Goal: Task Accomplishment & Management: Use online tool/utility

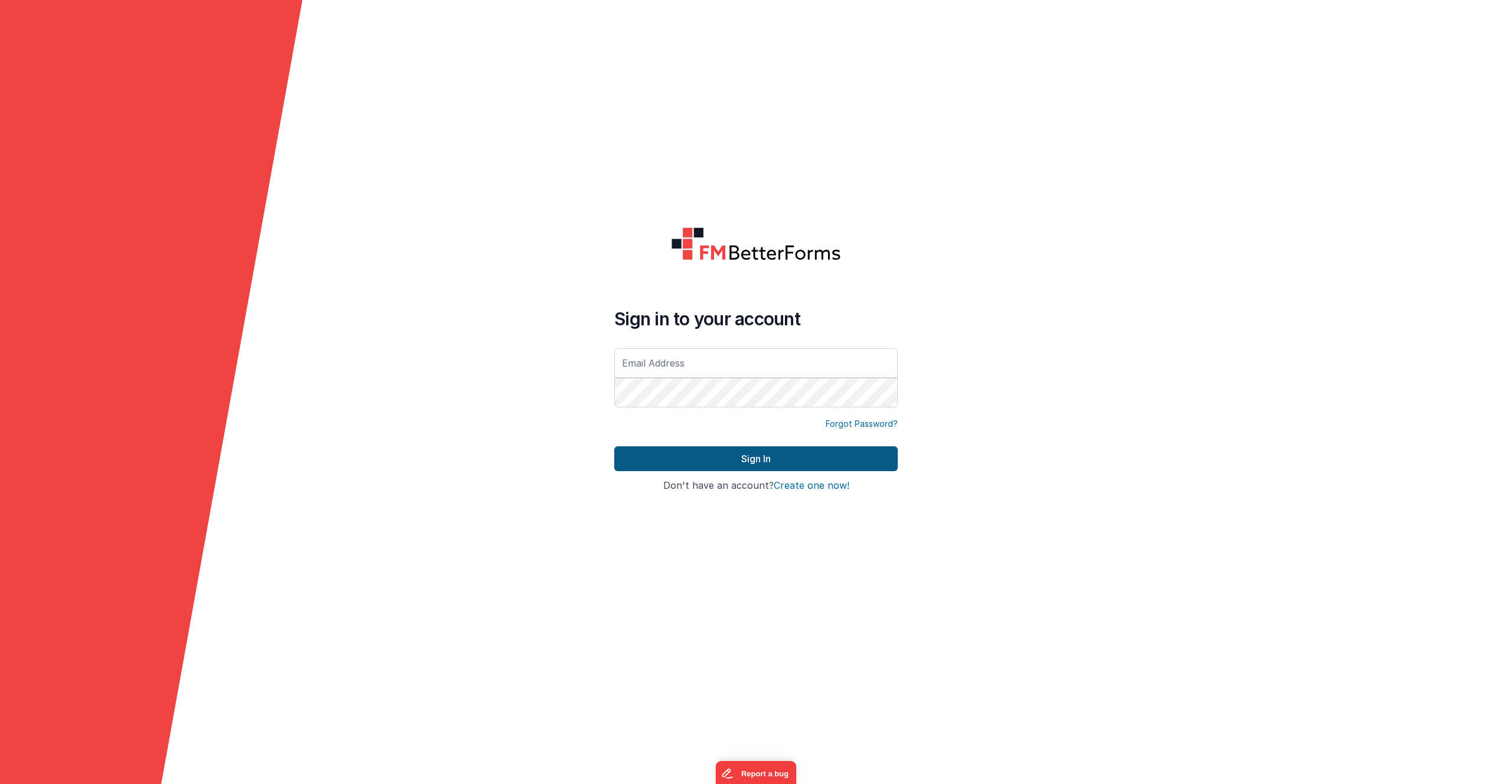
type input "[PERSON_NAME][EMAIL_ADDRESS][PERSON_NAME][DOMAIN_NAME]"
click at [729, 464] on button "Sign In" at bounding box center [756, 458] width 284 height 25
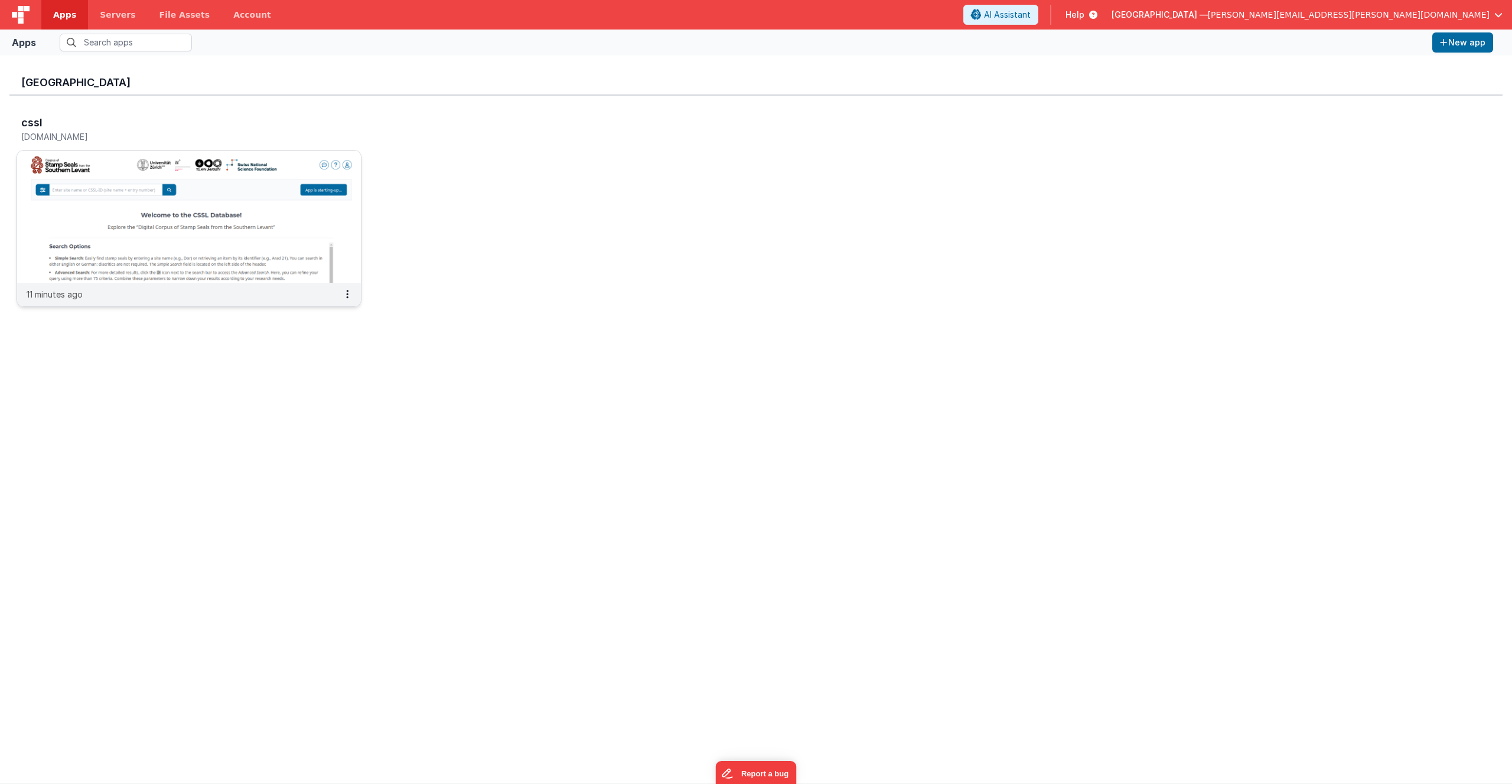
click at [221, 203] on img at bounding box center [189, 216] width 344 height 132
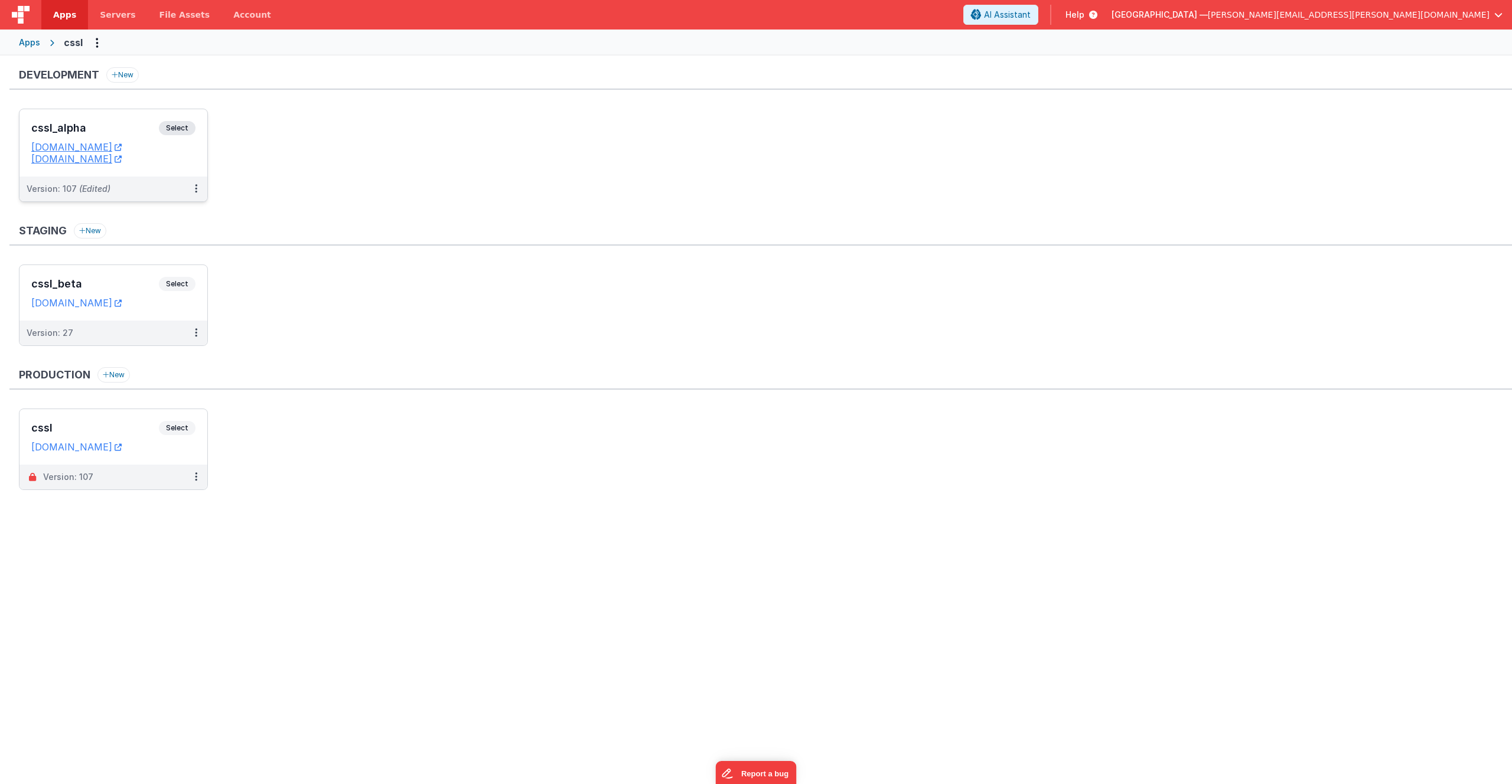
click at [189, 128] on span "Select" at bounding box center [177, 128] width 37 height 14
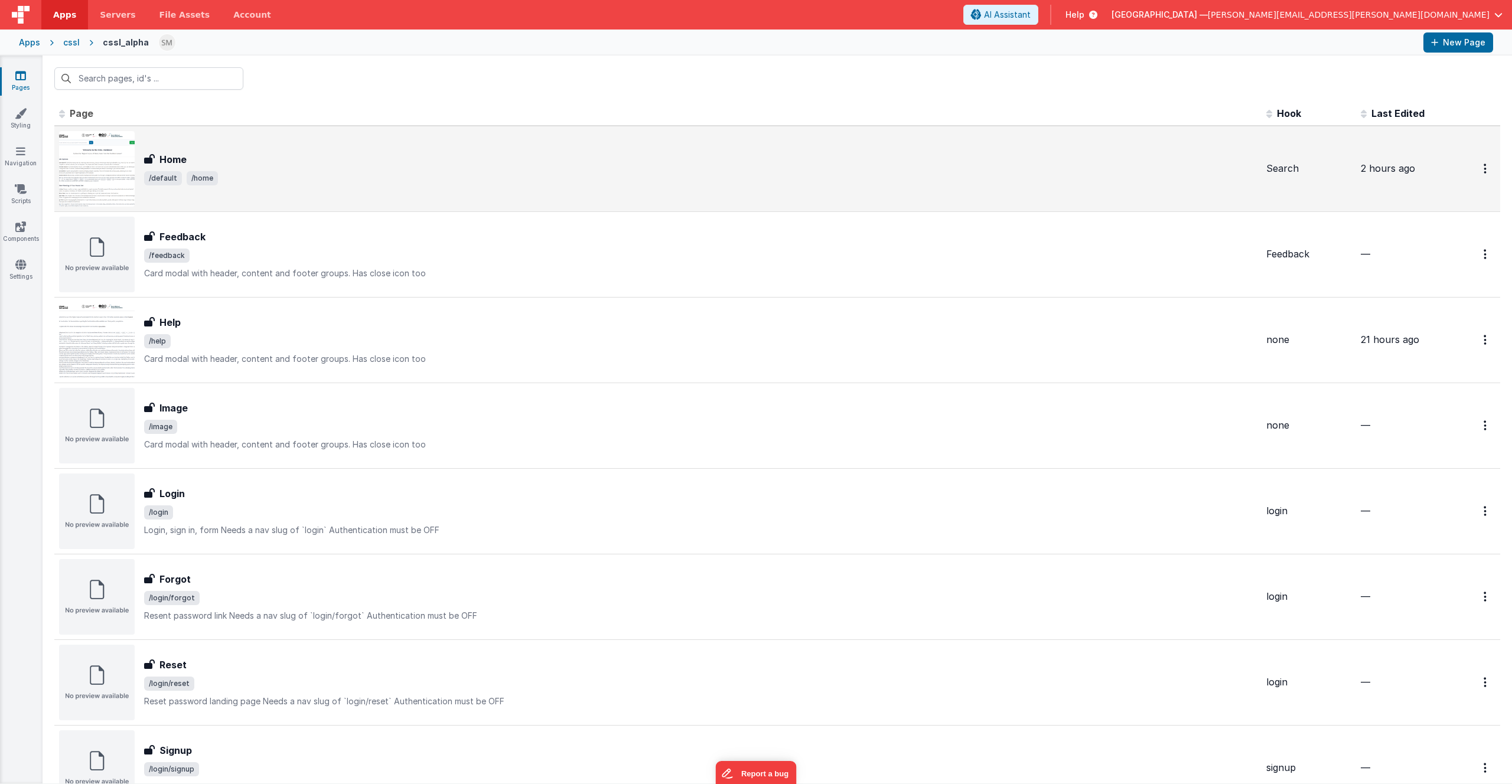
click at [241, 162] on div "Home" at bounding box center [700, 159] width 1113 height 14
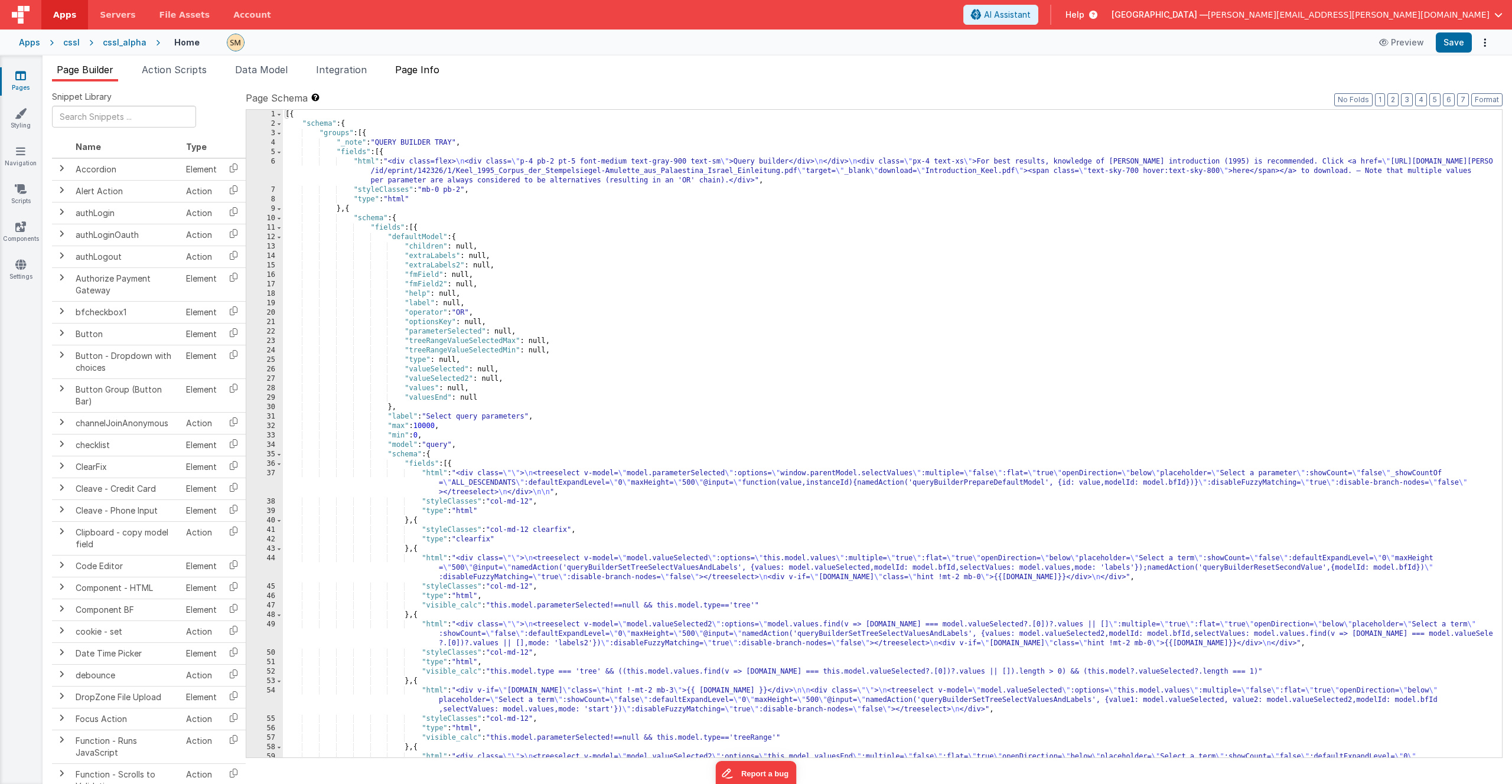
click at [425, 70] on span "Page Info" at bounding box center [417, 70] width 44 height 12
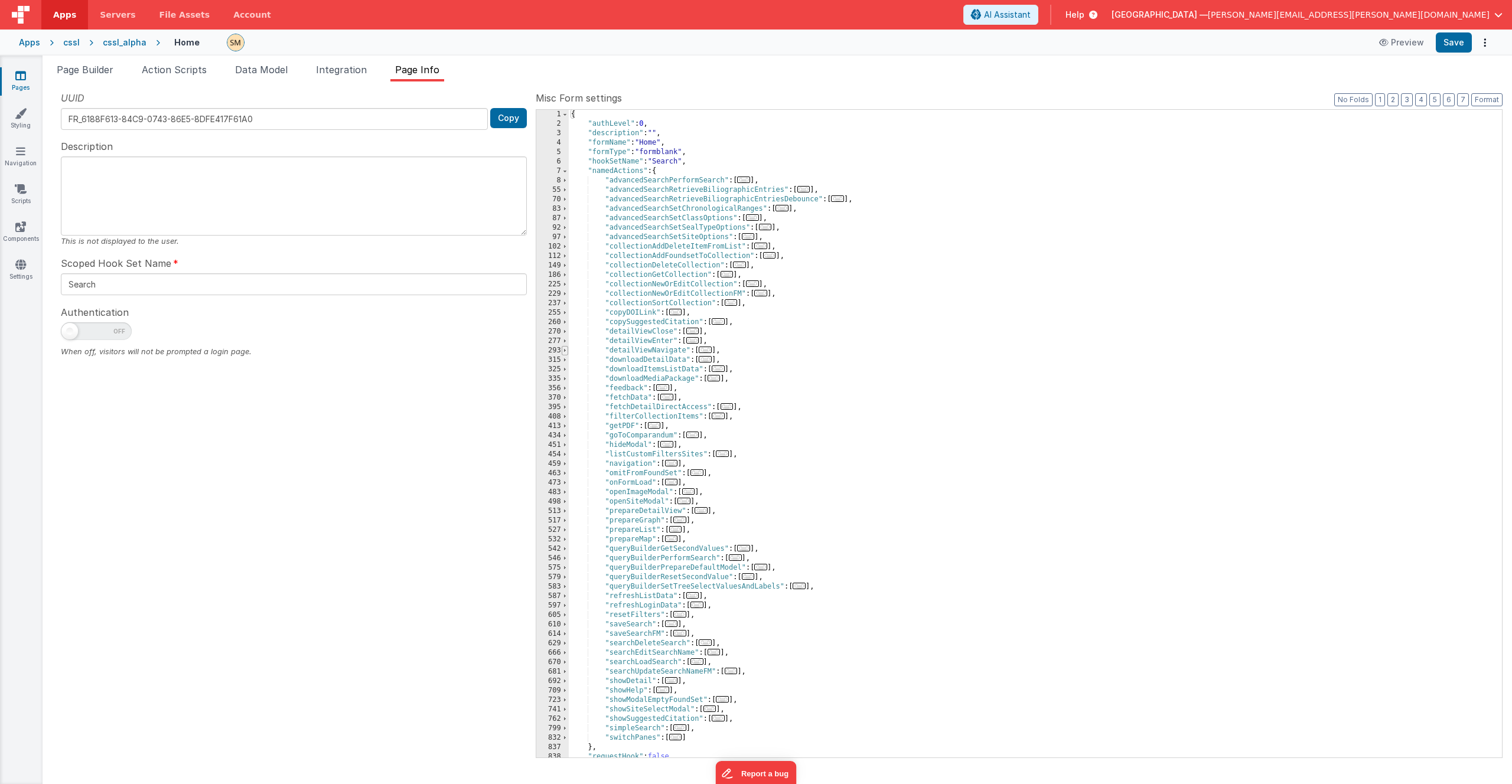
click at [563, 352] on span at bounding box center [565, 351] width 7 height 10
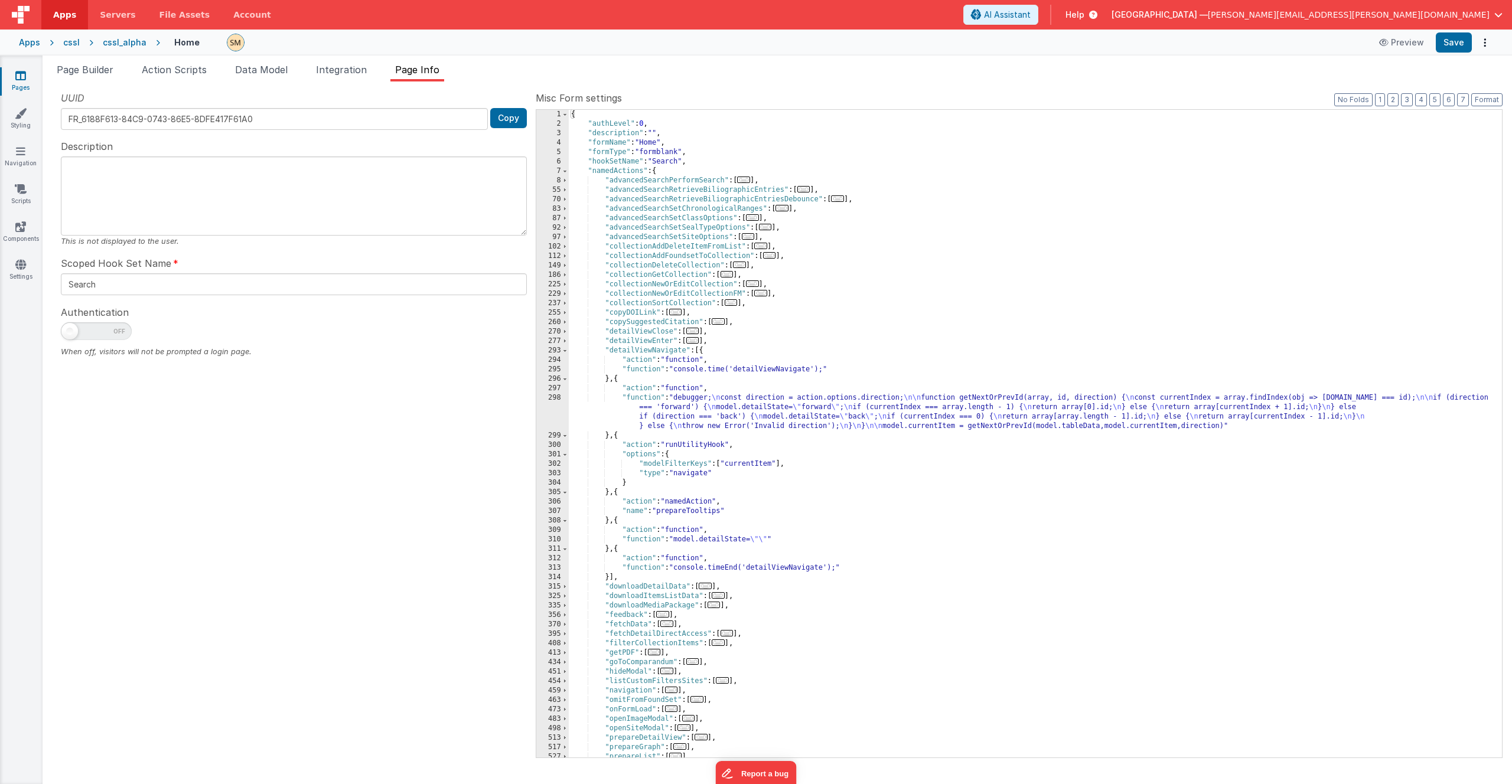
click at [692, 397] on div "{ "authLevel" : 0 , "description" : "" , "formName" : "Home" , "formType" : "fo…" at bounding box center [1031, 443] width 924 height 666
click at [550, 413] on div "298" at bounding box center [553, 412] width 33 height 37
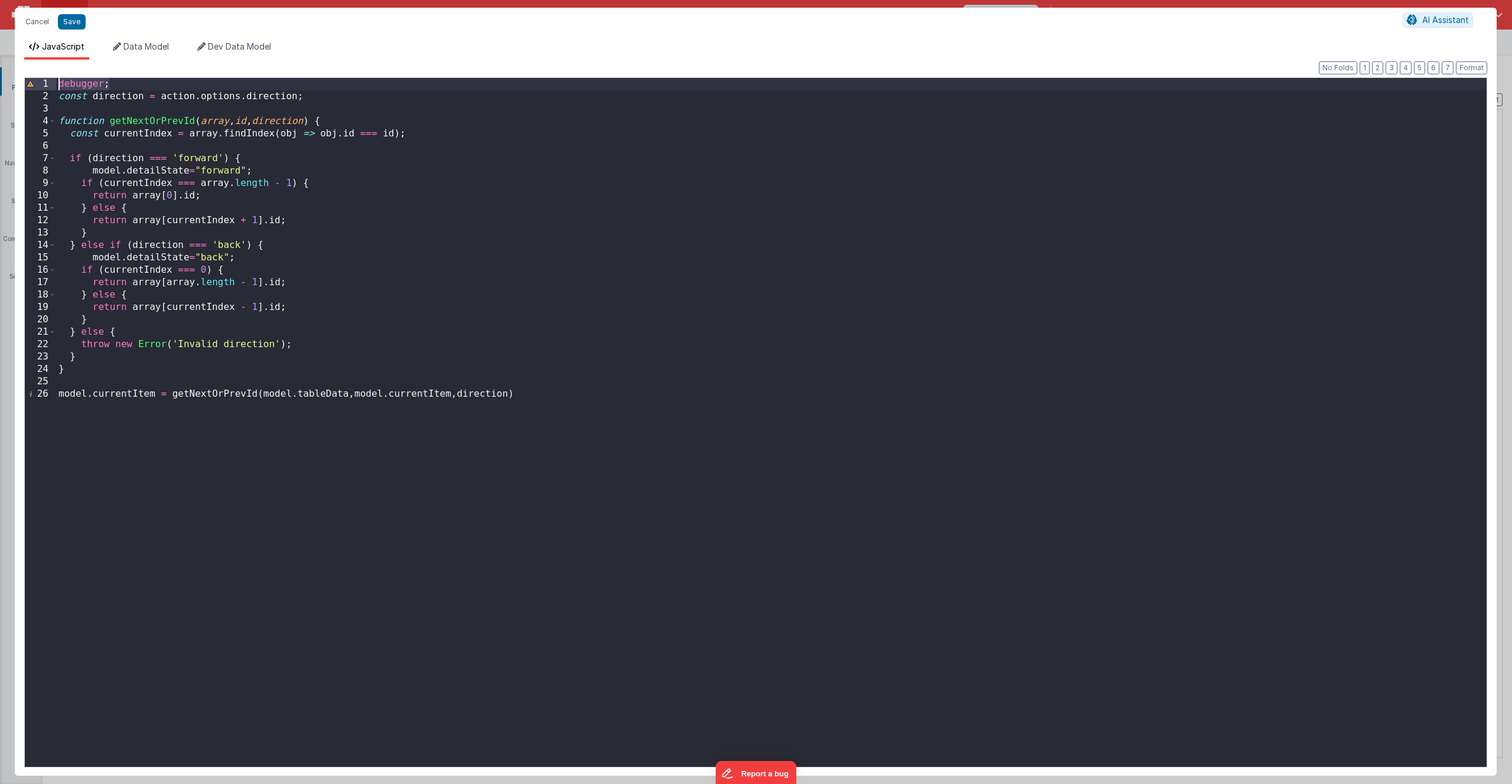
drag, startPoint x: 110, startPoint y: 83, endPoint x: 22, endPoint y: 88, distance: 88.1
click at [22, 88] on div "Format 7 6 5 4 3 2 1 No Folds 1 2 3 4 5 6 7 8 9 10 11 12 13 14 15 16 17 18 19 2…" at bounding box center [755, 418] width 1482 height 716
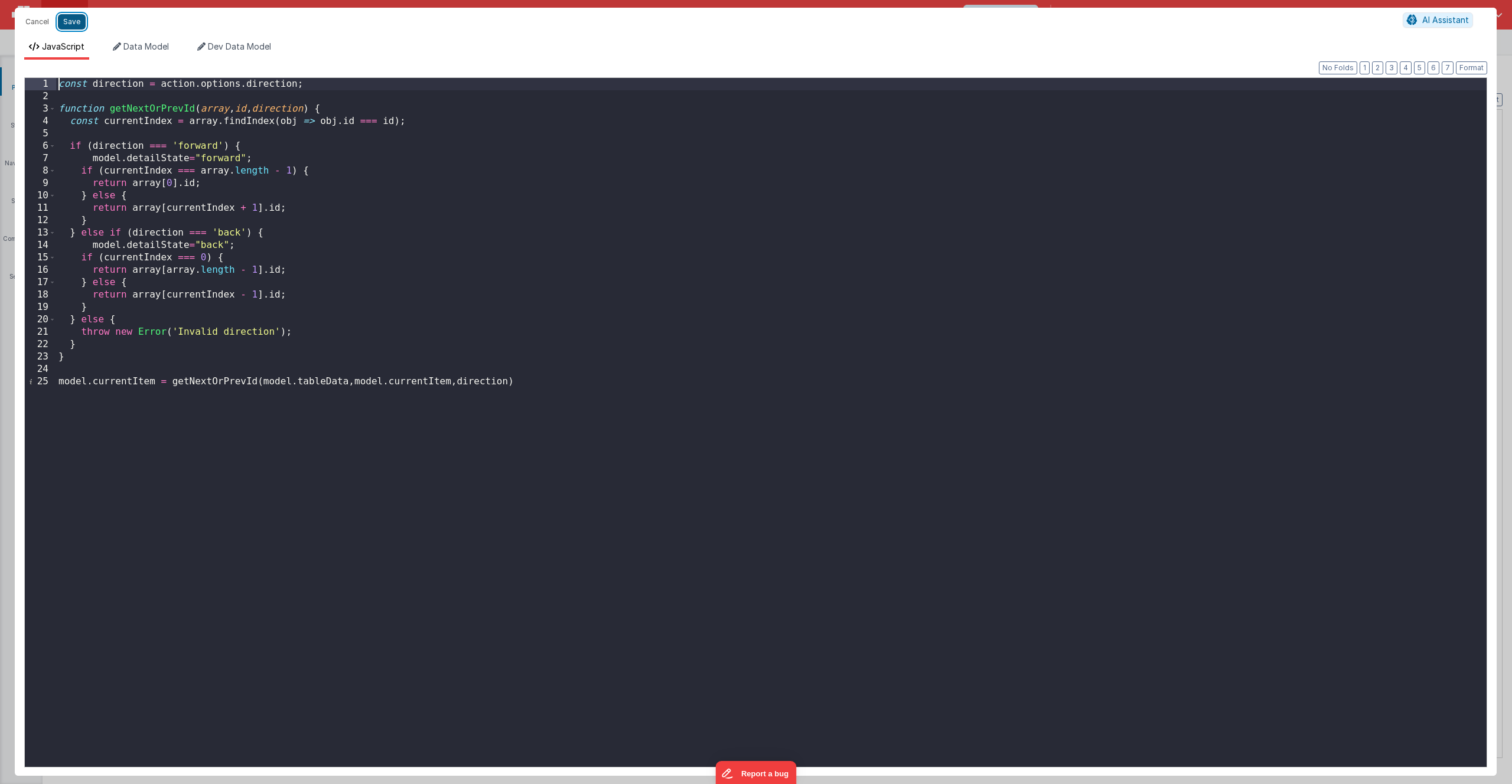
click at [69, 18] on button "Save" at bounding box center [72, 21] width 28 height 15
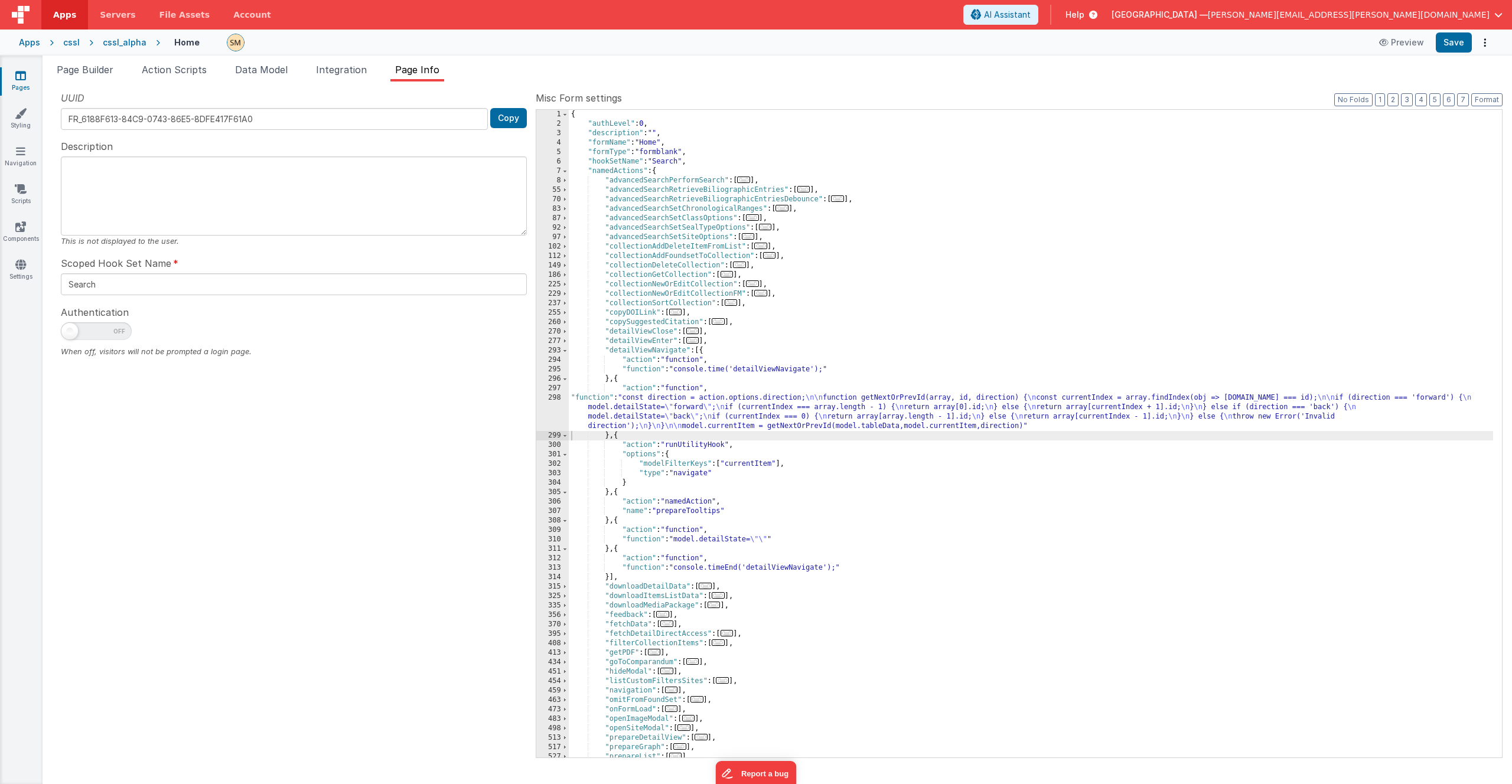
click at [667, 121] on div "{ "authLevel" : 0 , "description" : "" , "formName" : "Home" , "formType" : "fo…" at bounding box center [1031, 443] width 924 height 666
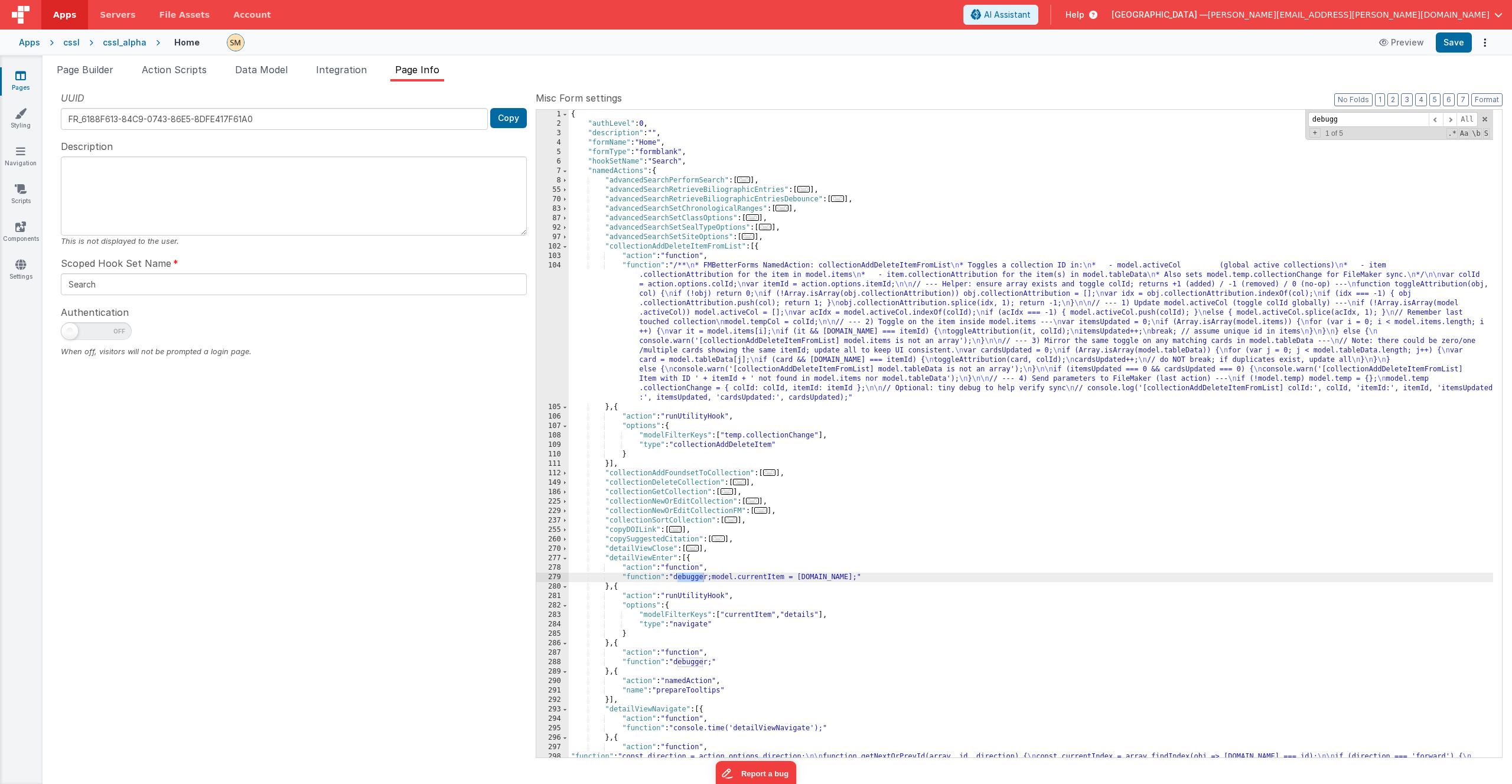
type input "debugg"
click at [714, 579] on div "{ "authLevel" : 0 , "description" : "" , "formName" : "Home" , "formType" : "fo…" at bounding box center [1031, 457] width 924 height 695
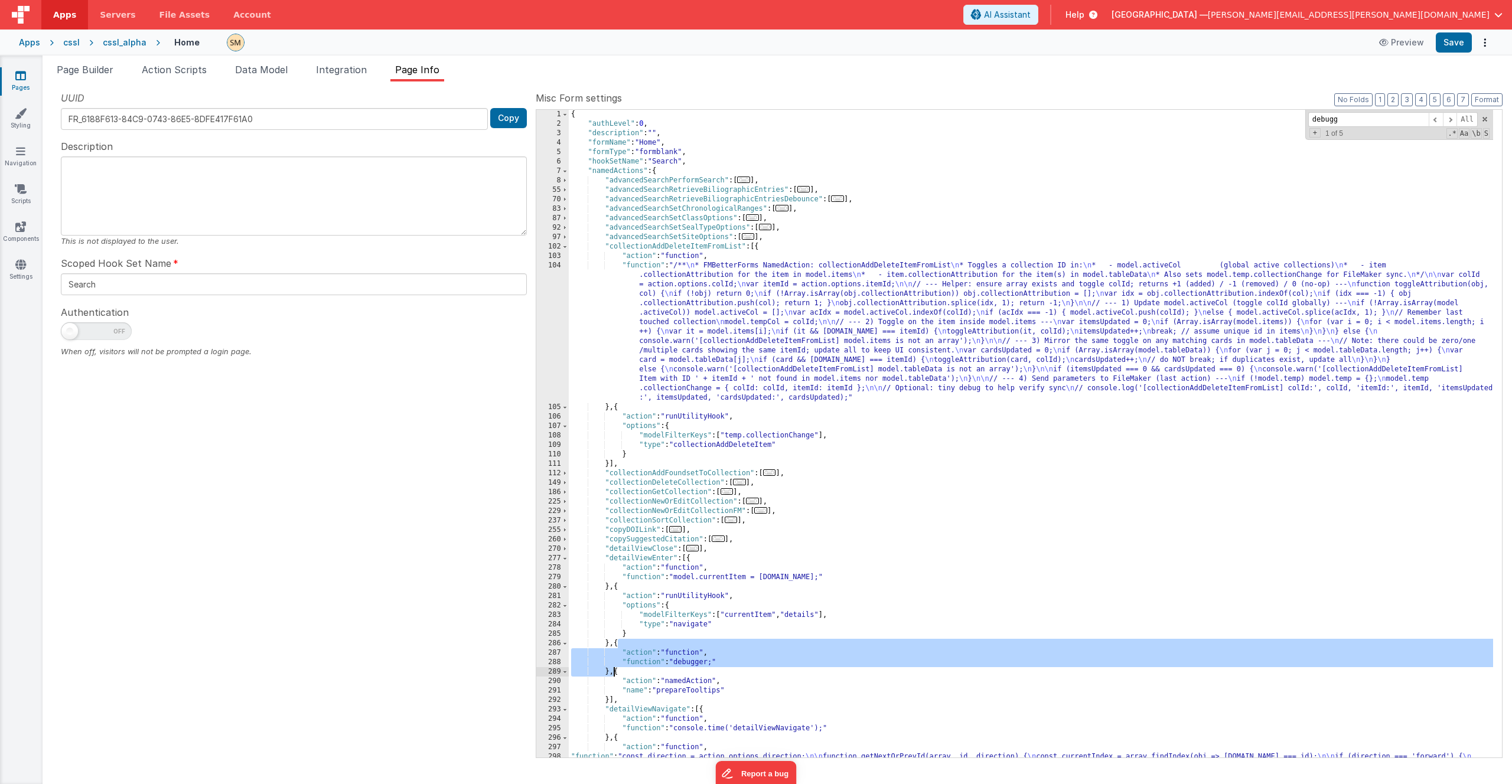
drag, startPoint x: 619, startPoint y: 642, endPoint x: 614, endPoint y: 675, distance: 33.4
click at [614, 675] on div "{ "authLevel" : 0 , "description" : "" , "formName" : "Home" , "formType" : "fo…" at bounding box center [1031, 457] width 924 height 695
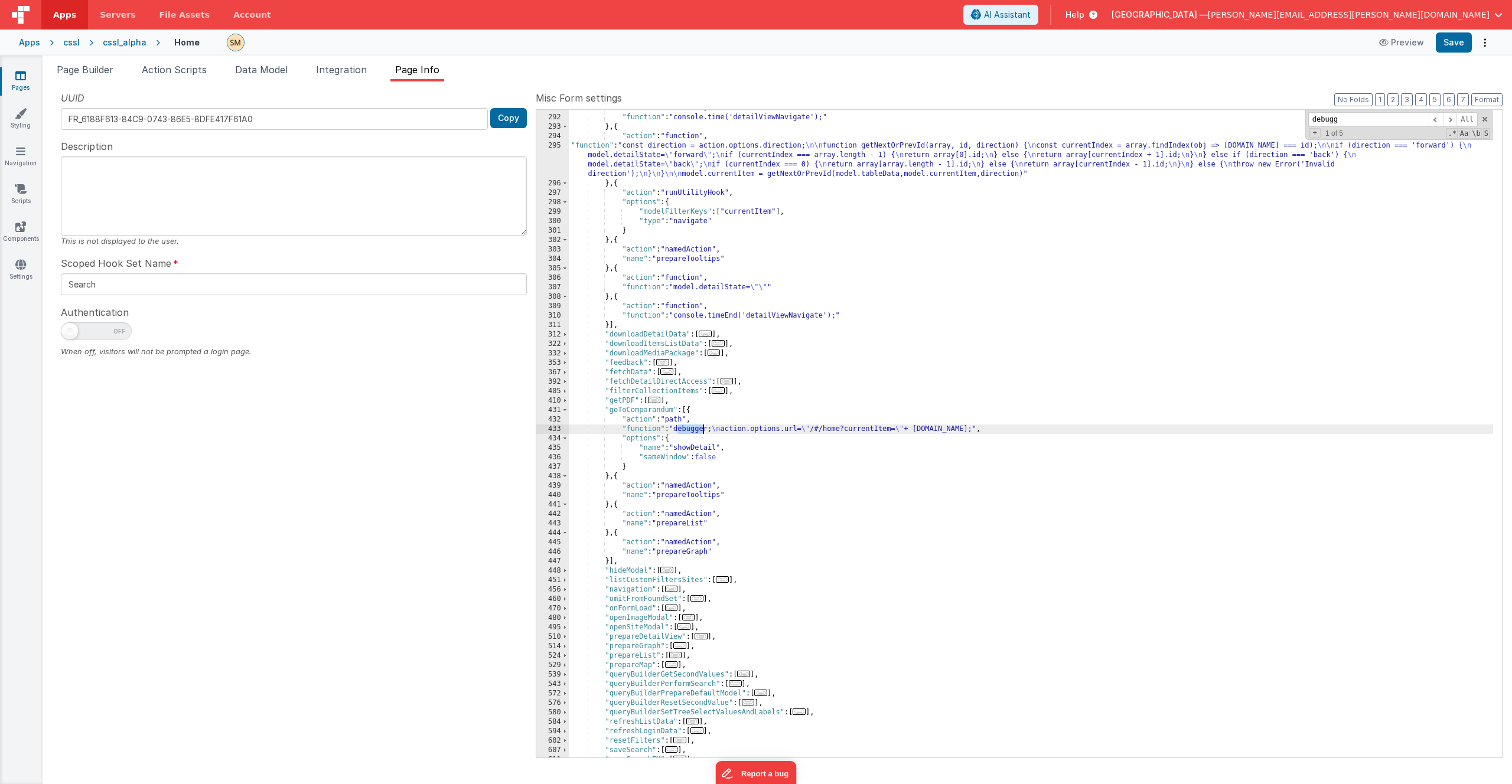
scroll to position [583, 0]
drag, startPoint x: 723, startPoint y: 430, endPoint x: 677, endPoint y: 433, distance: 46.1
click at [677, 433] on div ""action" : "function" , "function" : "console.time('detailViewNavigate');" } , …" at bounding box center [1031, 436] width 924 height 666
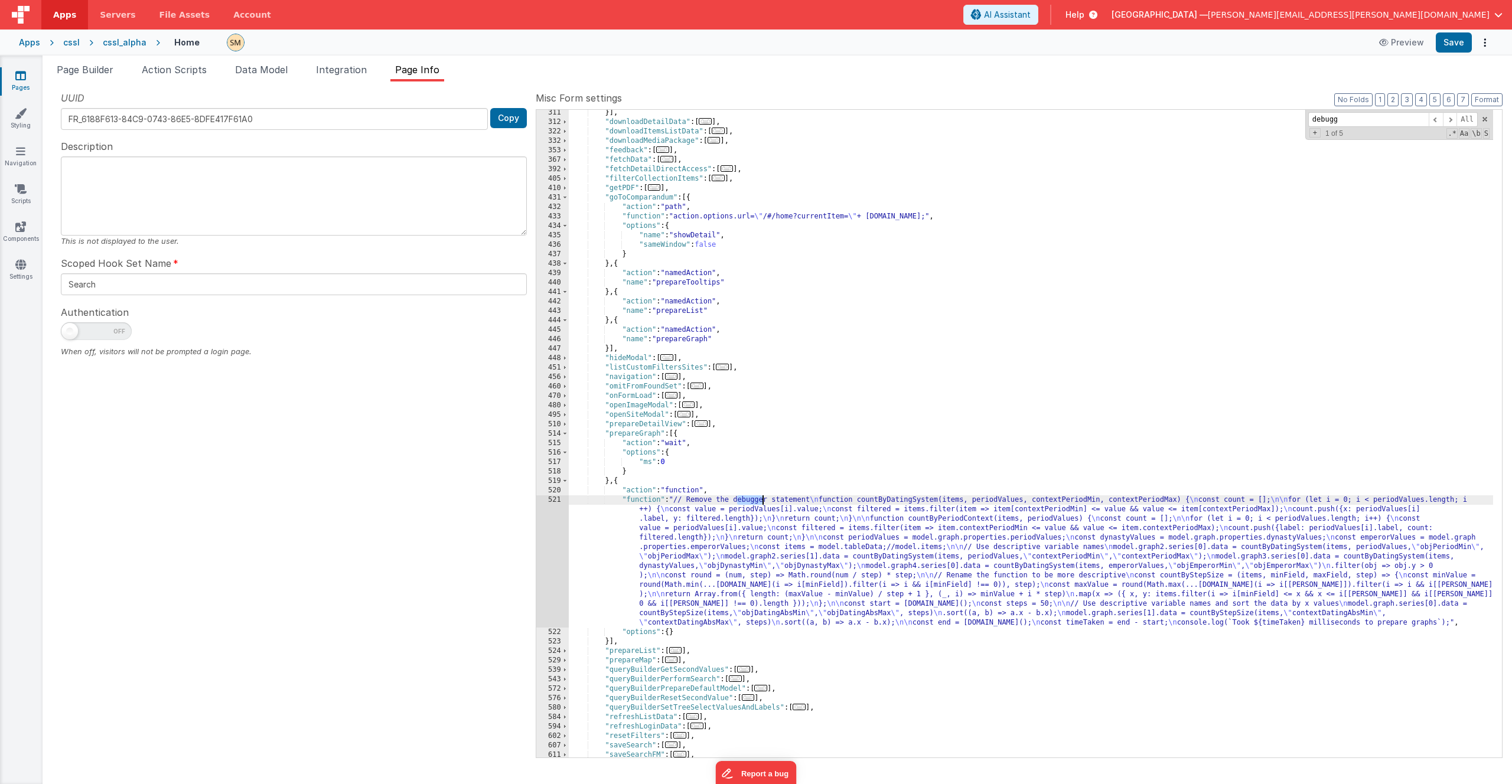
scroll to position [760, 0]
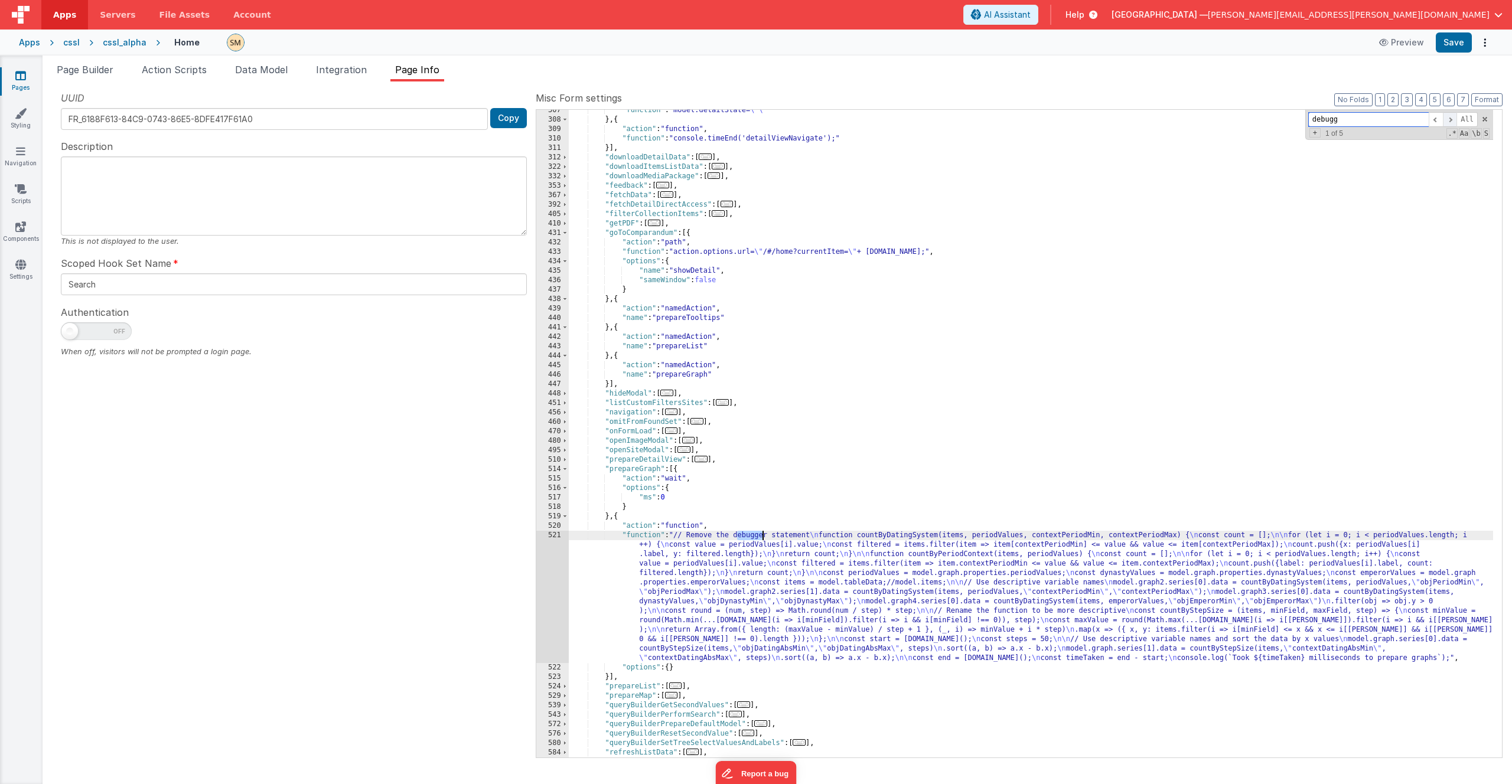
click at [1447, 120] on span at bounding box center [1450, 120] width 14 height 15
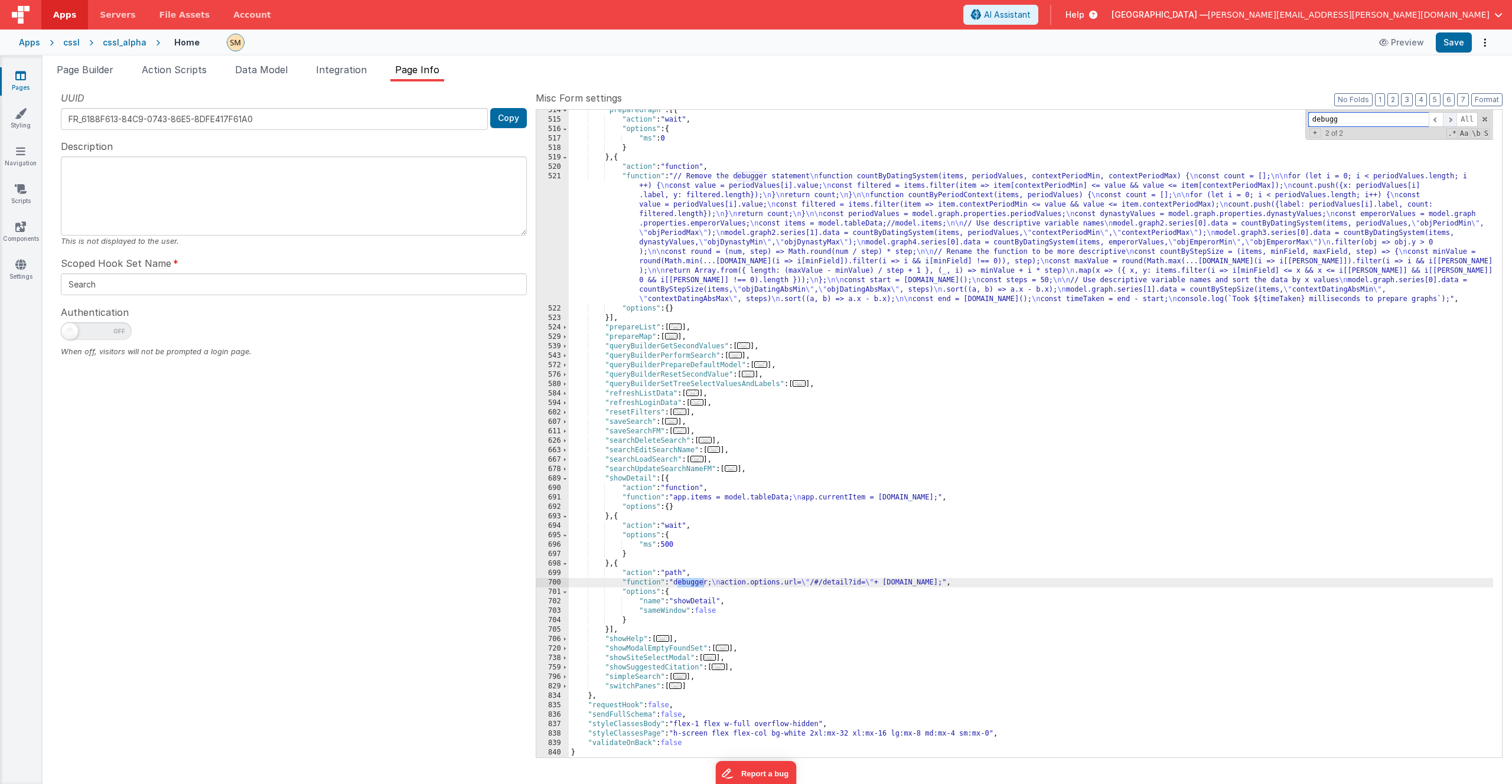
scroll to position [1118, 0]
click at [1433, 121] on span at bounding box center [1435, 120] width 14 height 15
click at [1445, 121] on span at bounding box center [1450, 120] width 14 height 15
click at [543, 581] on div "700" at bounding box center [553, 583] width 33 height 10
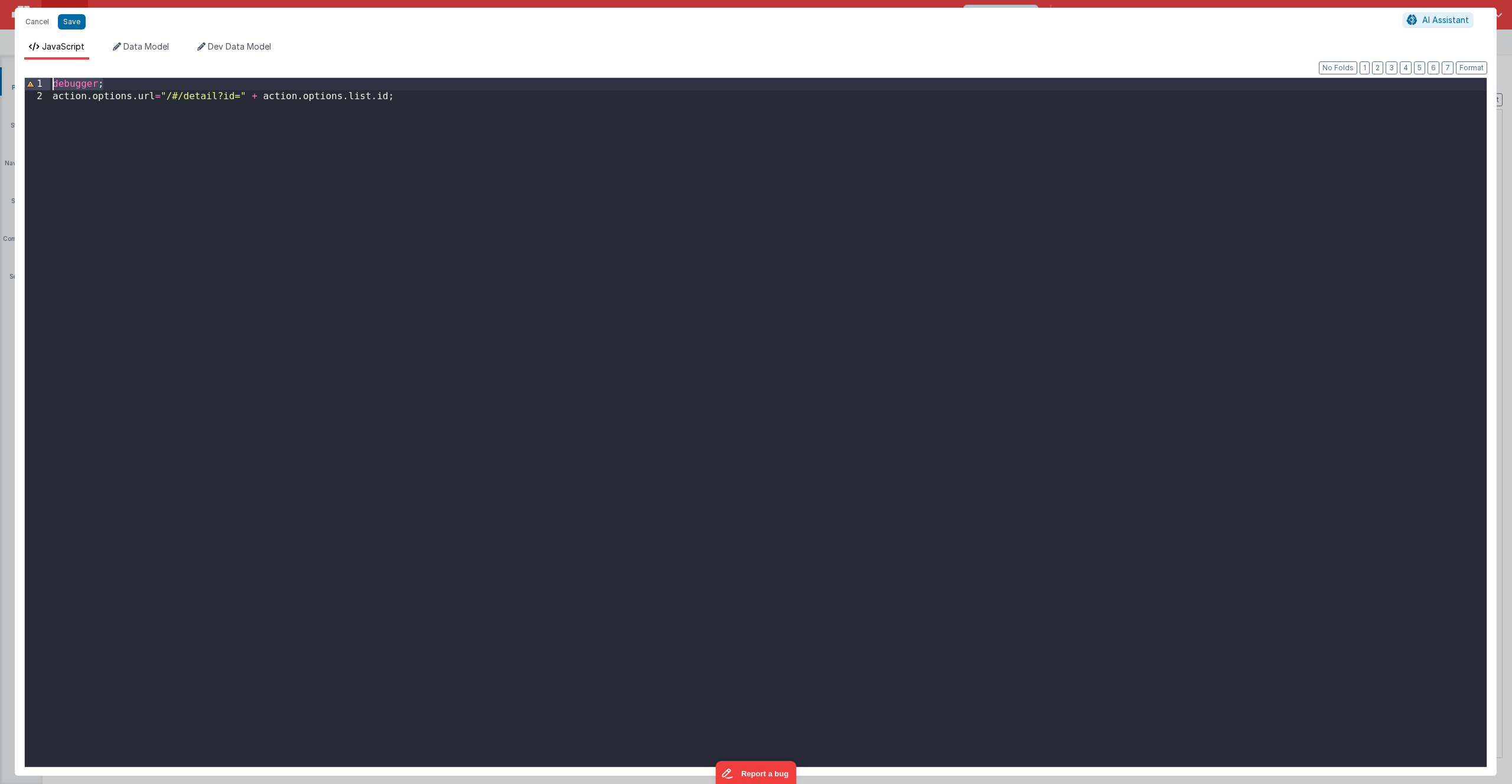
drag, startPoint x: 119, startPoint y: 82, endPoint x: 5, endPoint y: 75, distance: 114.2
click at [5, 75] on div "Cancel Save AI Assistant JavaScript Data Model Dev Data Model Format 7 6 5 4 3 …" at bounding box center [756, 392] width 1512 height 784
click at [74, 17] on button "Save" at bounding box center [72, 21] width 28 height 15
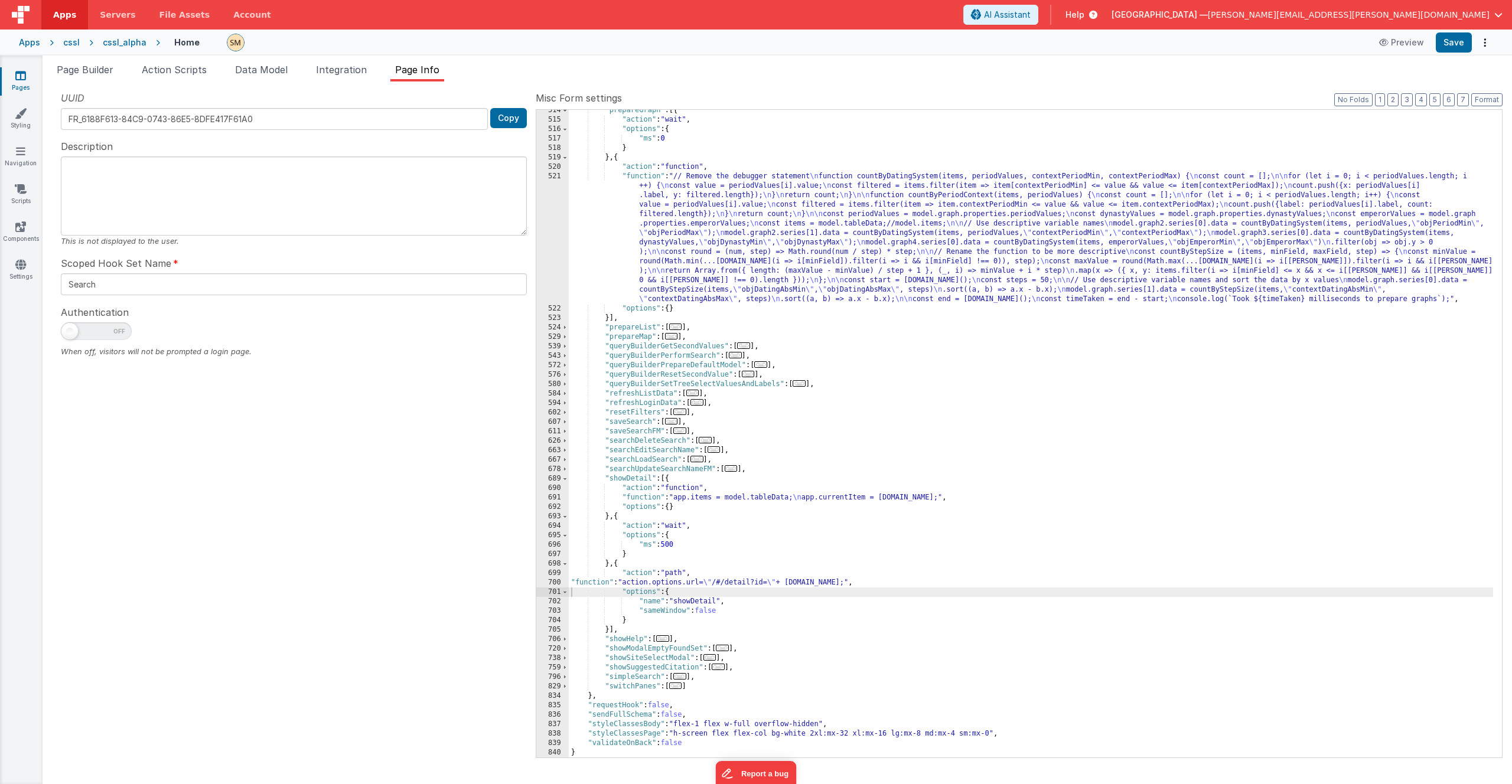
click at [747, 201] on div ""prepareGraph" : [{ "action" : "wait" , "options" : { "ms" : 0 } } , { "action"…" at bounding box center [1031, 439] width 924 height 666
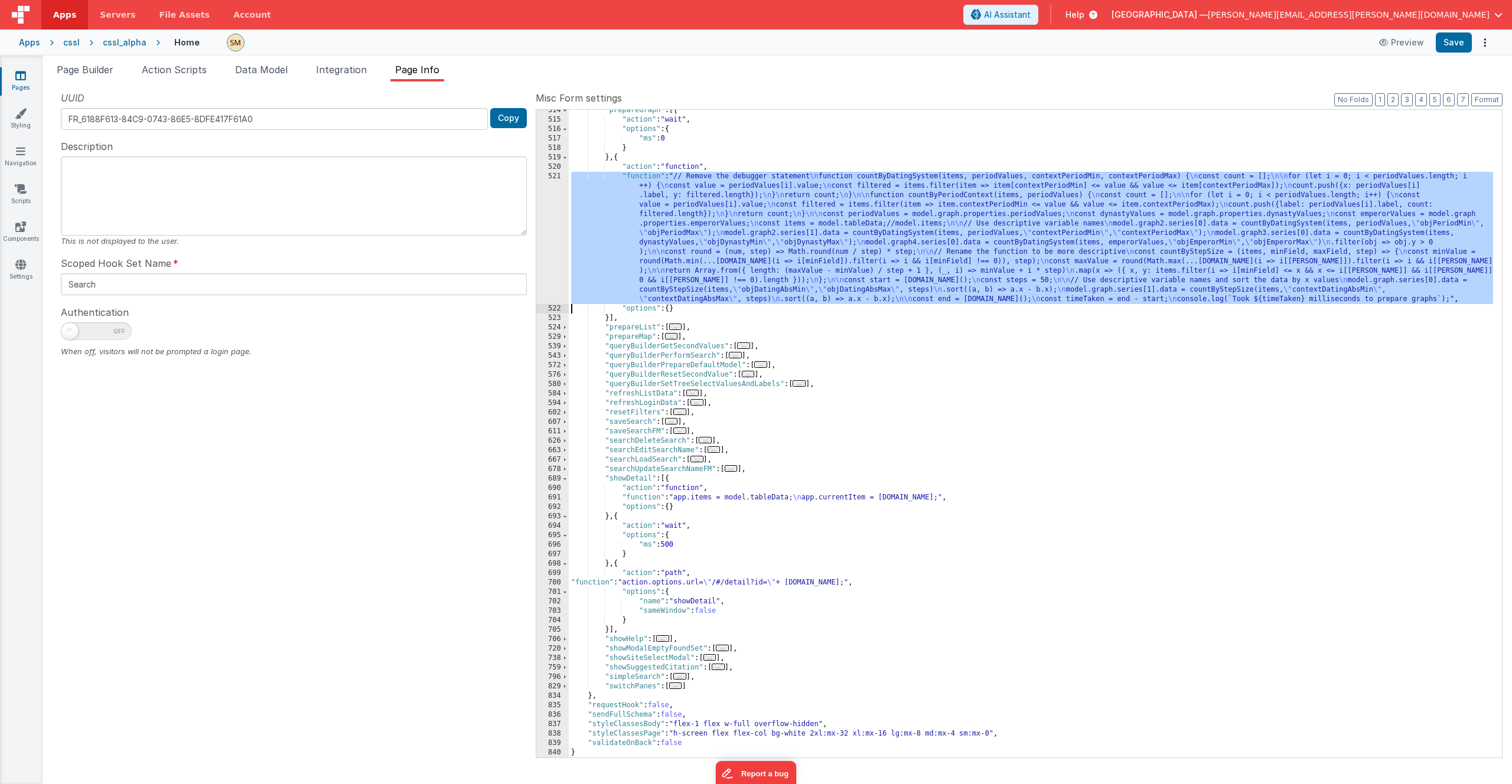
click at [546, 197] on div "521" at bounding box center [553, 238] width 33 height 132
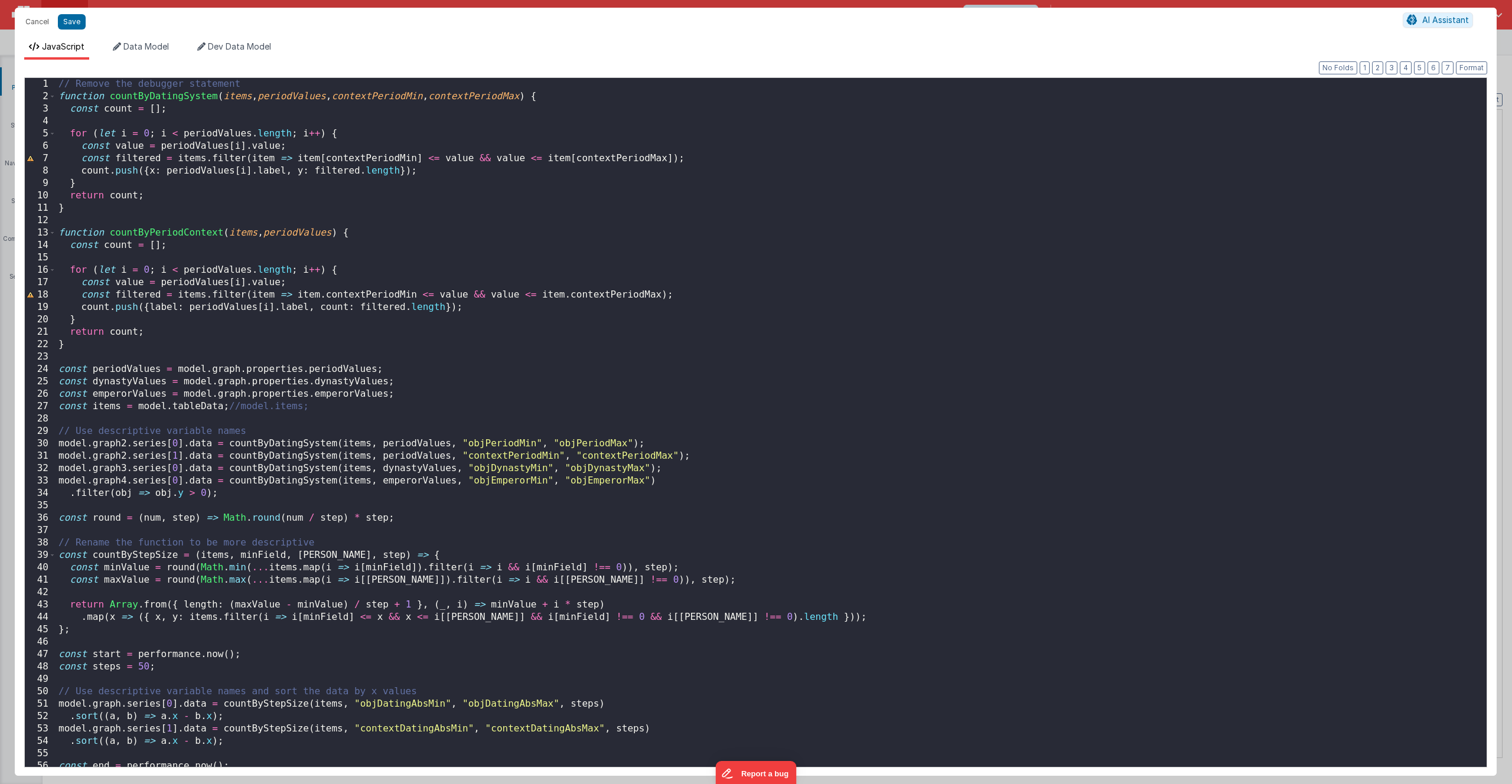
click at [249, 82] on div "// Remove the debugger statement function countByDatingSystem ( items , periodV…" at bounding box center [767, 435] width 1421 height 714
drag, startPoint x: 249, startPoint y: 82, endPoint x: 42, endPoint y: 83, distance: 207.0
click at [42, 83] on div "1 2 3 4 5 6 7 8 9 10 11 12 13 14 15 16 17 18 19 20 21 22 23 24 25 26 27 28 29 3…" at bounding box center [755, 423] width 1463 height 690
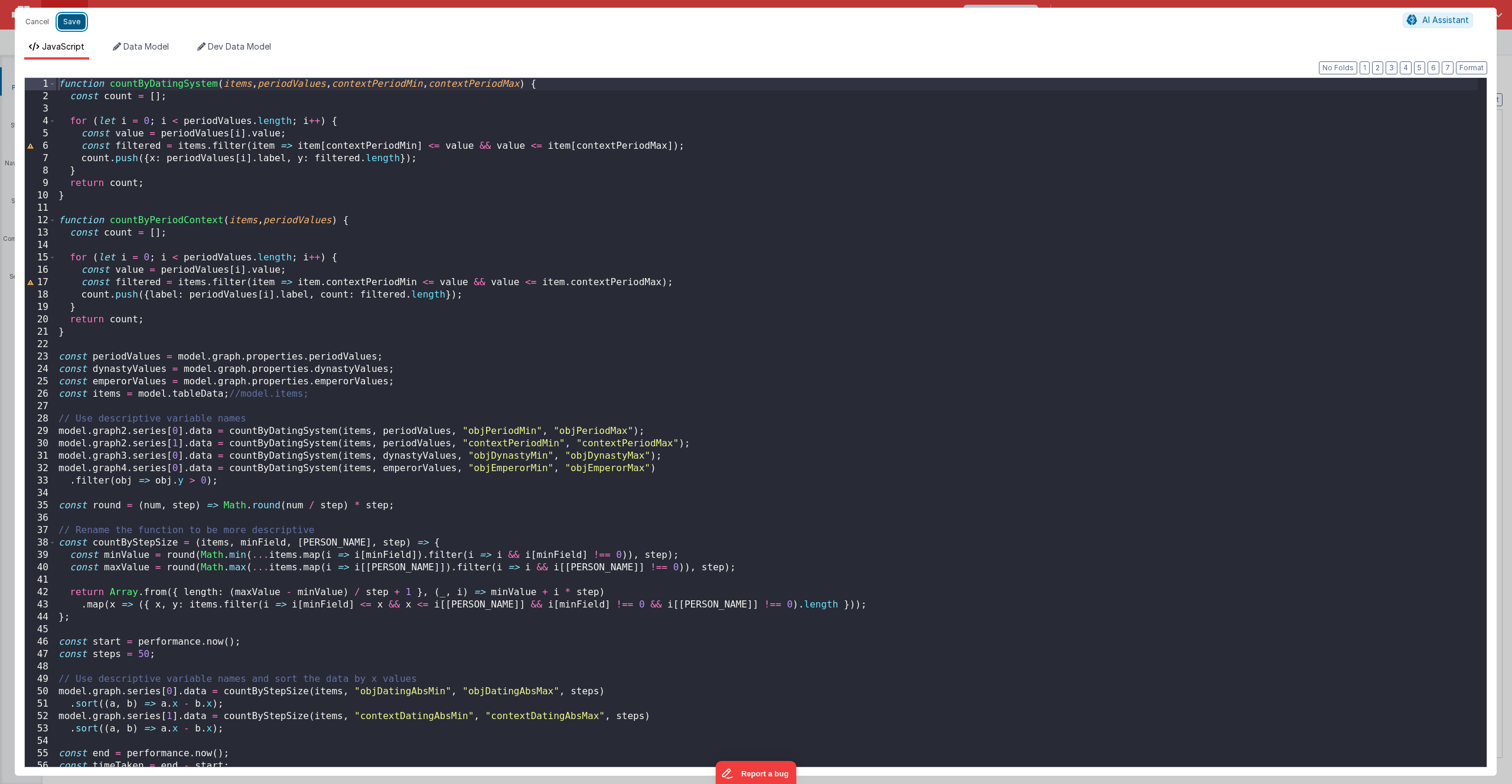
click at [74, 23] on button "Save" at bounding box center [72, 21] width 28 height 15
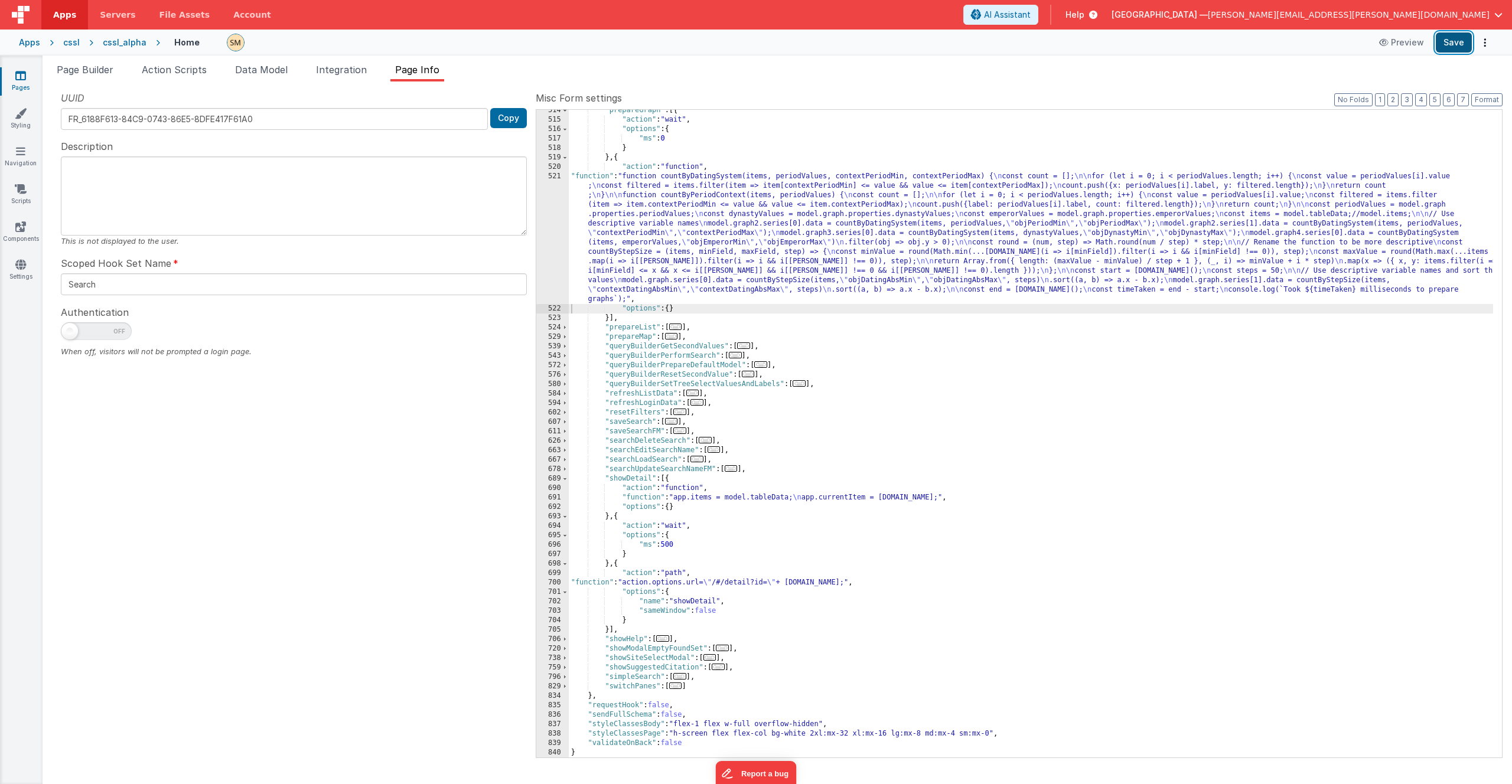
click at [1452, 41] on button "Save" at bounding box center [1454, 42] width 36 height 20
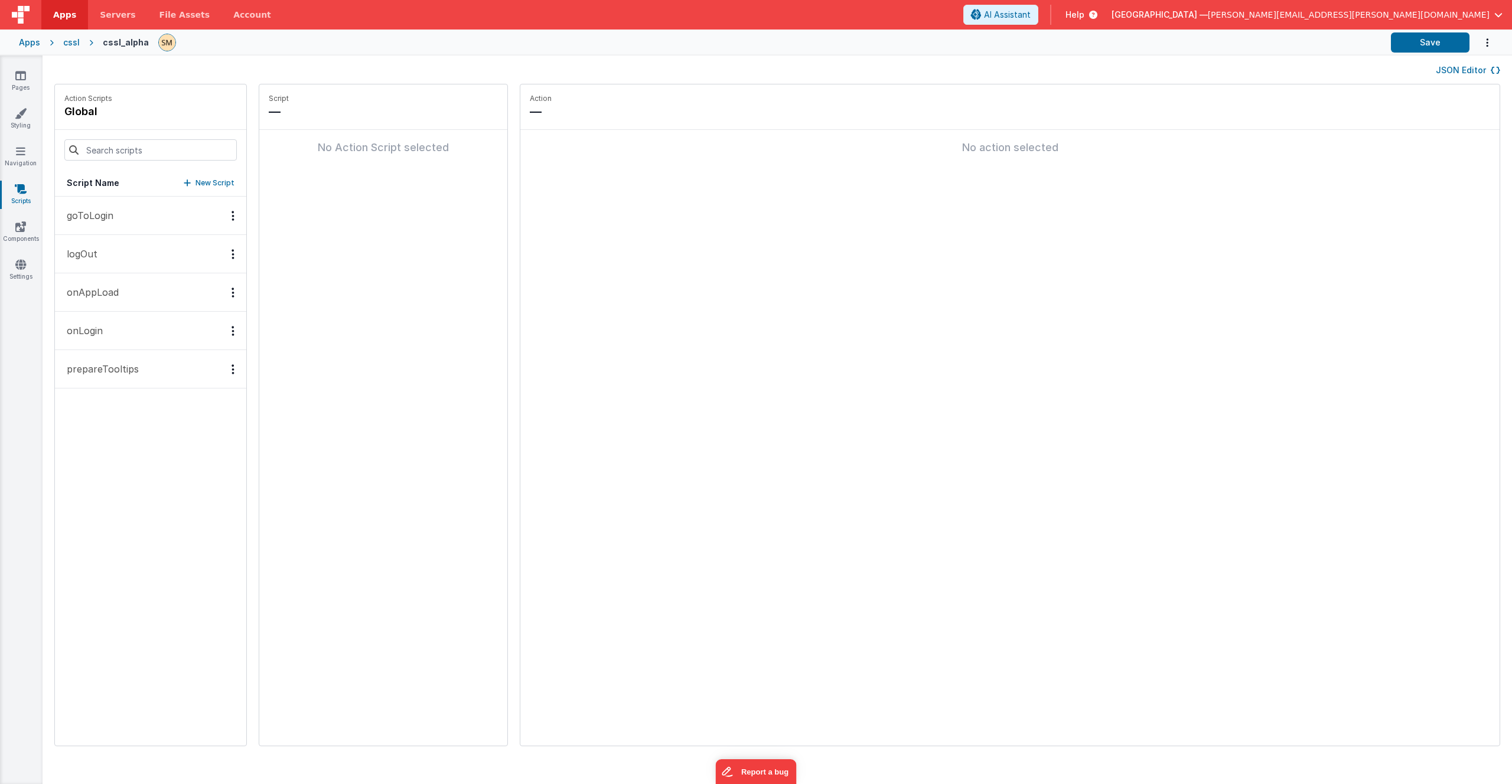
click at [121, 372] on p "prepareTooltips" at bounding box center [99, 369] width 79 height 14
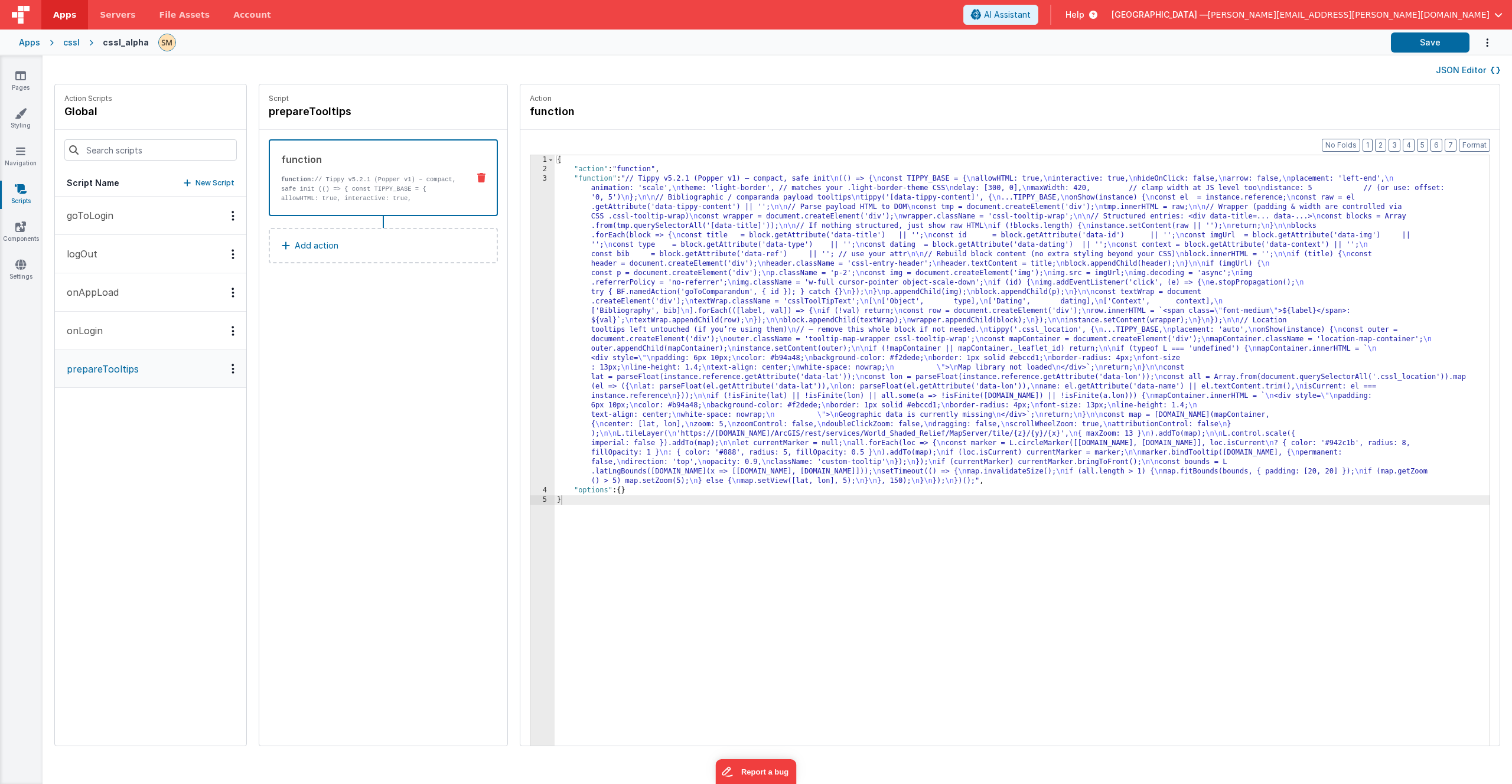
click at [599, 282] on div "{ "action" : "function" , "function" : "// Tippy v5.2.1 (Popper v1) – compact, …" at bounding box center [1037, 478] width 966 height 646
click at [530, 289] on div "3" at bounding box center [543, 330] width 24 height 312
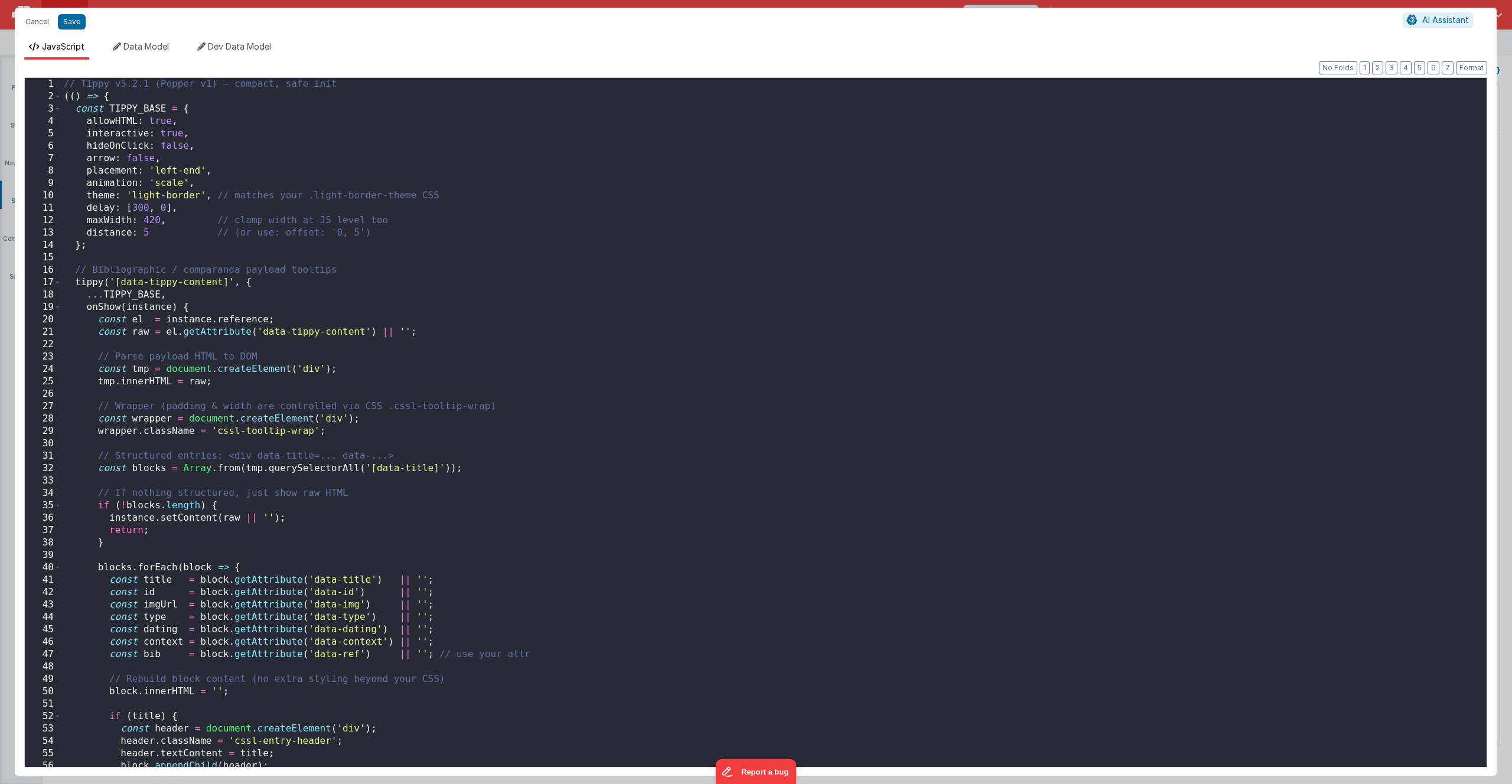
click at [516, 289] on div "// Tippy v5.2.1 (Popper v1) – compact, safe init (( ) => { const TIPPY_BASE = {…" at bounding box center [770, 438] width 1416 height 721
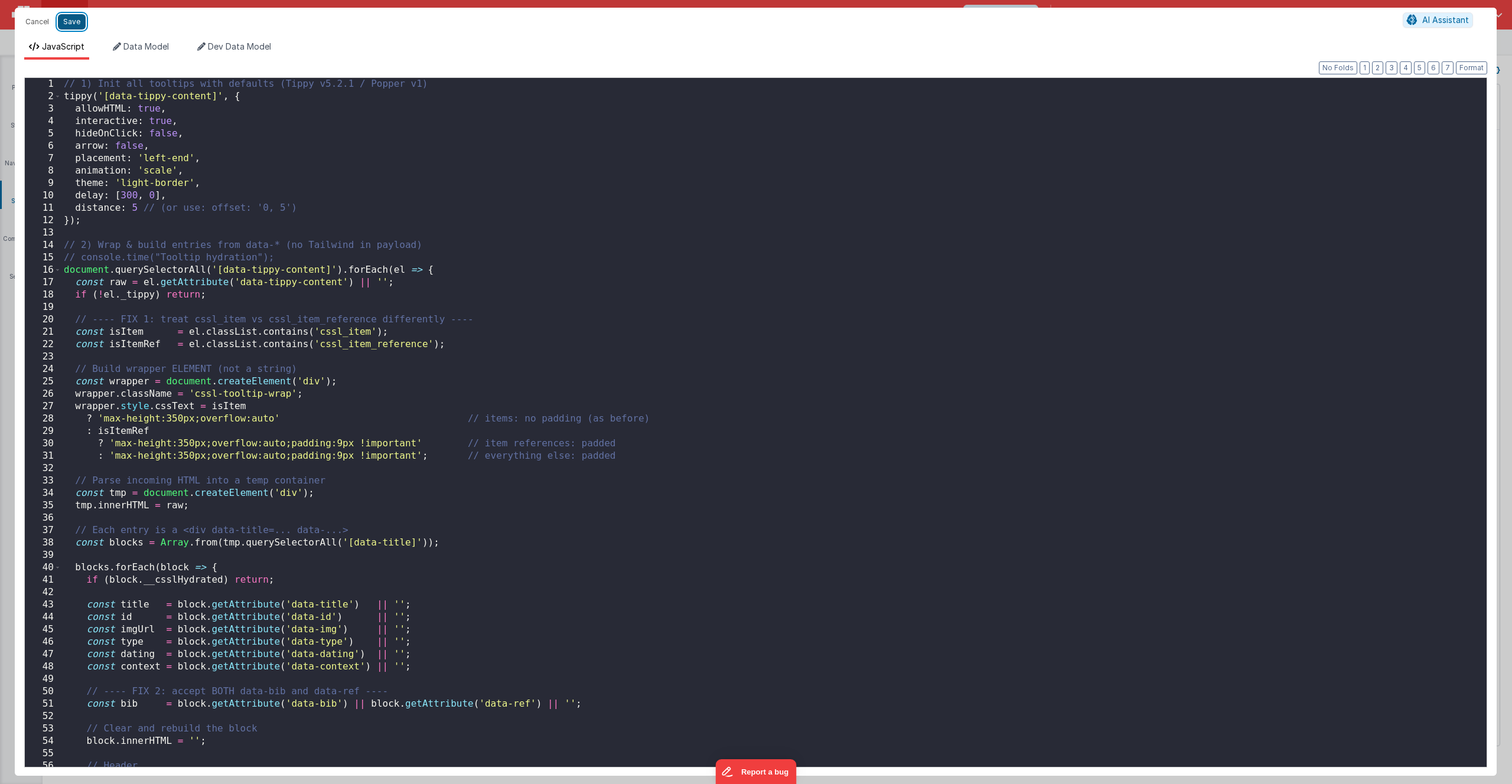
click at [71, 22] on button "Save" at bounding box center [72, 21] width 28 height 15
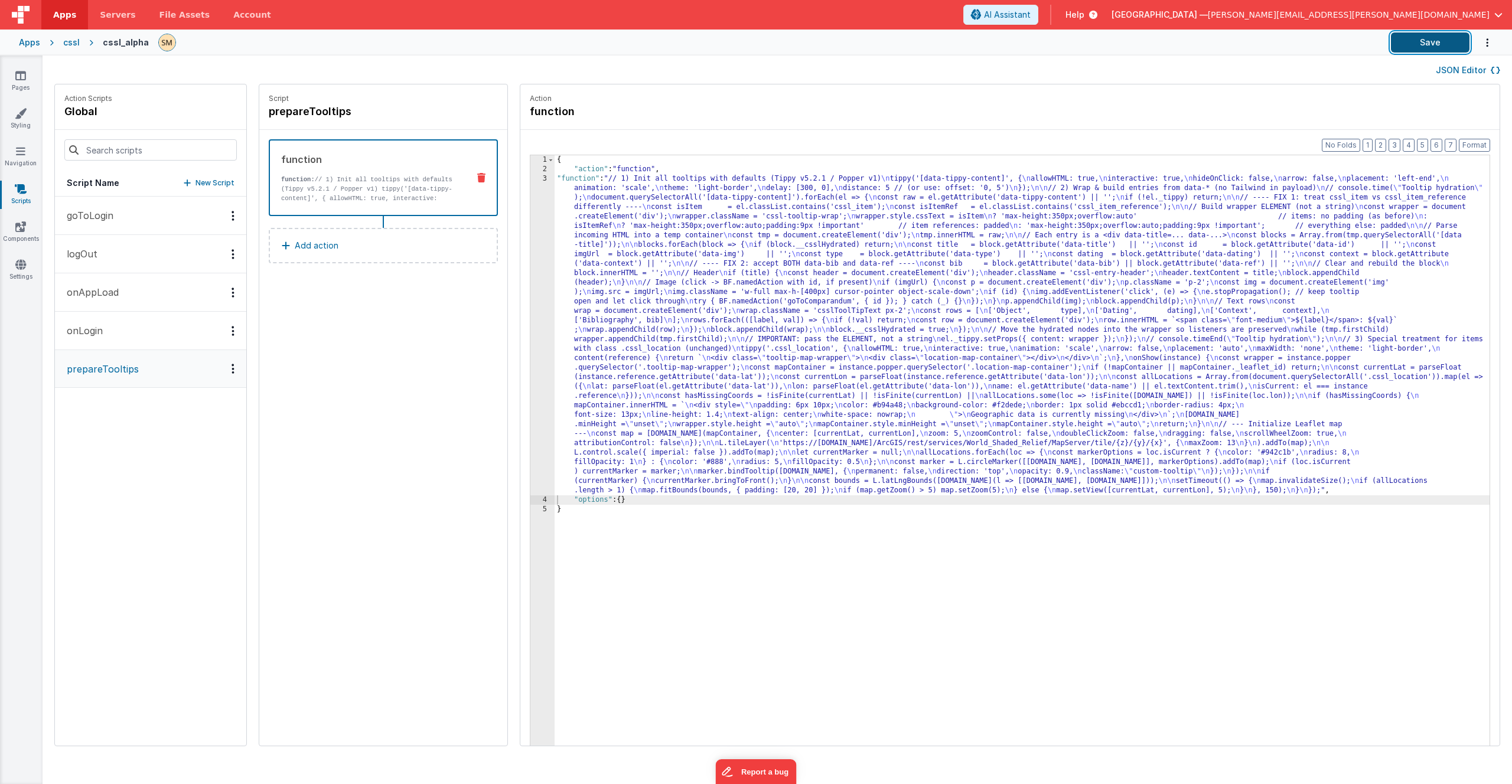
click at [1427, 44] on button "Save" at bounding box center [1430, 42] width 79 height 20
click at [21, 115] on icon at bounding box center [21, 114] width 12 height 12
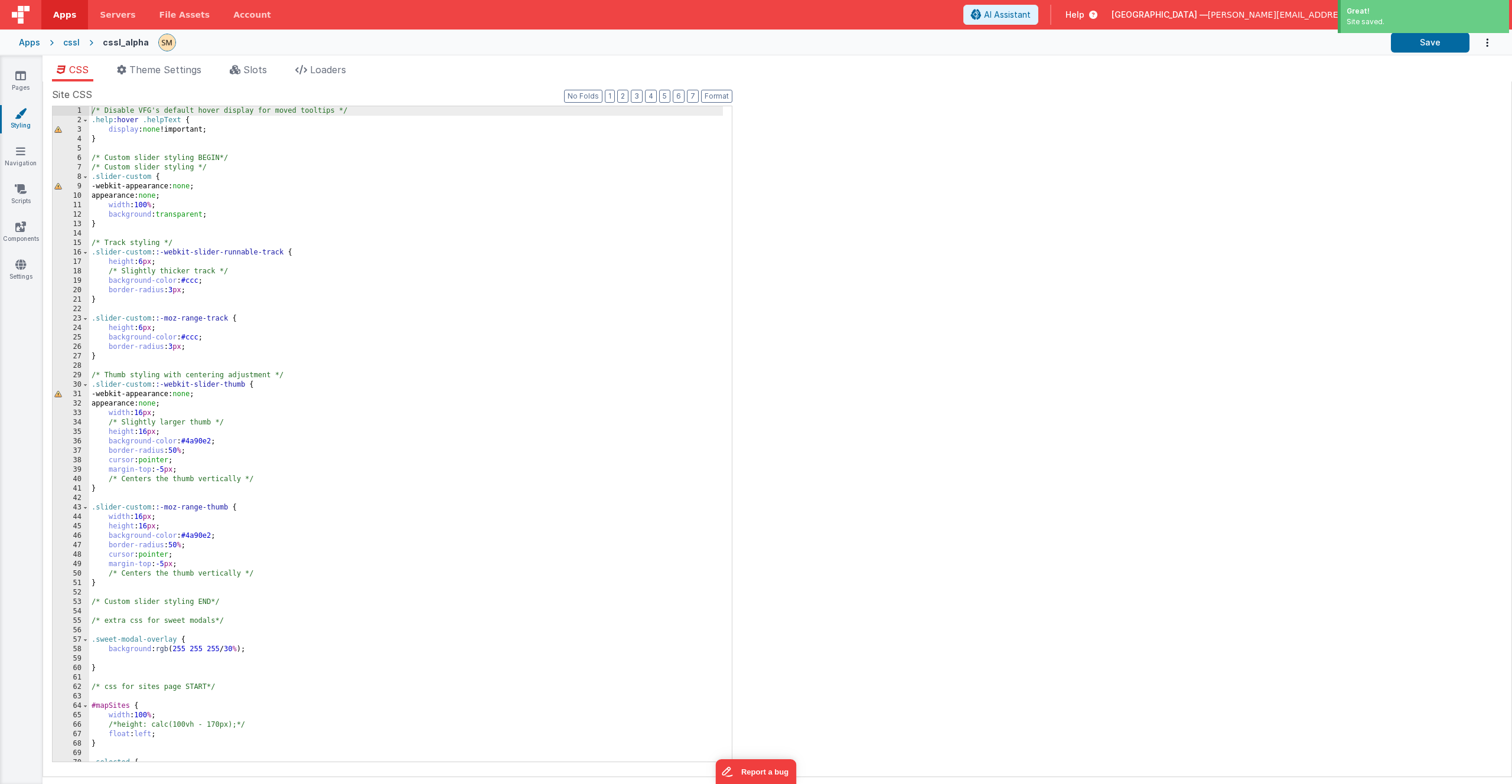
click at [325, 294] on div "/* Disable VFG's default hover display for moved tooltips */ .help :hover .help…" at bounding box center [406, 443] width 634 height 674
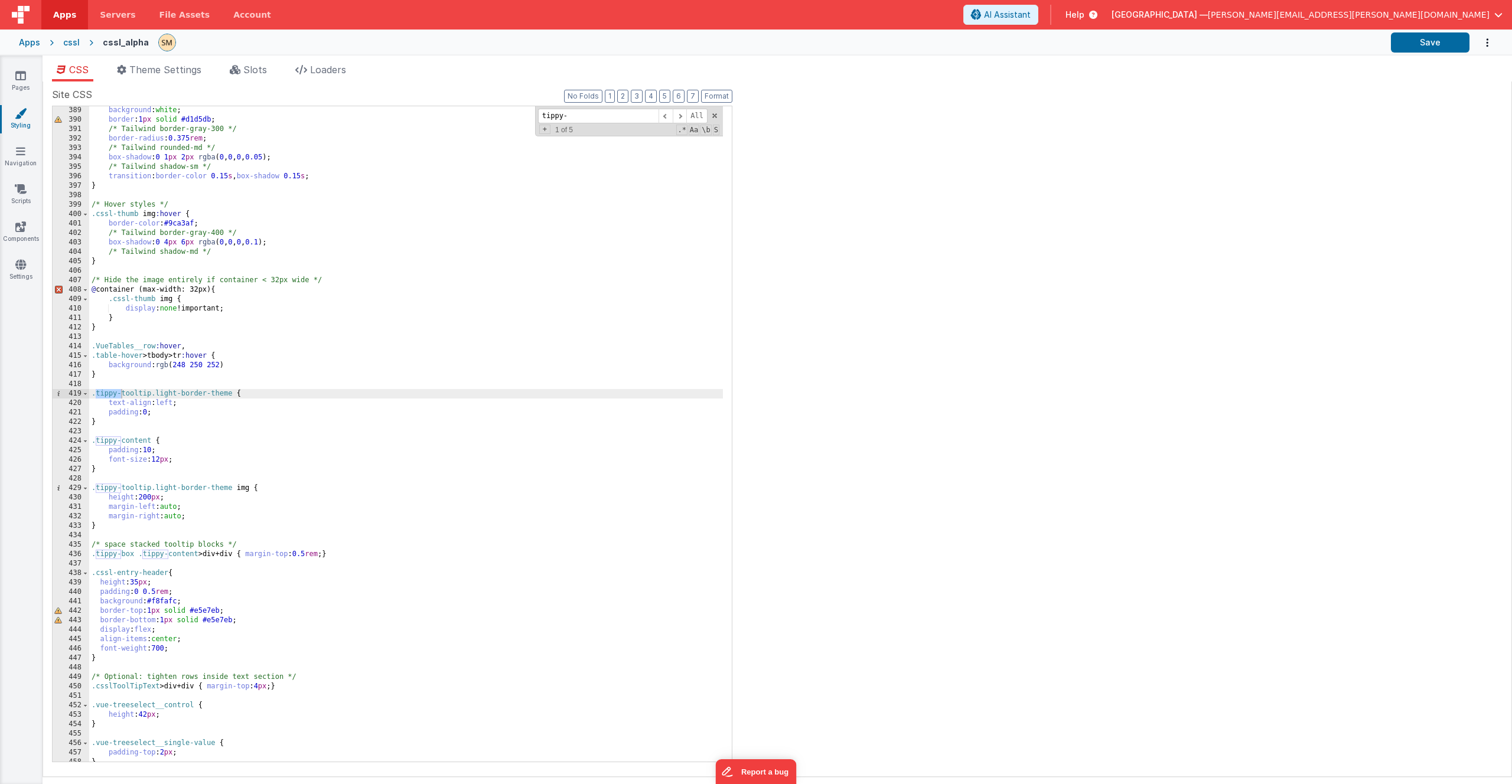
scroll to position [3986, 0]
type input "tippy-"
click at [189, 401] on div "background : white ; border : 1 px solid #d1d5db ; /* Tailwind border-gray-300 …" at bounding box center [406, 442] width 634 height 674
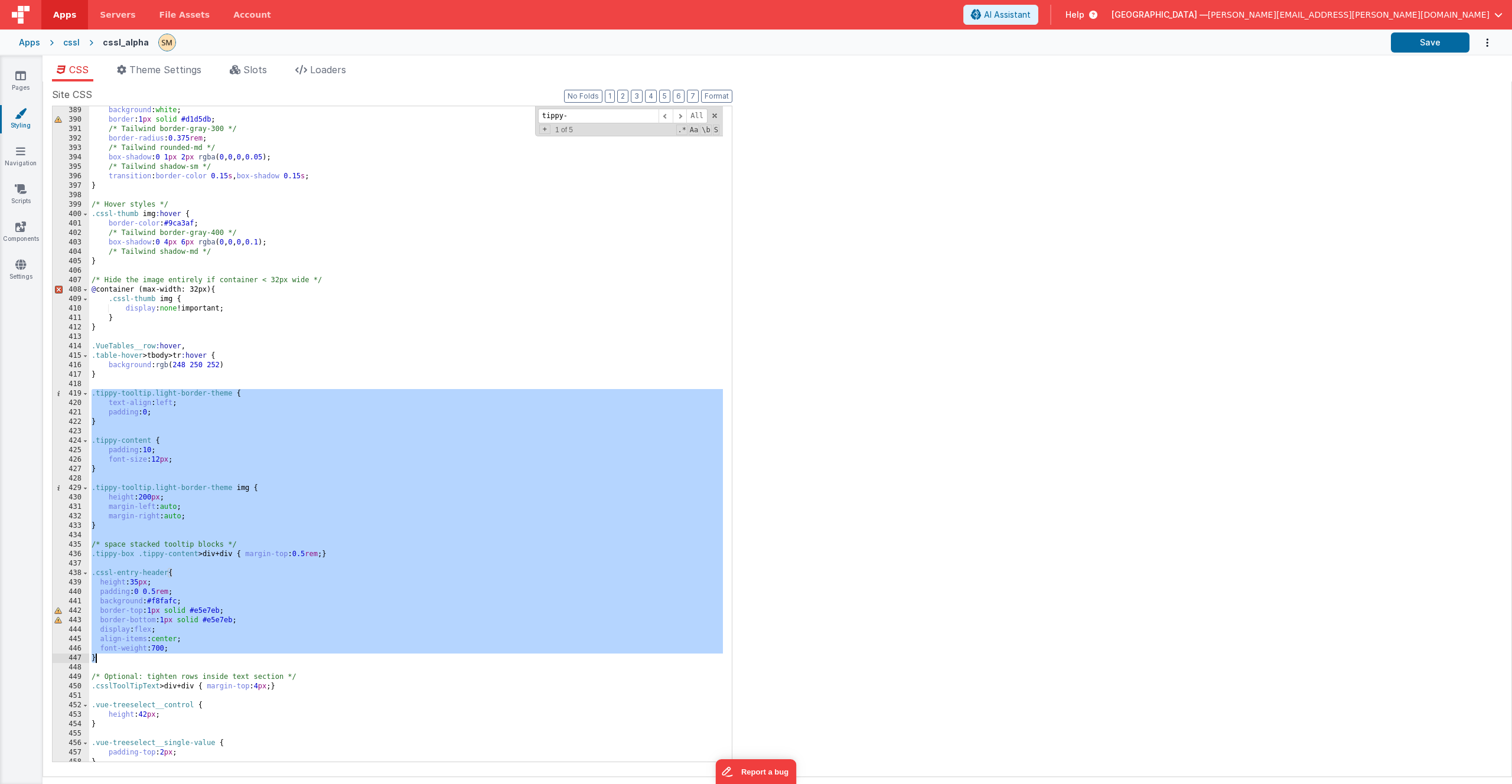
drag, startPoint x: 91, startPoint y: 395, endPoint x: 233, endPoint y: 655, distance: 296.2
click at [233, 655] on div "background : white ; border : 1 px solid #d1d5db ; /* Tailwind border-gray-300 …" at bounding box center [406, 442] width 634 height 674
click at [176, 663] on div "background : white ; border : 1 px solid #d1d5db ; /* Tailwind border-gray-300 …" at bounding box center [406, 442] width 634 height 674
drag, startPoint x: 171, startPoint y: 662, endPoint x: 68, endPoint y: 395, distance: 286.2
click at [68, 395] on div "389 390 391 392 393 394 395 396 397 398 399 400 401 402 403 404 405 406 407 408…" at bounding box center [392, 434] width 680 height 656
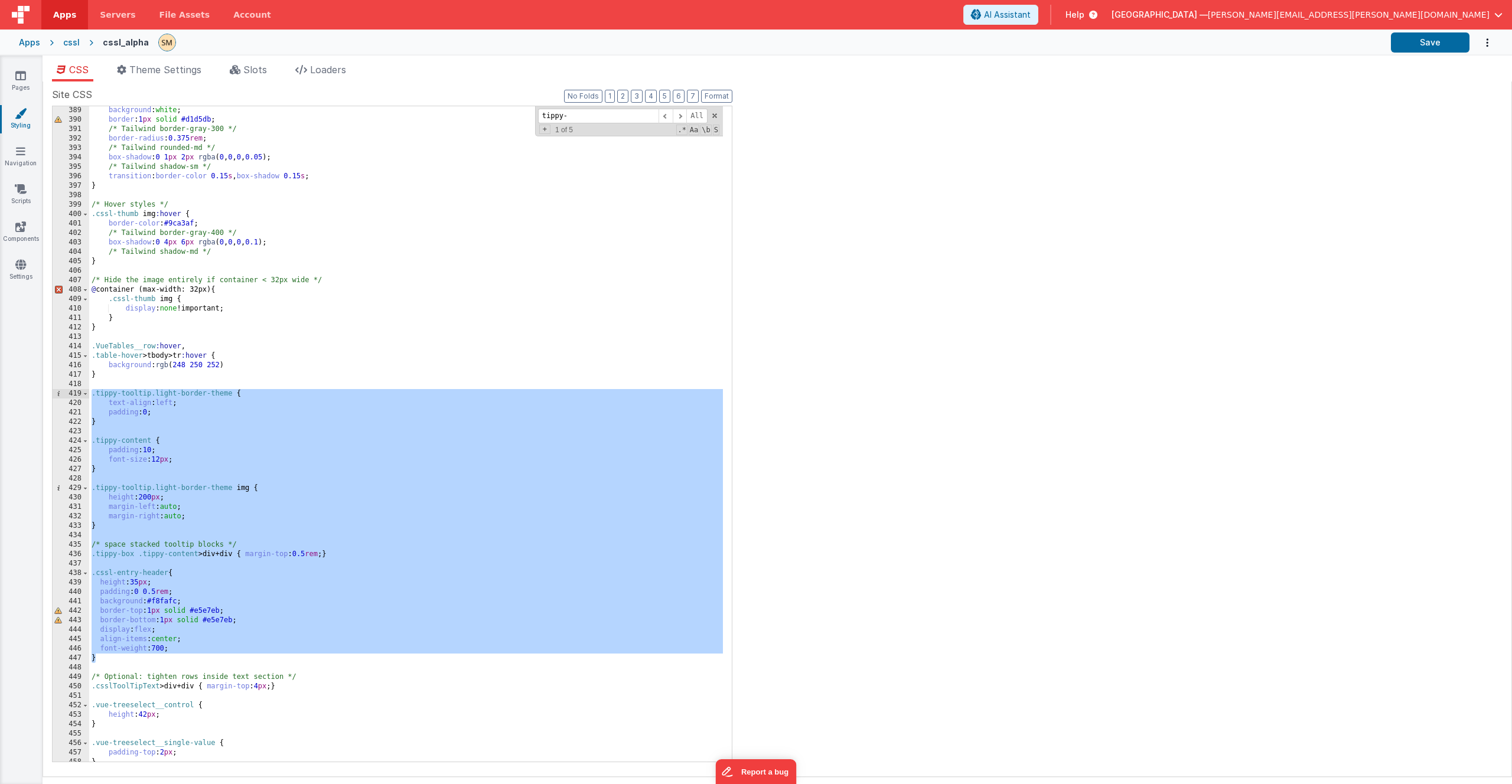
click at [178, 439] on div "background : white ; border : 1 px solid #d1d5db ; /* Tailwind border-gray-300 …" at bounding box center [406, 442] width 634 height 674
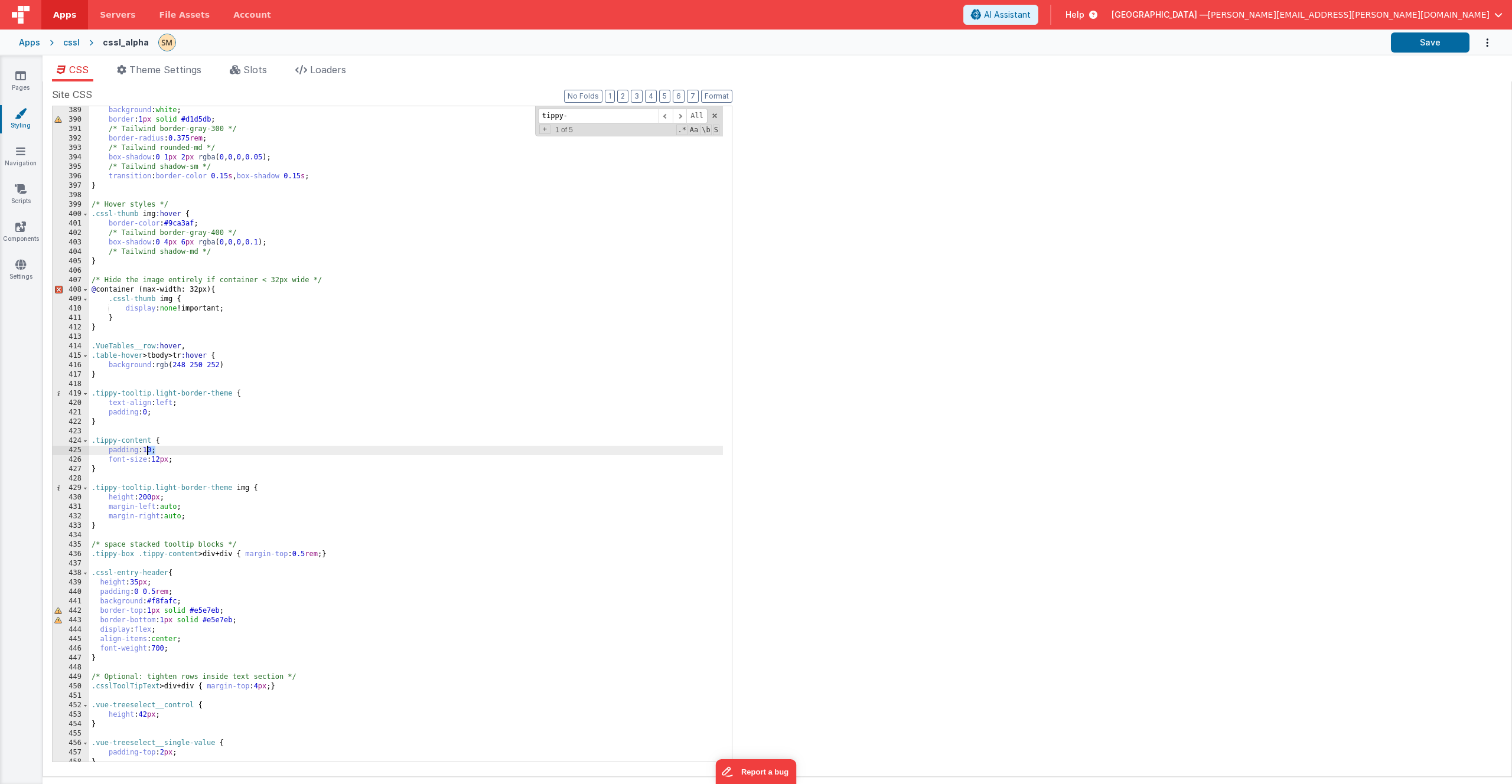
drag, startPoint x: 156, startPoint y: 452, endPoint x: 148, endPoint y: 452, distance: 8.0
click at [149, 452] on div "background : white ; border : 1 px solid #d1d5db ; /* Tailwind border-gray-300 …" at bounding box center [406, 442] width 634 height 674
click at [1421, 44] on button "Save" at bounding box center [1430, 42] width 79 height 20
click at [21, 188] on icon at bounding box center [21, 189] width 12 height 12
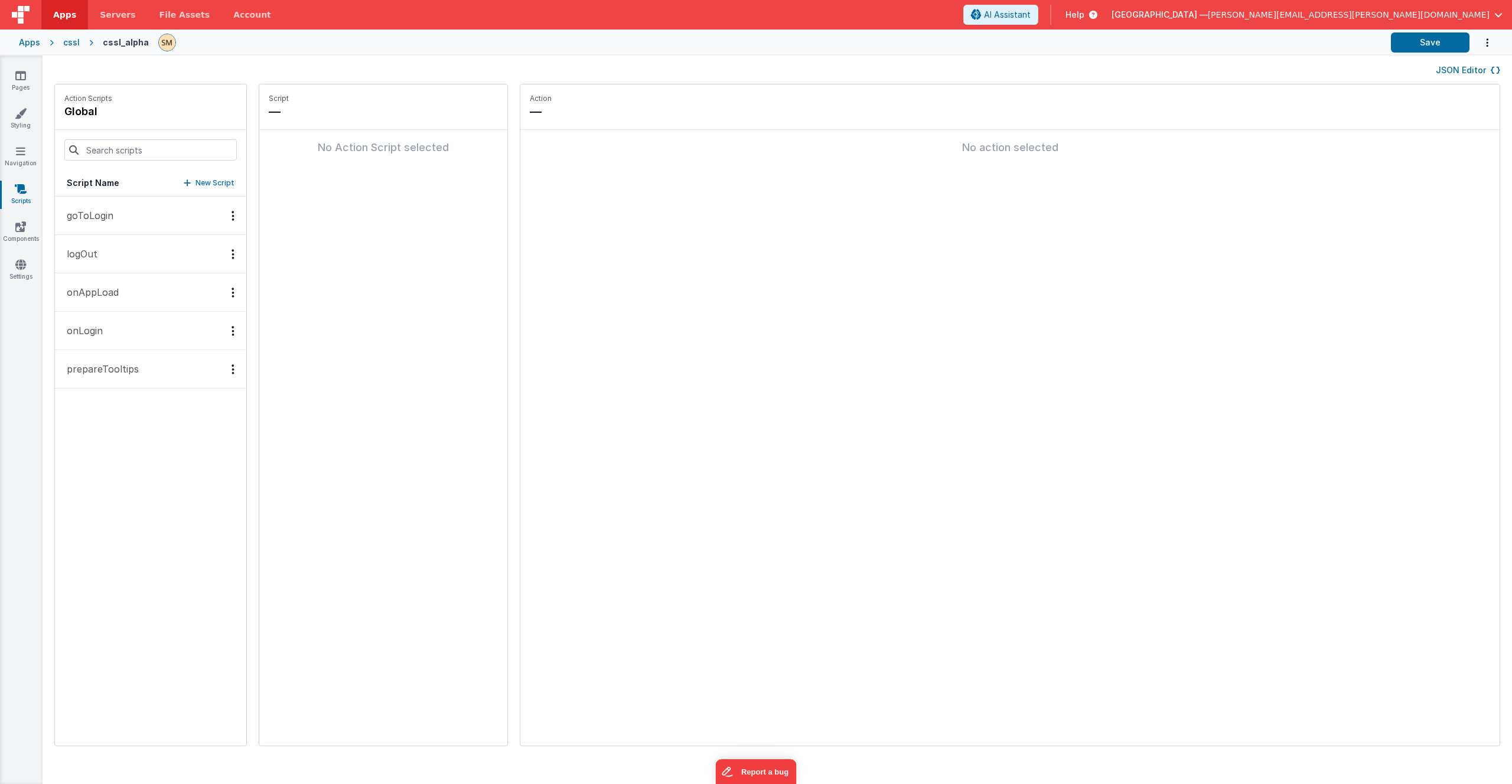
click at [112, 373] on p "prepareTooltips" at bounding box center [99, 369] width 79 height 14
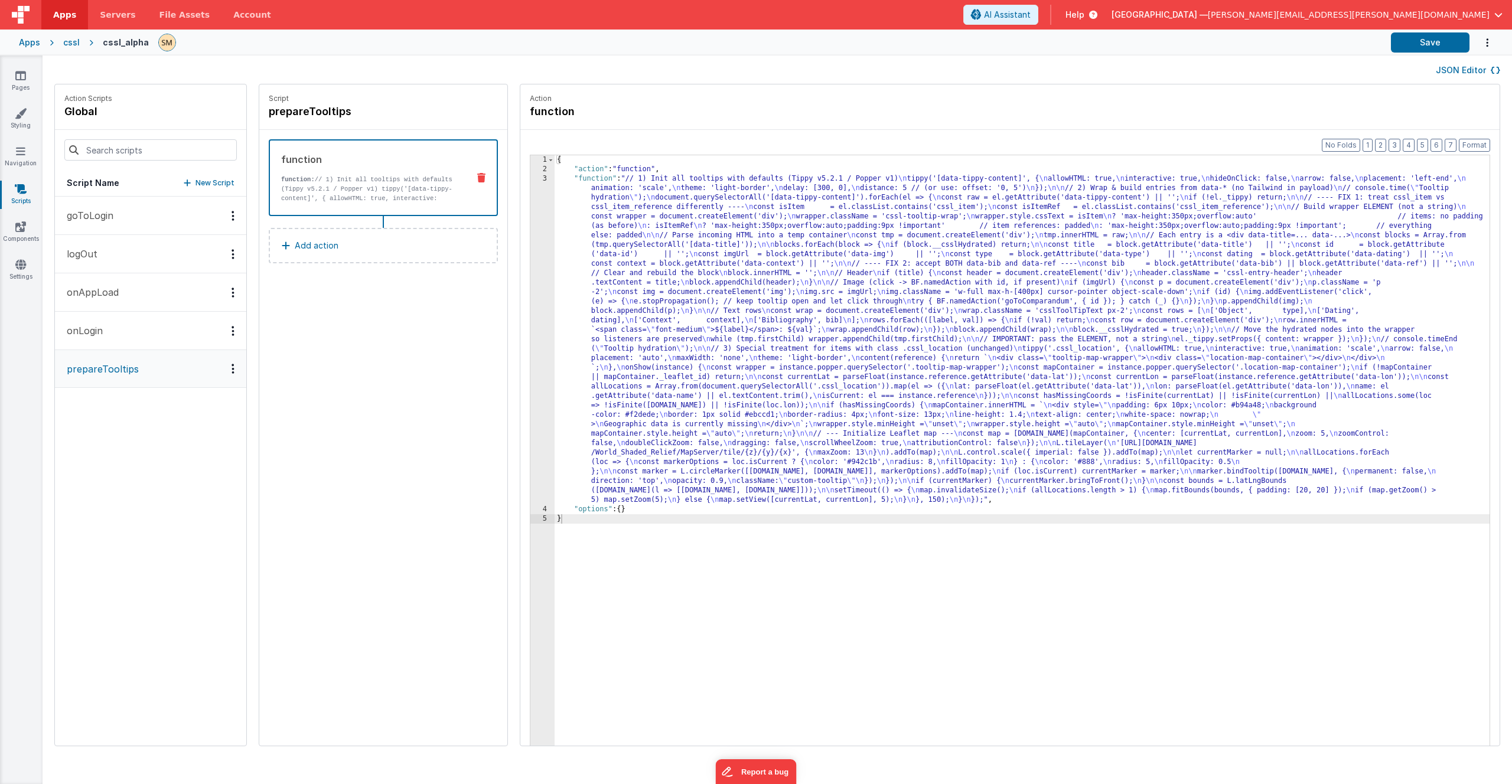
click at [633, 333] on div "{ "action" : "function" , "function" : "// 1) Init all tooltips with defaults (…" at bounding box center [1037, 478] width 966 height 646
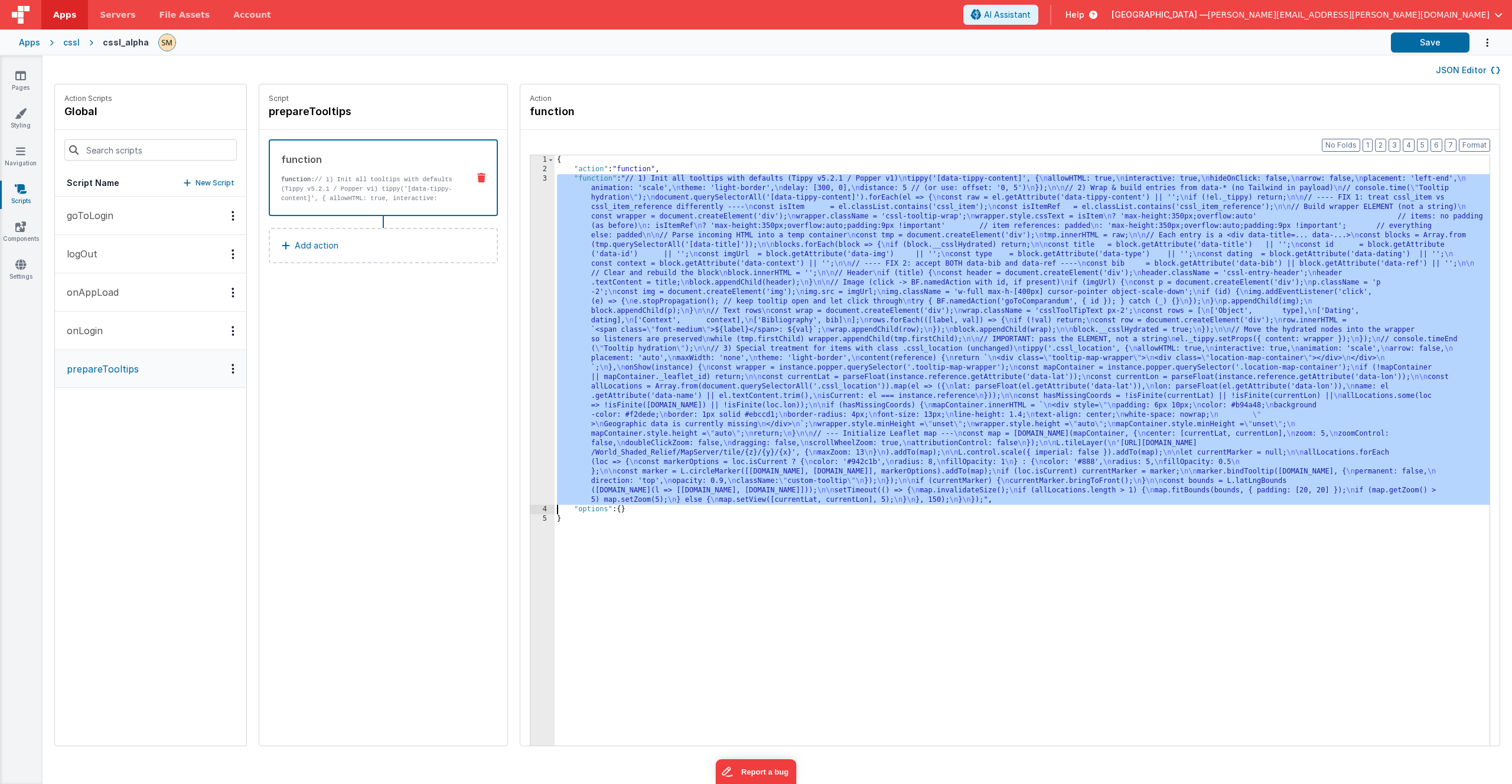
click at [530, 336] on div "3" at bounding box center [543, 339] width 24 height 331
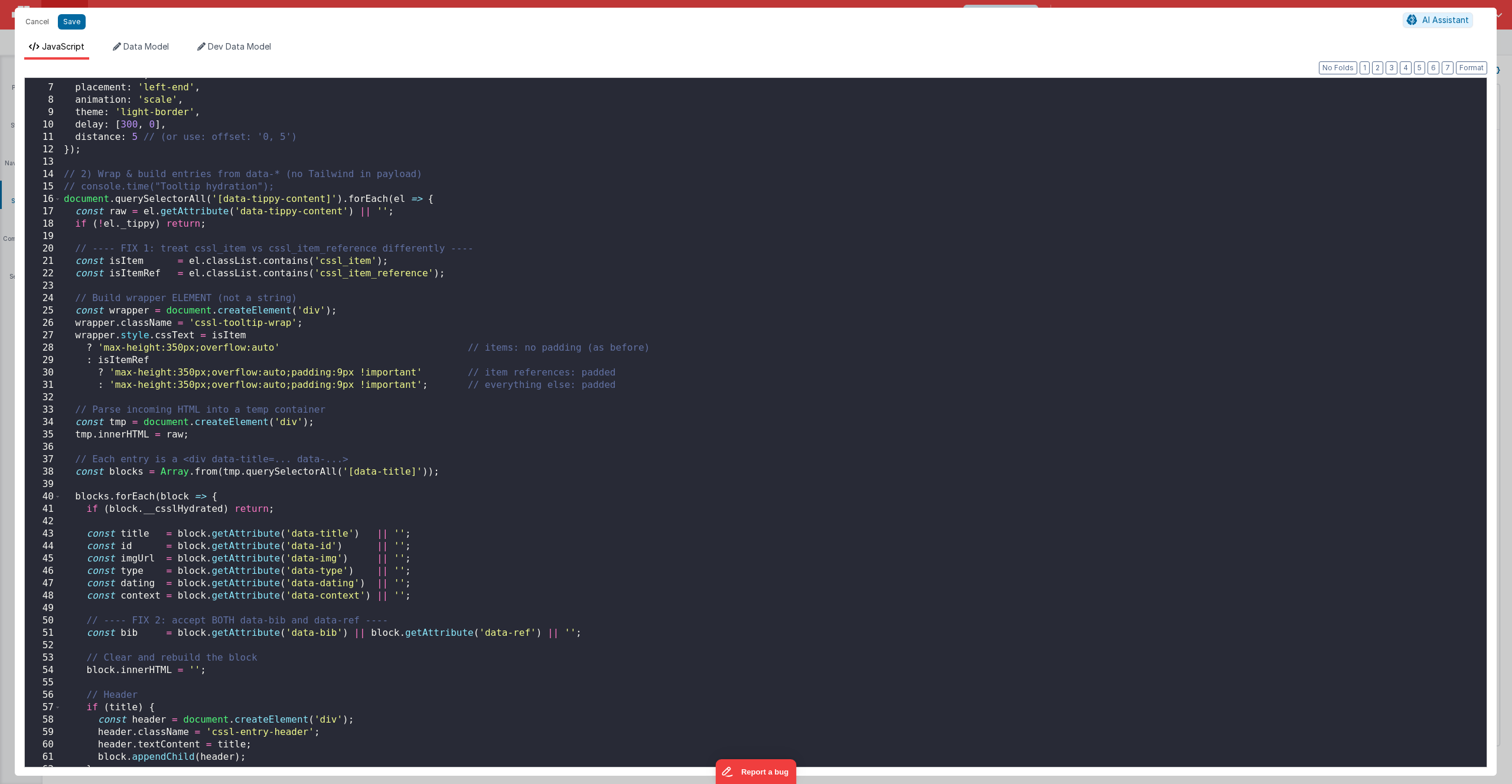
scroll to position [106, 0]
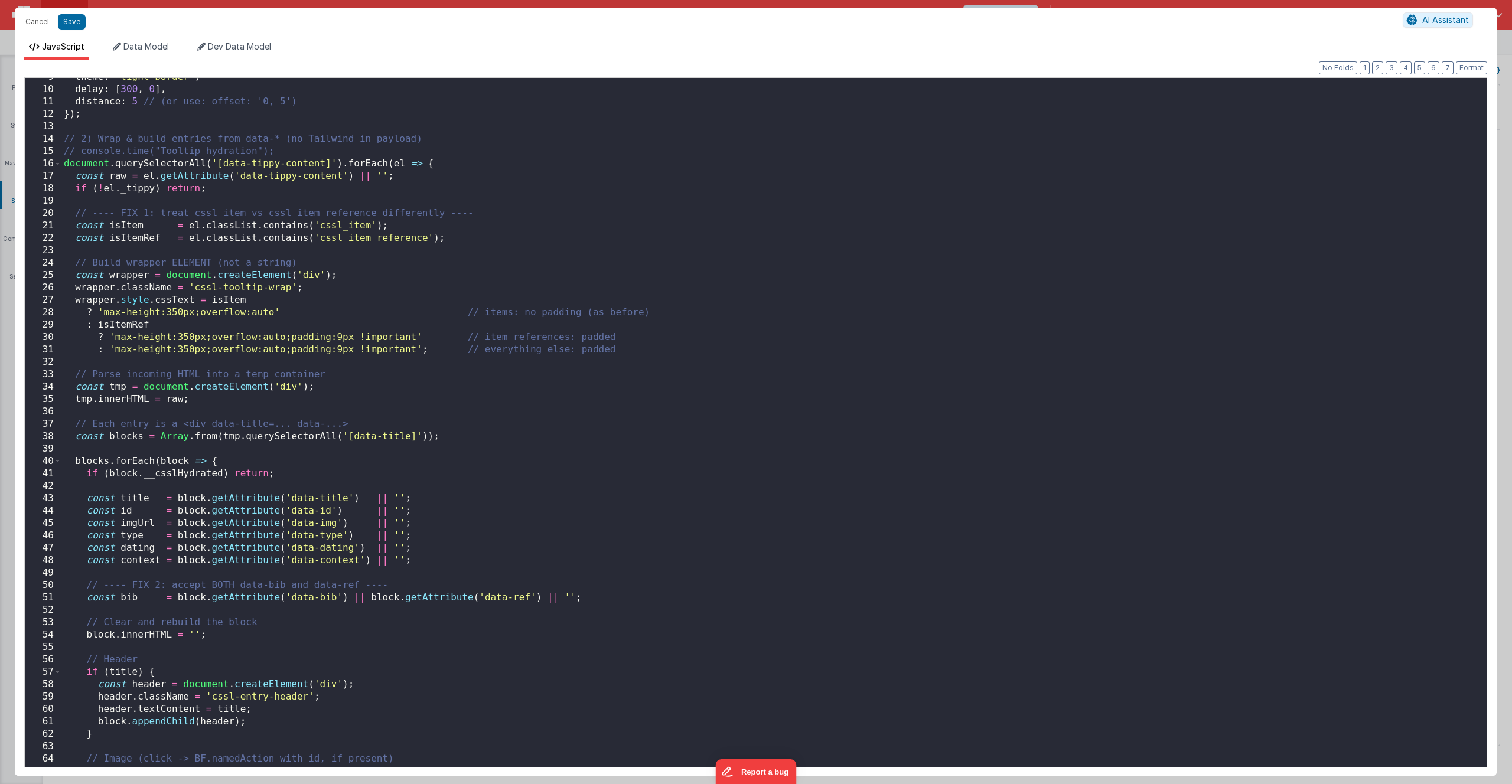
click at [425, 337] on div "theme : 'light-border' , delay : [ 300 , 0 ] , distance : 5 // (or use: offset:…" at bounding box center [770, 427] width 1416 height 714
click at [280, 299] on div "theme : 'light-border' , delay : [ 300 , 0 ] , distance : 5 // (or use: offset:…" at bounding box center [770, 427] width 1416 height 714
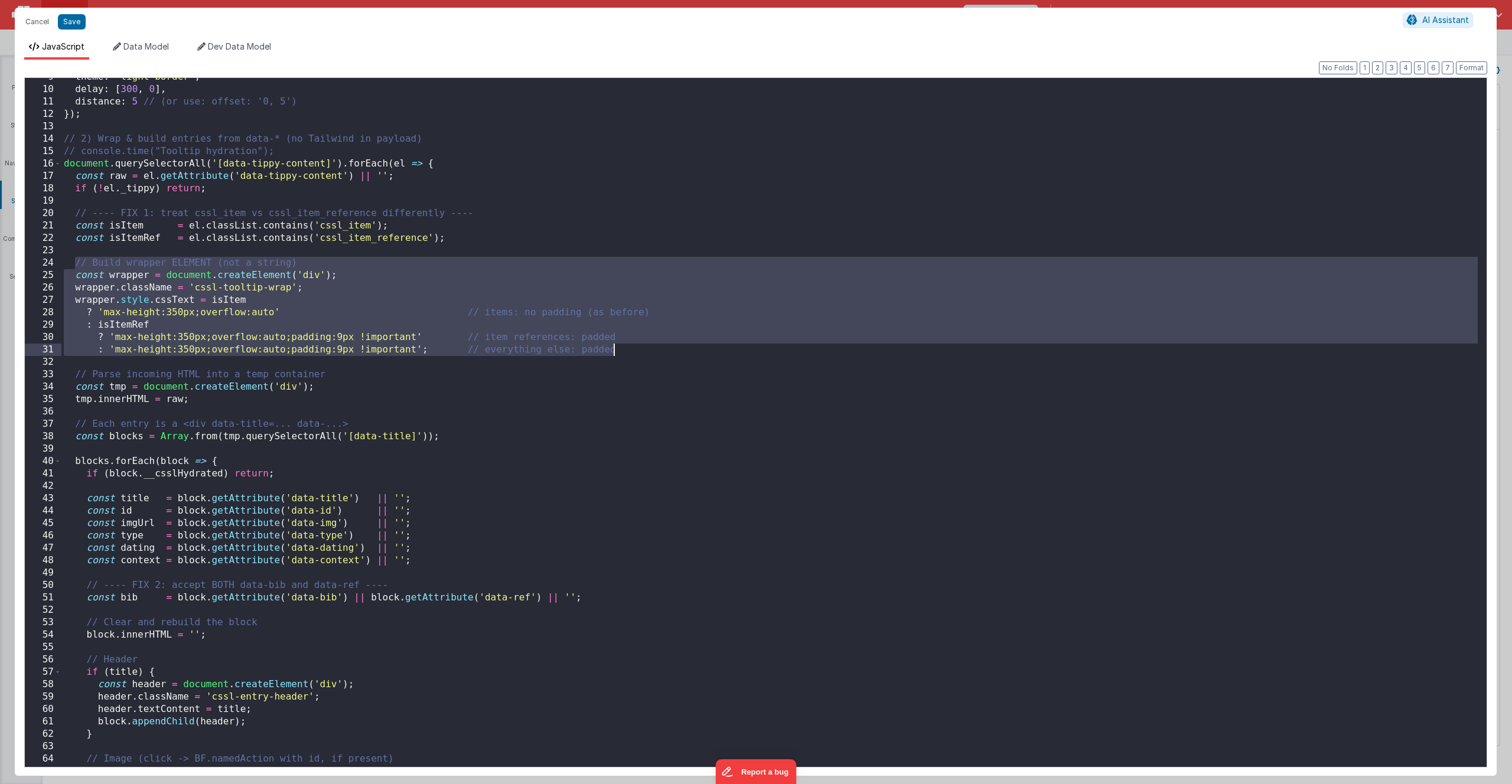
drag, startPoint x: 76, startPoint y: 262, endPoint x: 675, endPoint y: 354, distance: 606.0
click at [675, 354] on div "theme : 'light-border' , delay : [ 300 , 0 ] , distance : 5 // (or use: offset:…" at bounding box center [770, 427] width 1416 height 714
click at [303, 303] on div "theme : 'light-border' , delay : [ 300 , 0 ] , distance : 5 // (or use: offset:…" at bounding box center [770, 427] width 1416 height 714
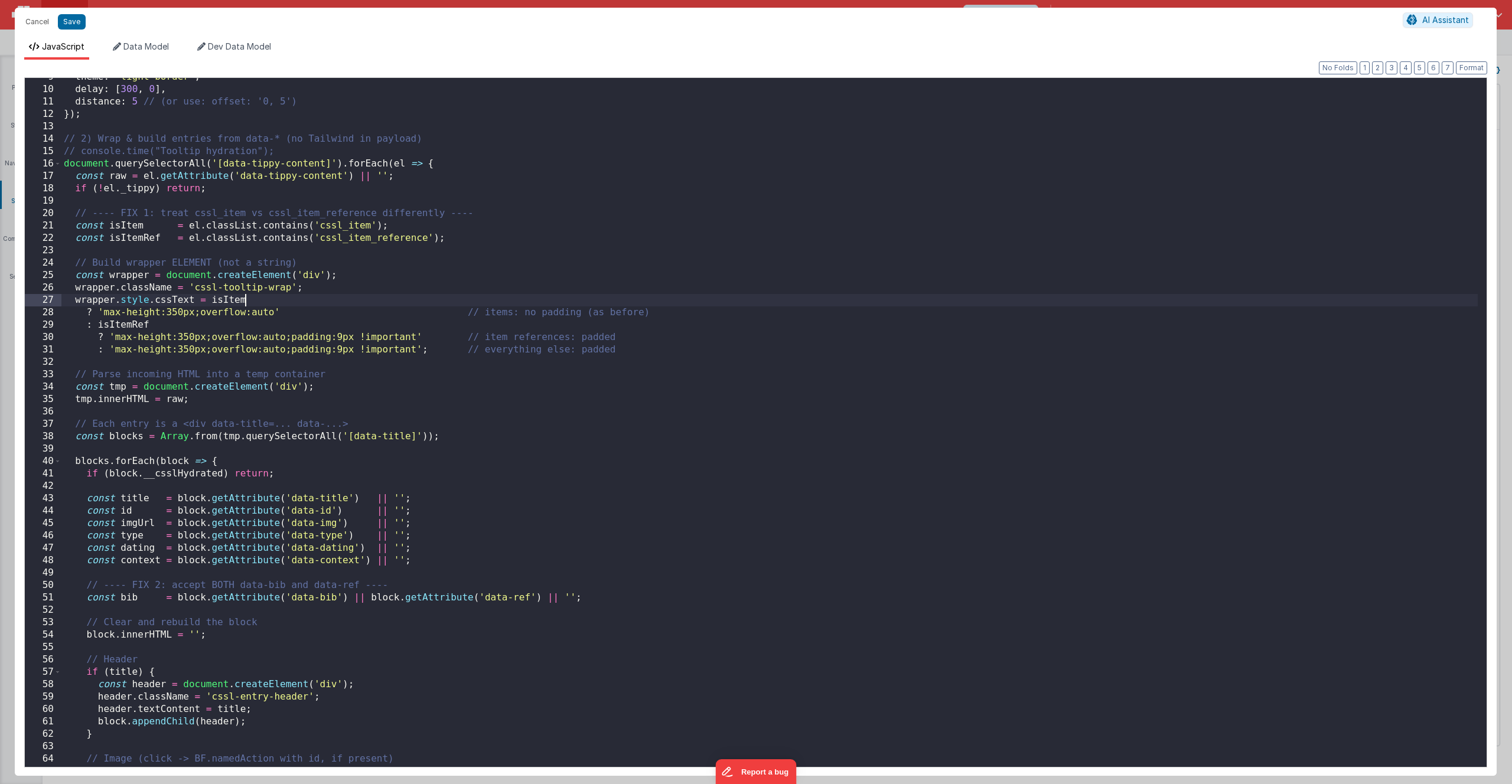
click at [339, 209] on div "theme : 'light-border' , delay : [ 300 , 0 ] , distance : 5 // (or use: offset:…" at bounding box center [770, 427] width 1416 height 714
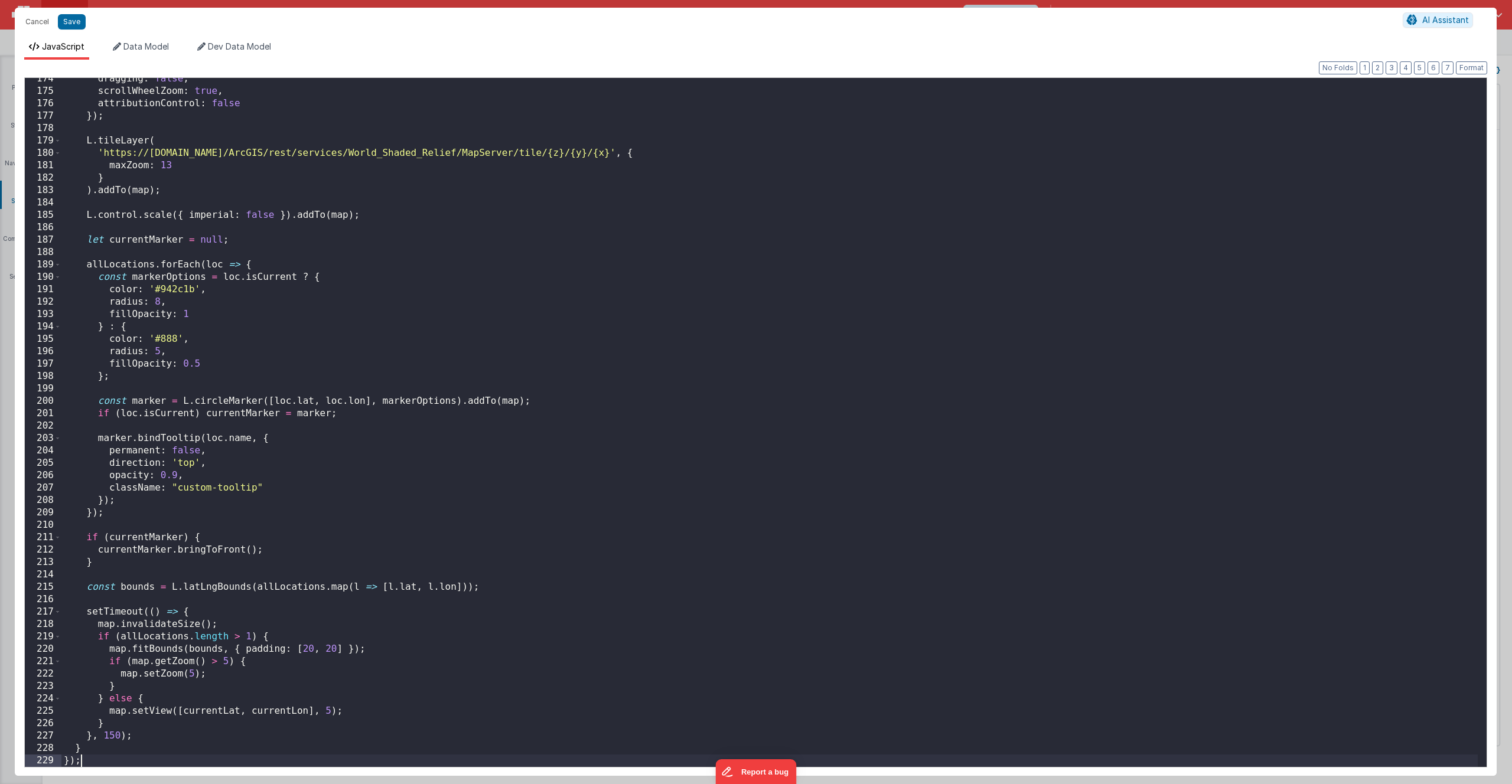
scroll to position [2150, 0]
click at [66, 23] on button "Save" at bounding box center [72, 21] width 28 height 15
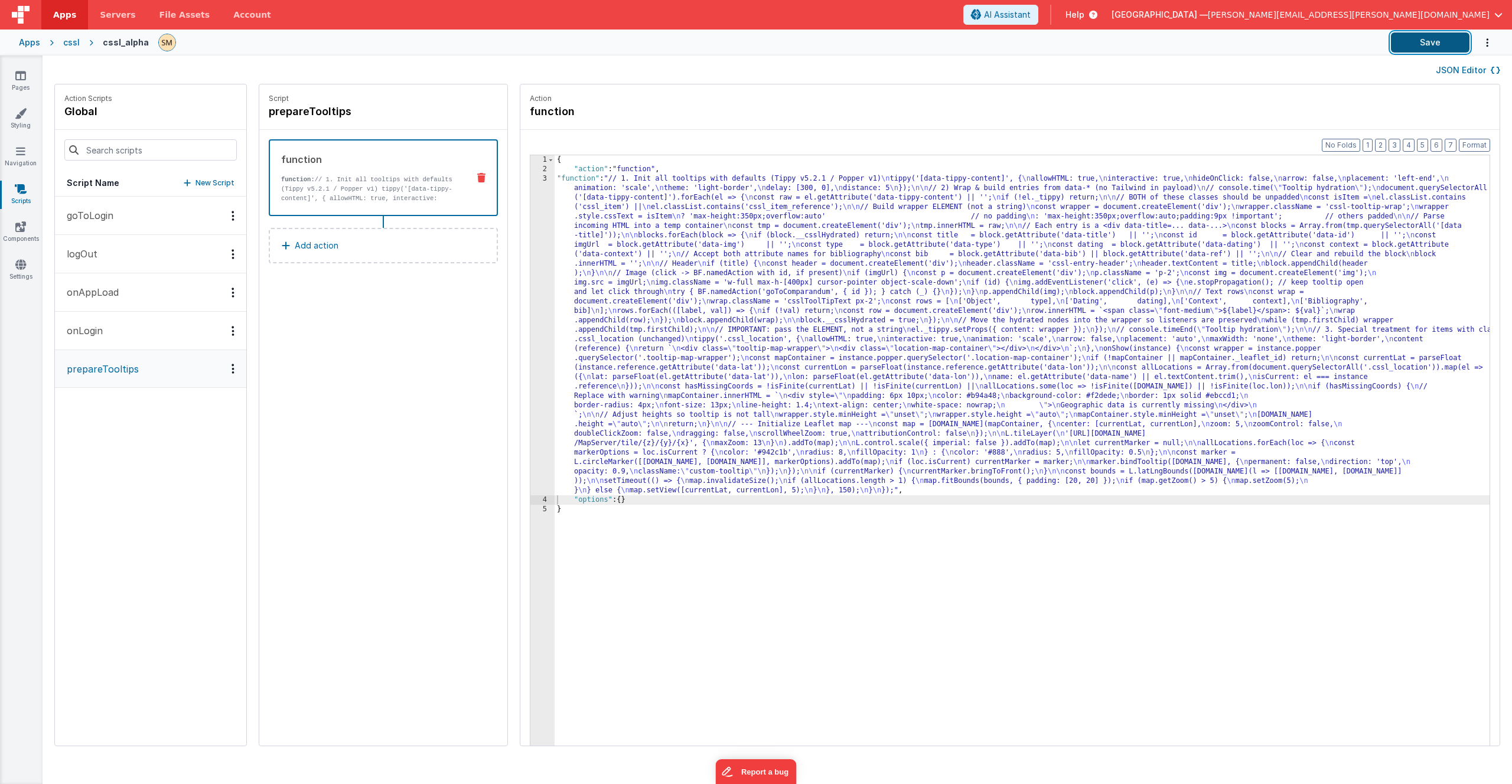
click at [1421, 45] on button "Save" at bounding box center [1430, 42] width 79 height 20
click at [24, 118] on icon at bounding box center [21, 114] width 12 height 12
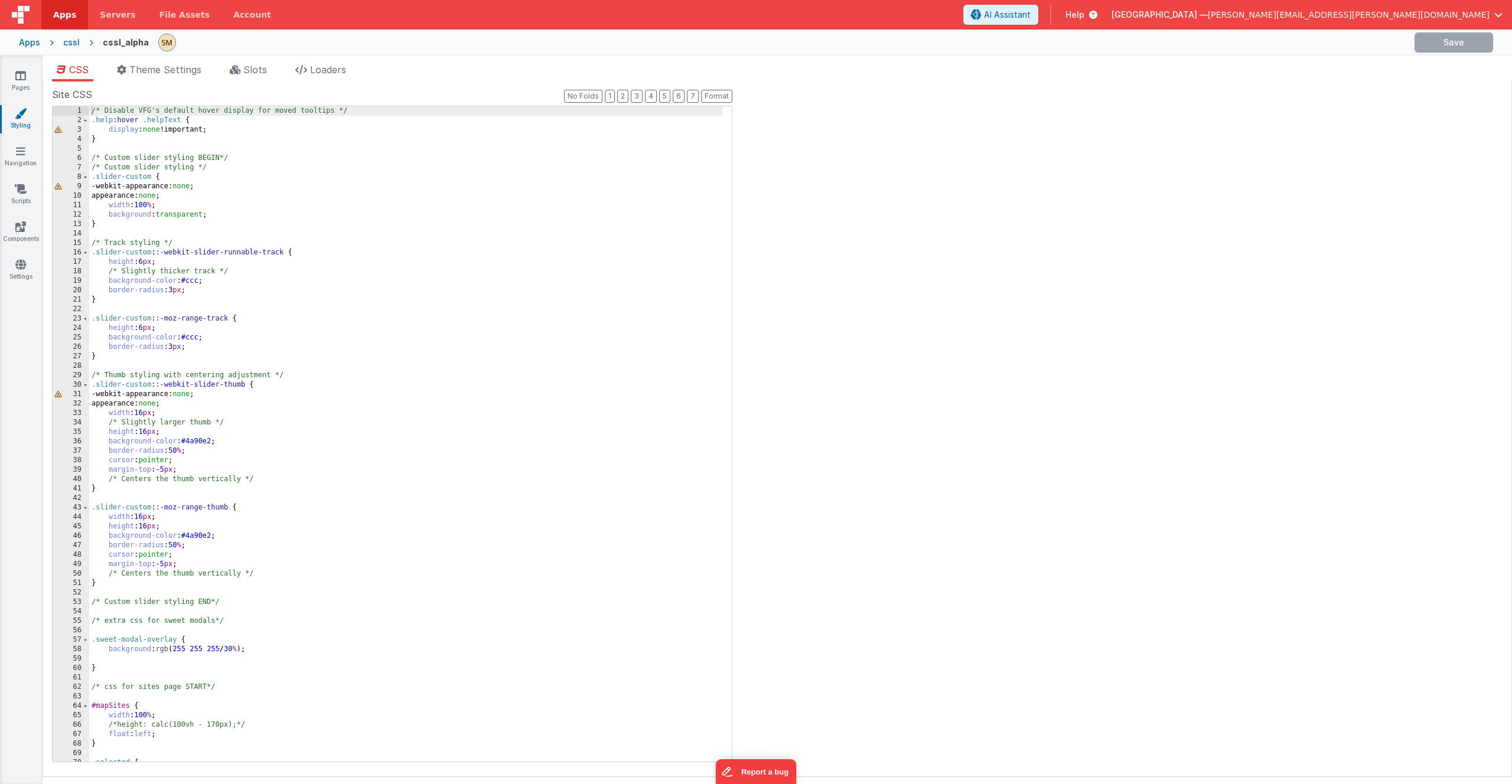
click at [183, 136] on div "/* Disable VFG's default hover display for moved tooltips */ .help :hover .help…" at bounding box center [406, 443] width 634 height 674
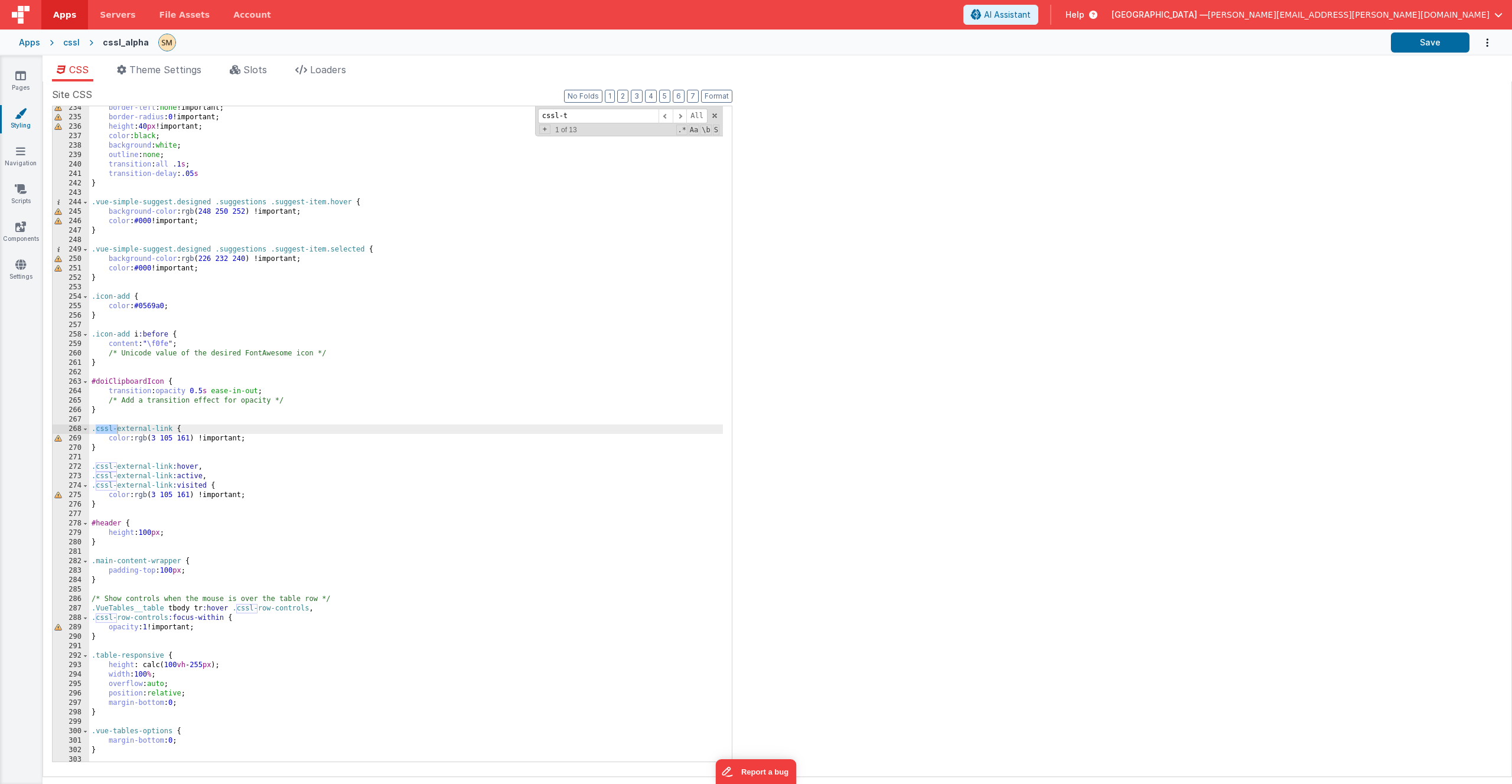
scroll to position [3431, 0]
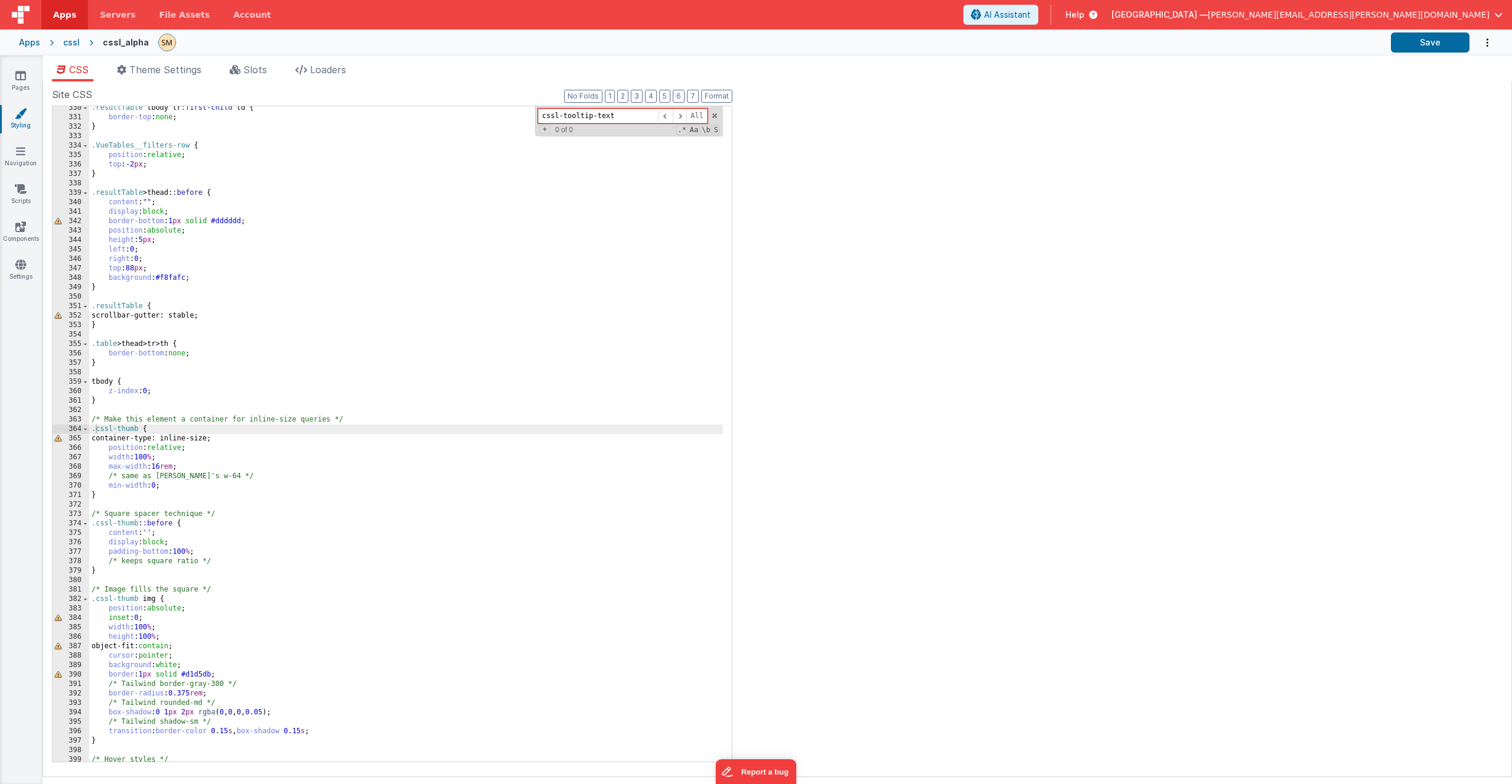
drag, startPoint x: 626, startPoint y: 115, endPoint x: 528, endPoint y: 118, distance: 98.0
click at [528, 118] on div ".resultTable tbody tr :first-child td { border-top : none ; } .VueTables__filte…" at bounding box center [406, 434] width 634 height 655
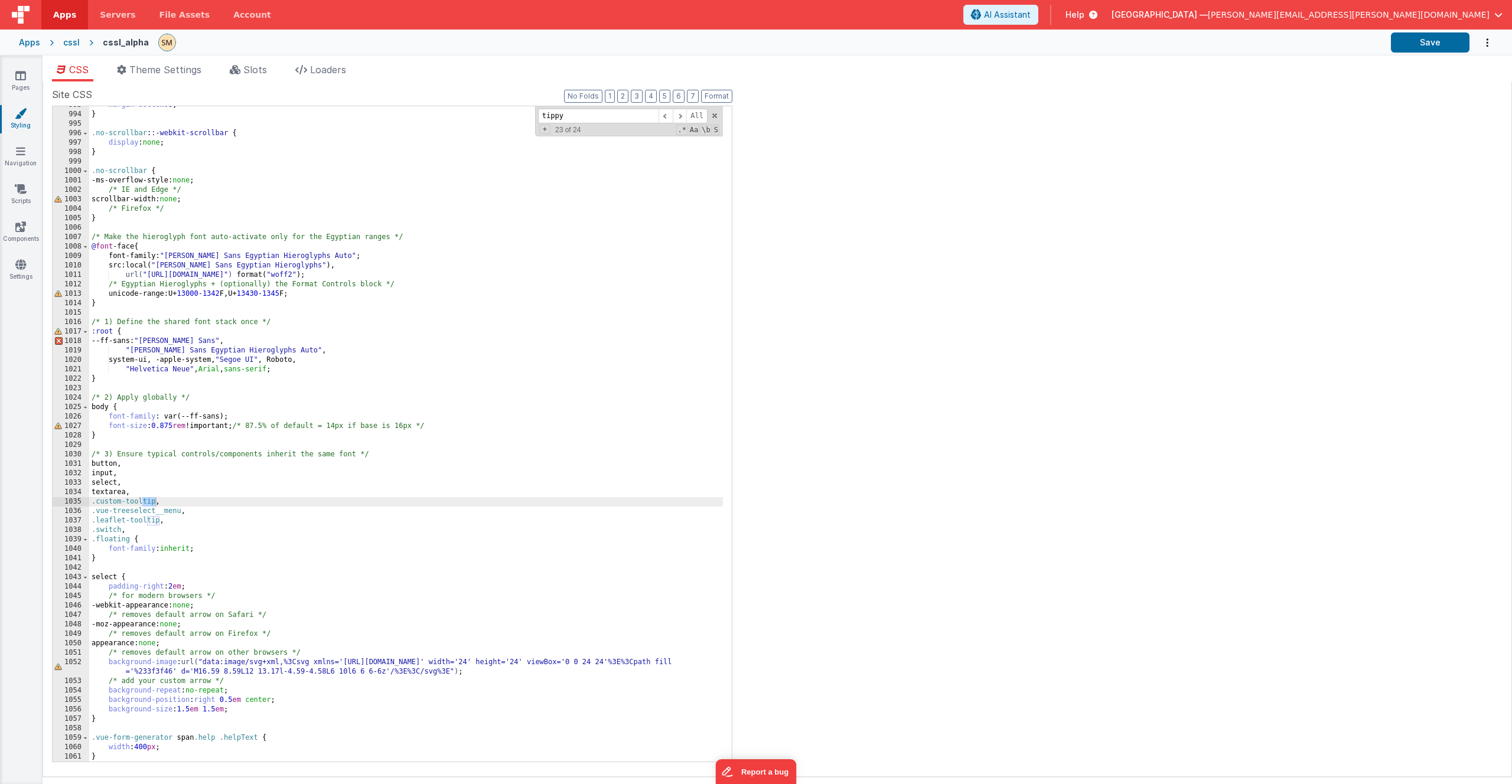
scroll to position [3941, 0]
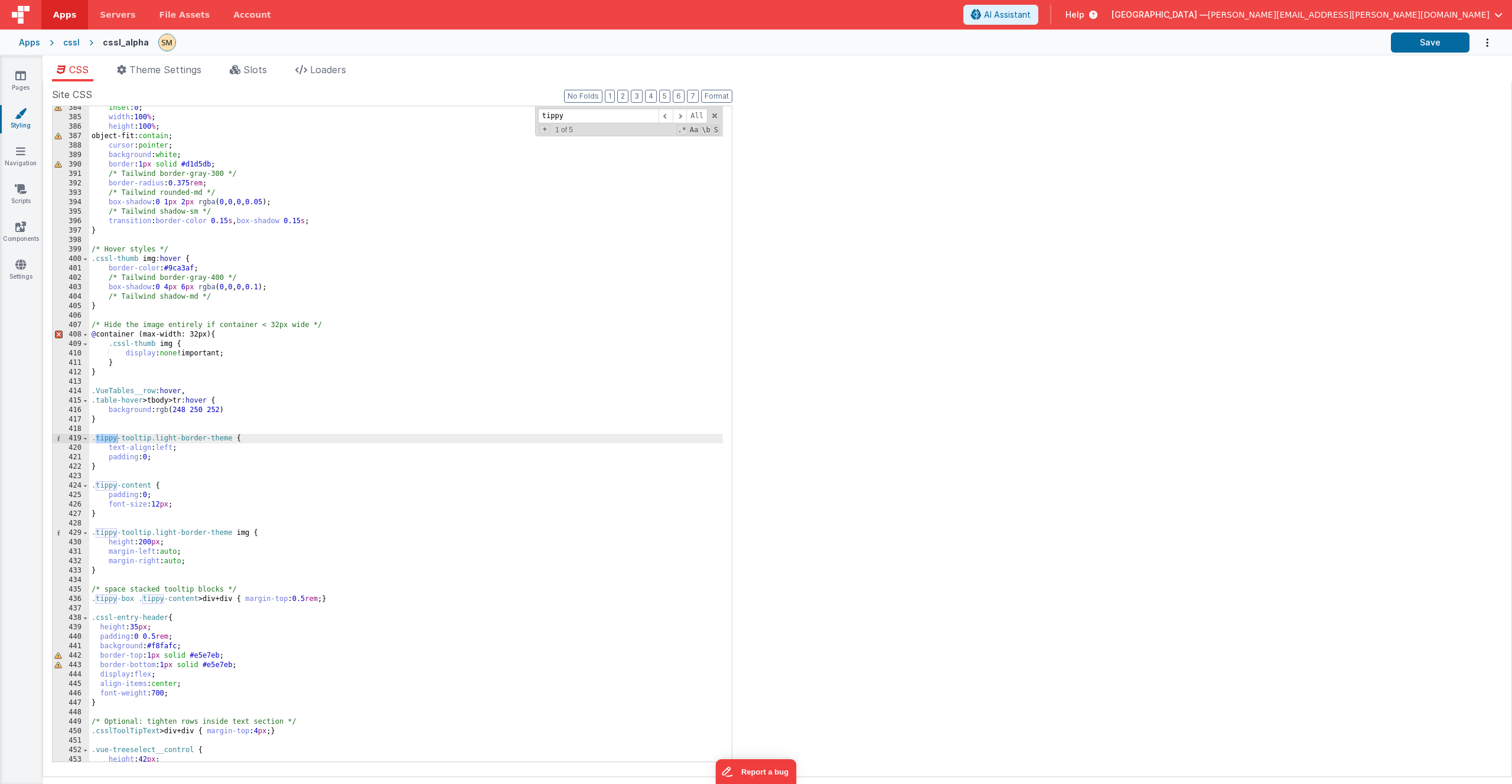
type input "tippy"
click at [194, 466] on div "inset : 0 ; width : 100 % ; height : 100 % ; object-fit: contain ; cursor : poi…" at bounding box center [406, 440] width 634 height 674
click at [213, 561] on div "inset : 0 ; width : 100 % ; height : 100 % ; object-fit: contain ; cursor : poi…" at bounding box center [406, 440] width 634 height 674
click at [157, 578] on div "inset : 0 ; width : 100 % ; height : 100 % ; object-fit: contain ; cursor : poi…" at bounding box center [406, 440] width 634 height 674
click at [157, 573] on div "inset : 0 ; width : 100 % ; height : 100 % ; object-fit: contain ; cursor : poi…" at bounding box center [406, 440] width 634 height 674
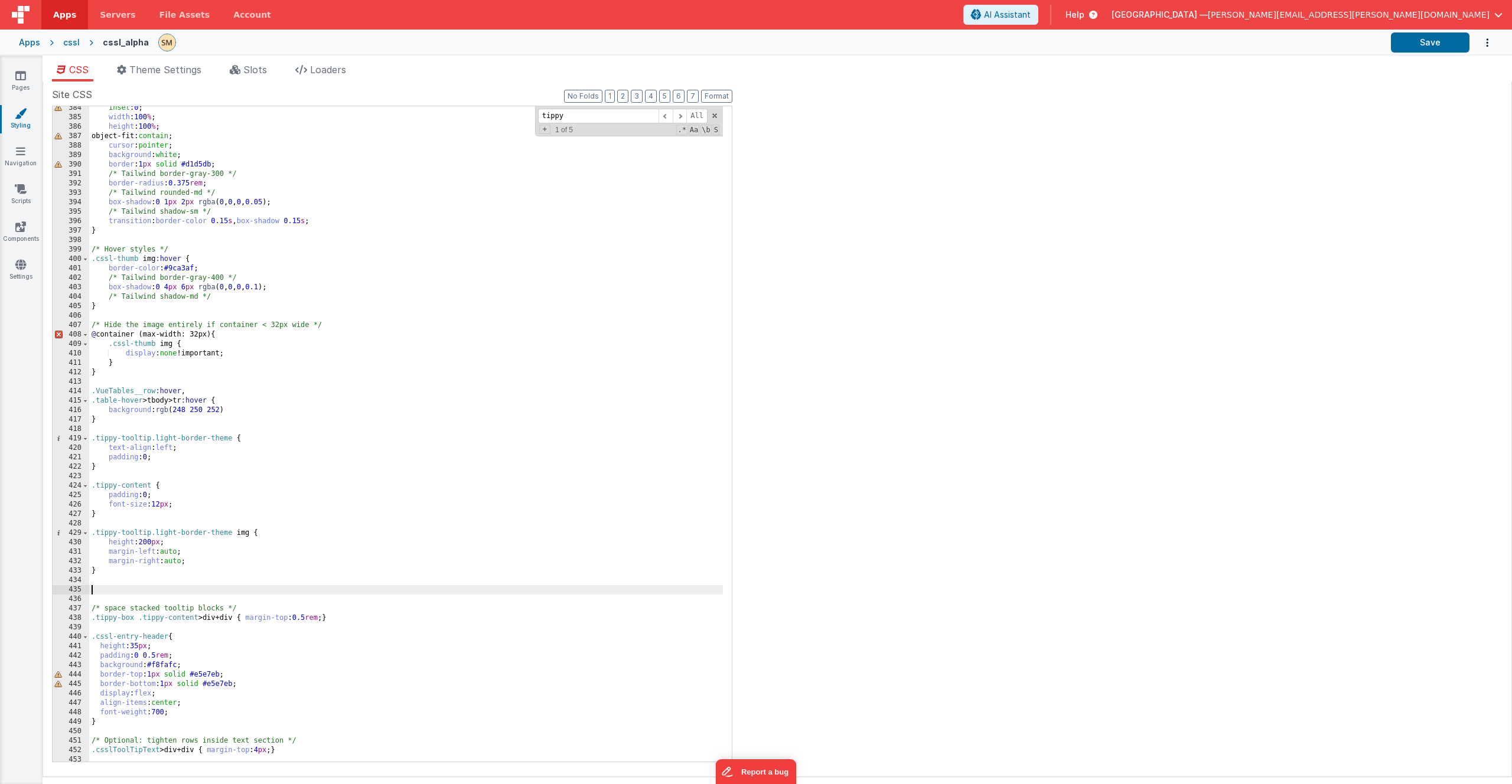
paste textarea
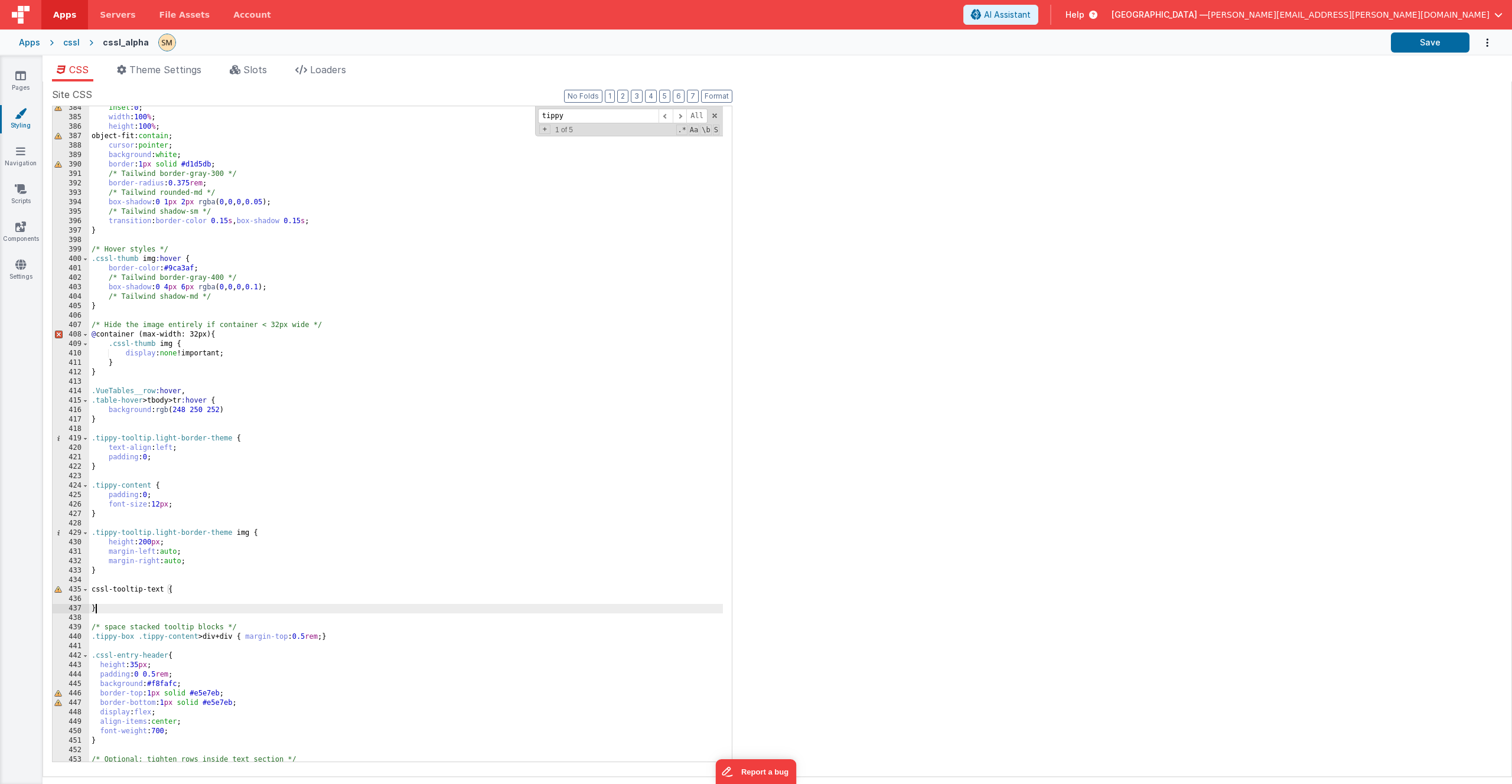
click at [91, 590] on div "inset : 0 ; width : 100 % ; height : 100 % ; object-fit: contain ; cursor : poi…" at bounding box center [406, 440] width 634 height 674
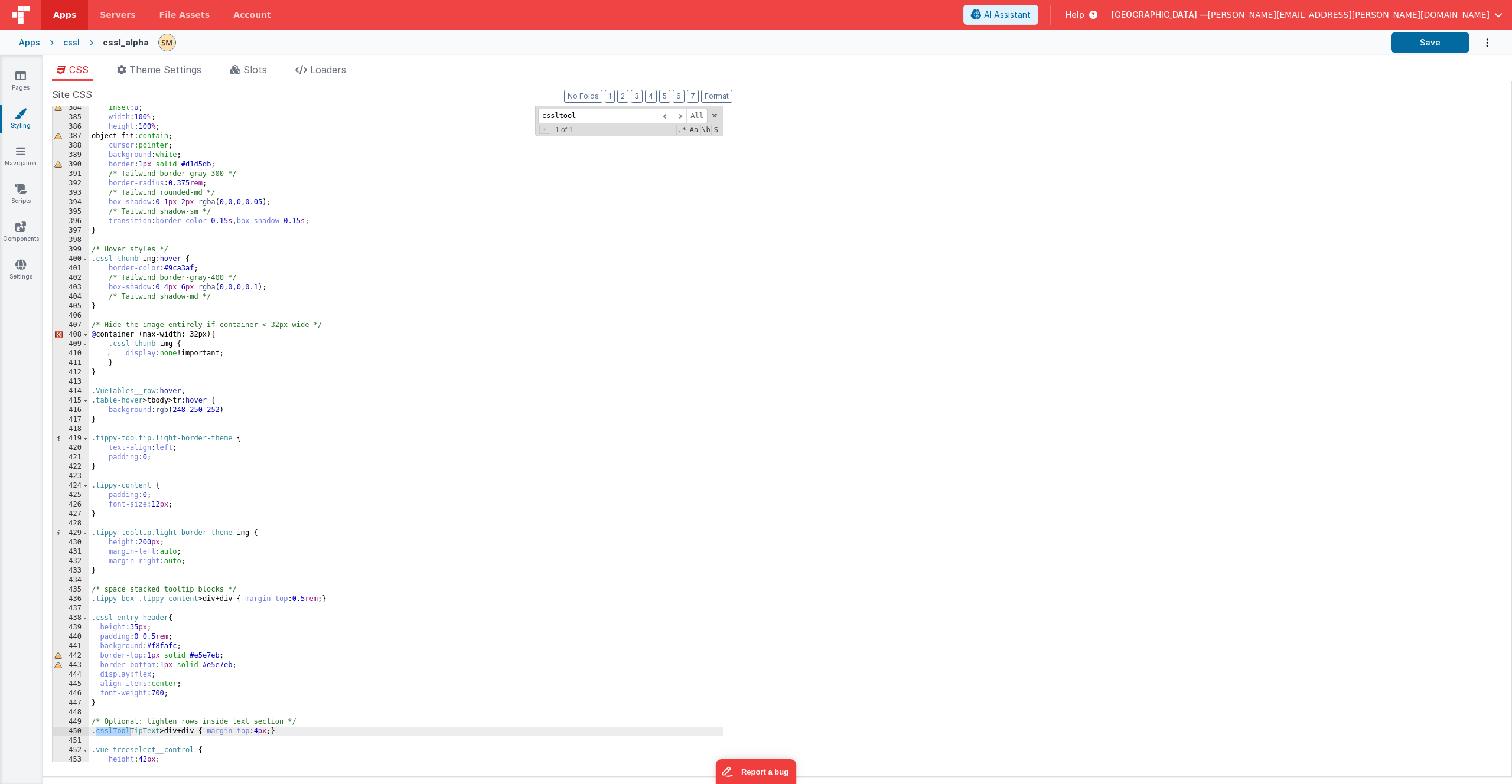
click at [314, 733] on div "inset : 0 ; width : 100 % ; height : 100 % ; object-fit: contain ; cursor : poi…" at bounding box center [406, 440] width 634 height 674
drag, startPoint x: 312, startPoint y: 730, endPoint x: 73, endPoint y: 730, distance: 239.0
click at [73, 732] on div "384 385 386 387 388 389 390 391 392 393 394 395 396 397 398 399 400 401 402 403…" at bounding box center [392, 434] width 680 height 656
click at [286, 733] on div "inset : 0 ; width : 100 % ; height : 100 % ; object-fit: contain ; cursor : poi…" at bounding box center [406, 440] width 634 height 674
click at [292, 731] on div "inset : 0 ; width : 100 % ; height : 100 % ; object-fit: contain ; cursor : poi…" at bounding box center [406, 440] width 634 height 674
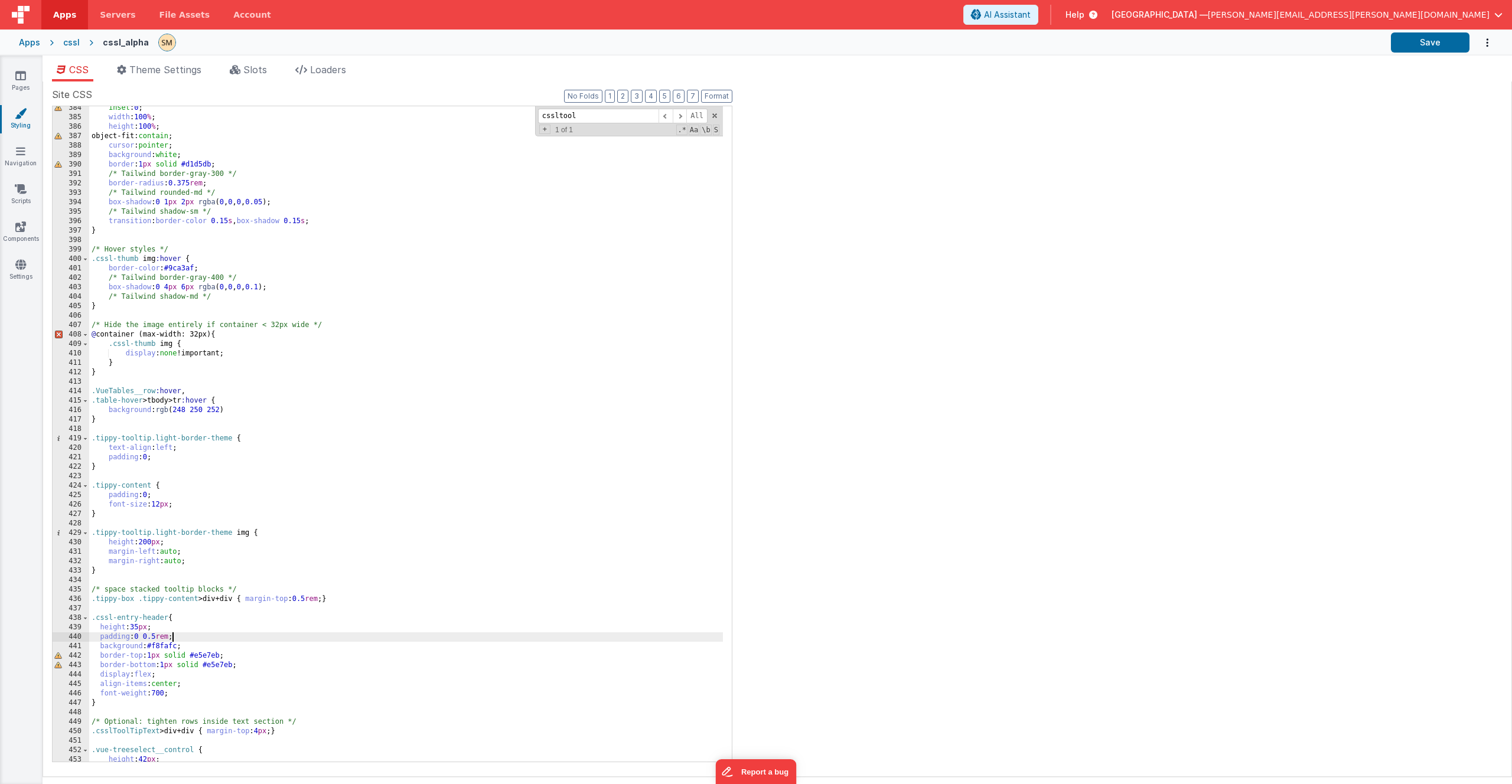
click at [268, 689] on div "inset : 0 ; width : 100 % ; height : 100 % ; object-fit: contain ; cursor : poi…" at bounding box center [406, 440] width 634 height 674
click at [295, 734] on div "inset : 0 ; width : 100 % ; height : 100 % ; object-fit: contain ; cursor : poi…" at bounding box center [406, 440] width 634 height 674
click at [304, 731] on div "inset : 0 ; width : 100 % ; height : 100 % ; object-fit: contain ; cursor : poi…" at bounding box center [406, 440] width 634 height 674
click at [295, 734] on div "inset : 0 ; width : 100 % ; height : 100 % ; object-fit: contain ; cursor : poi…" at bounding box center [406, 440] width 634 height 674
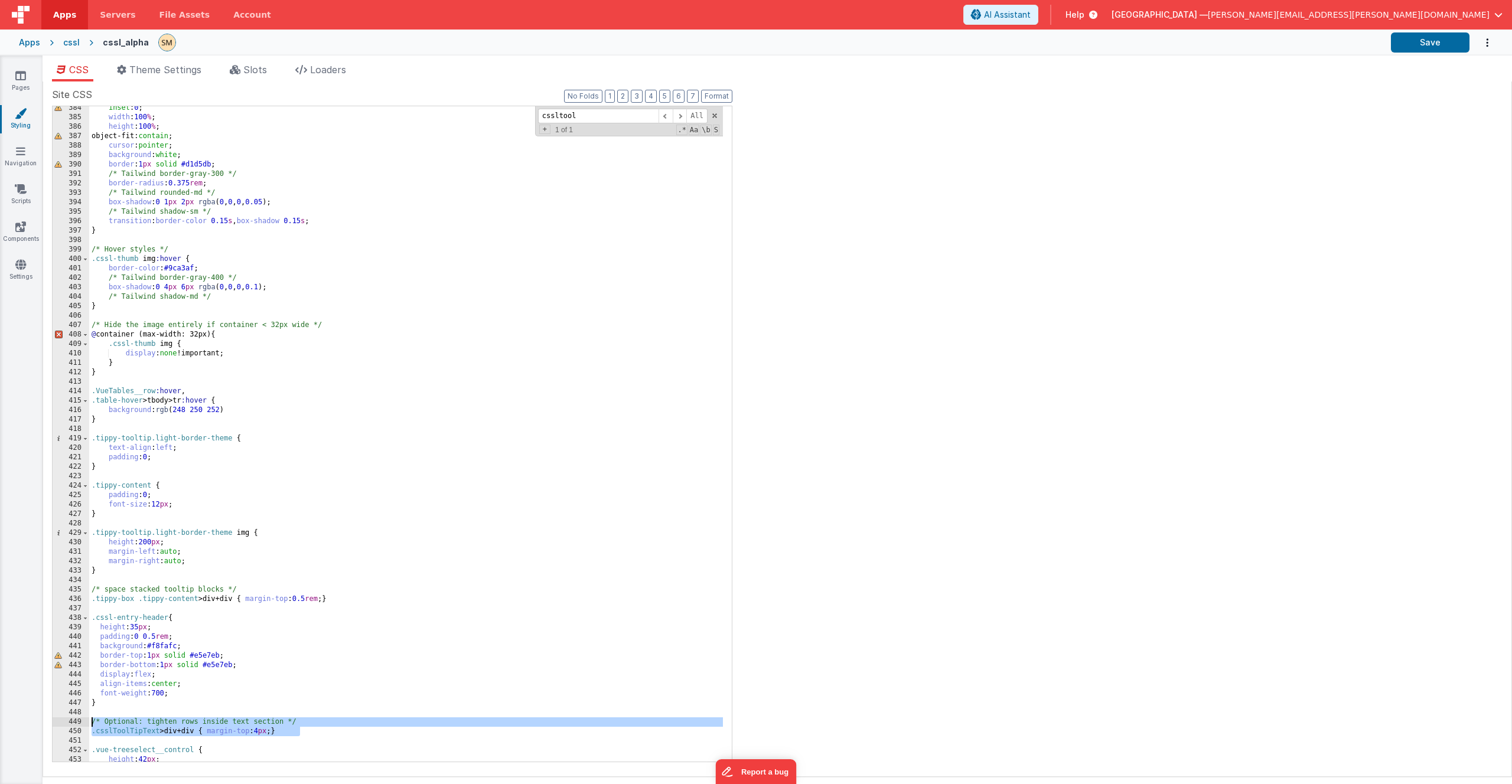
drag, startPoint x: 319, startPoint y: 736, endPoint x: 60, endPoint y: 723, distance: 259.3
click at [60, 723] on div "384 385 386 387 388 389 390 391 392 393 394 395 396 397 398 399 400 401 402 403…" at bounding box center [392, 434] width 680 height 656
click at [287, 183] on div "inset : 0 ; width : 100 % ; height : 100 % ; object-fit: contain ; cursor : poi…" at bounding box center [406, 440] width 634 height 674
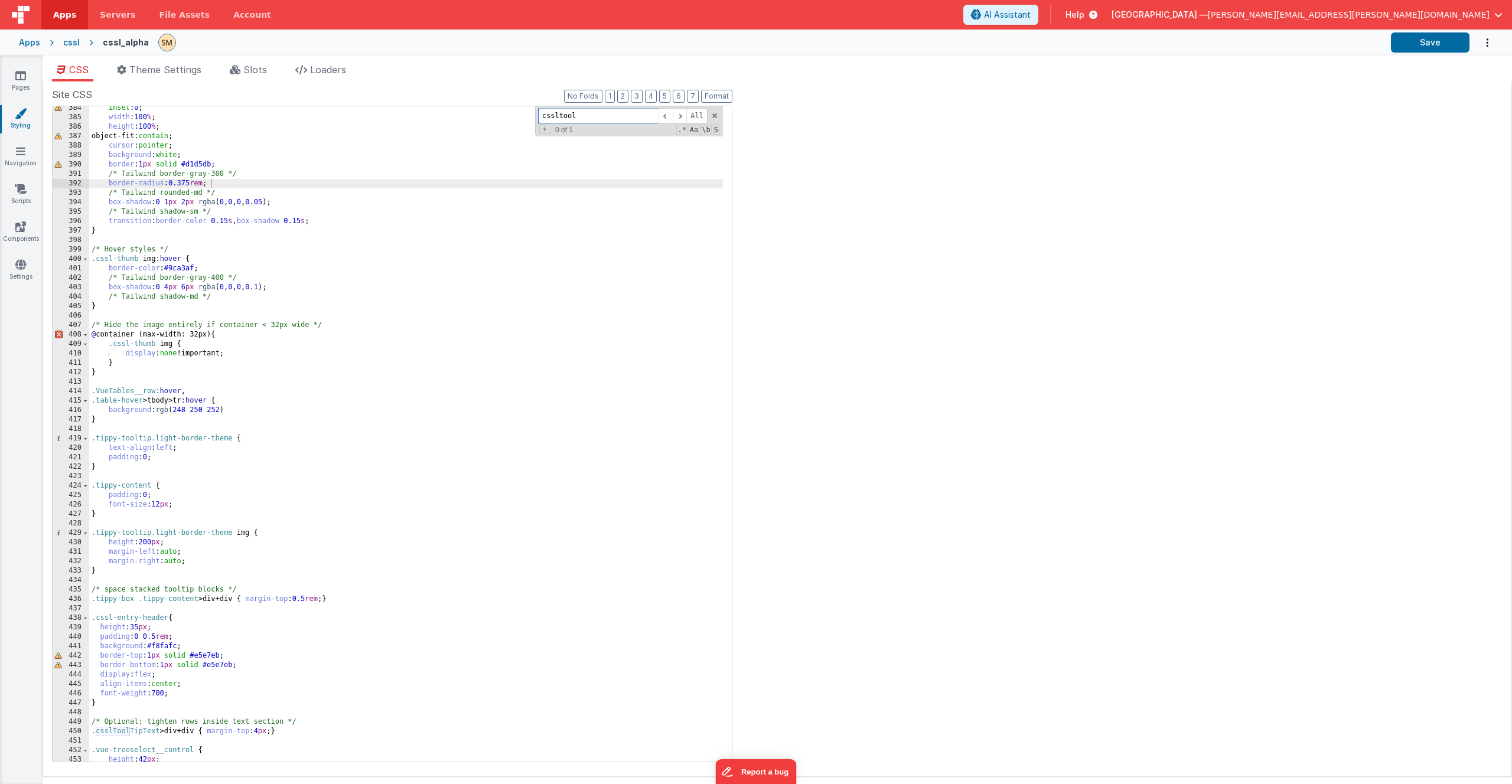
paste input "light-border"
type input "light-border"
click at [146, 458] on div "inset : 0 ; width : 100 % ; height : 100 % ; object-fit: contain ; cursor : poi…" at bounding box center [406, 440] width 634 height 674
click at [157, 488] on div "inset : 0 ; width : 100 % ; height : 100 % ; object-fit: contain ; cursor : poi…" at bounding box center [406, 440] width 634 height 674
drag, startPoint x: 151, startPoint y: 488, endPoint x: 69, endPoint y: 487, distance: 82.0
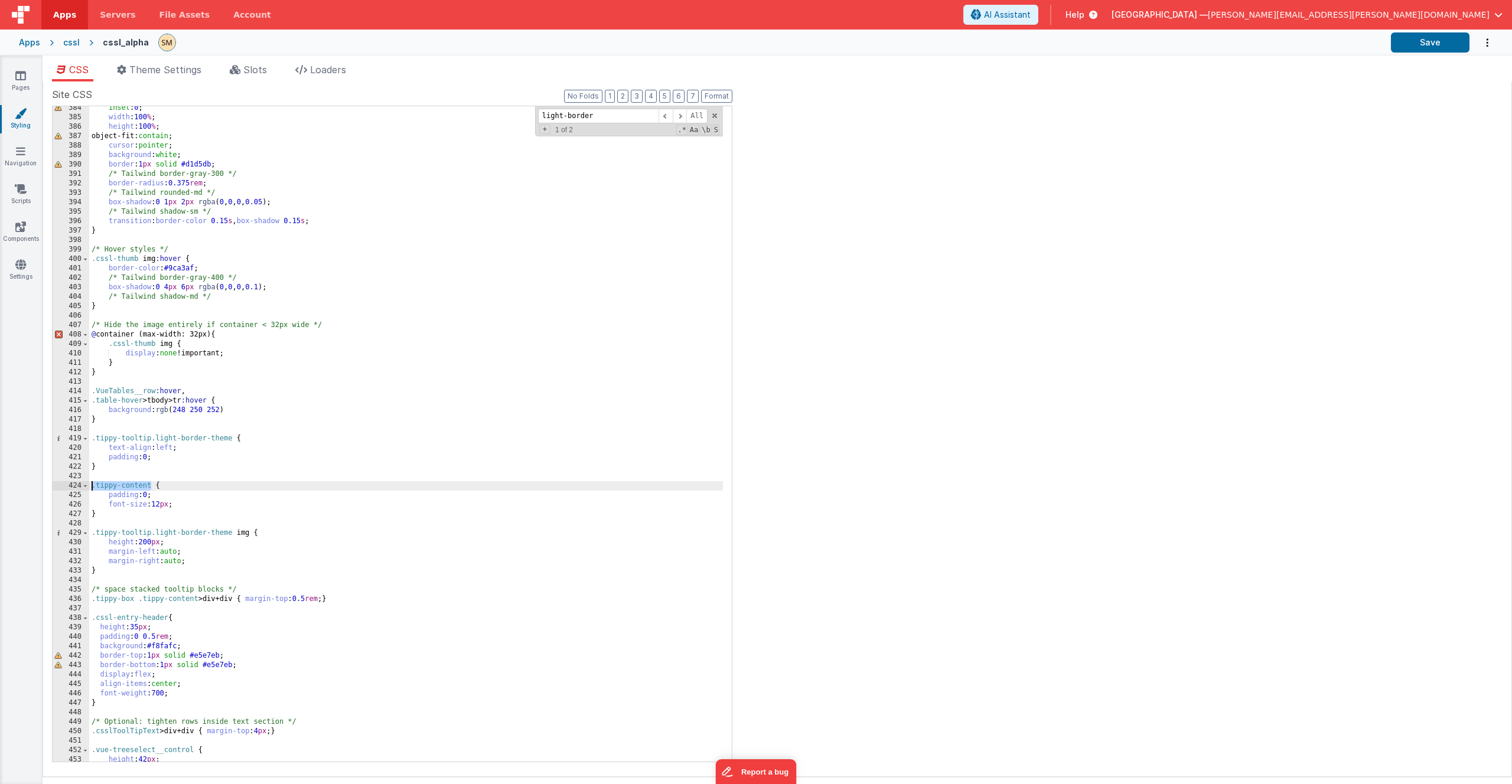
click at [69, 487] on div "384 385 386 387 388 389 390 391 392 393 394 395 396 397 398 399 400 401 402 403…" at bounding box center [392, 434] width 680 height 656
click at [19, 192] on icon at bounding box center [21, 189] width 12 height 12
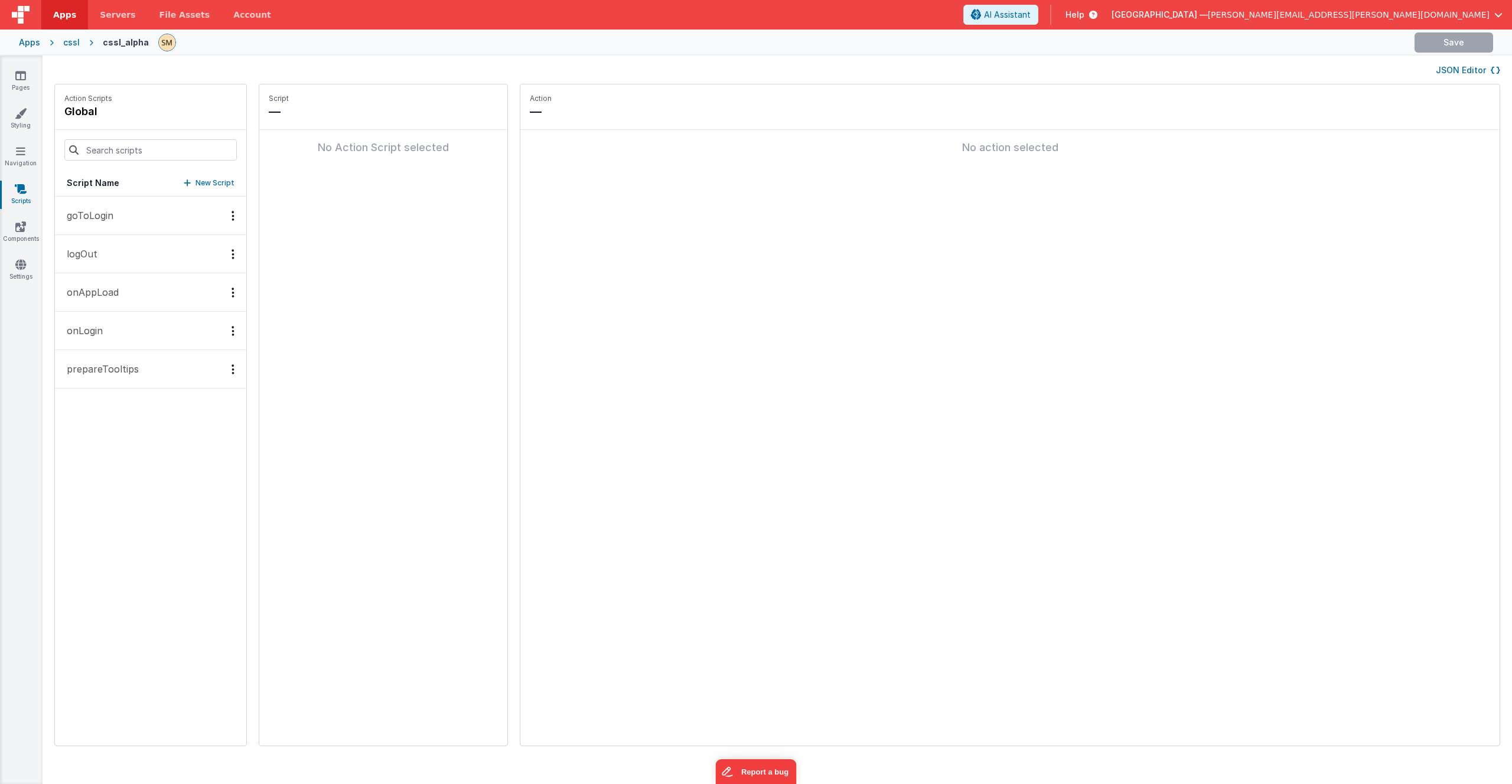
click at [128, 372] on p "prepareTooltips" at bounding box center [99, 369] width 79 height 14
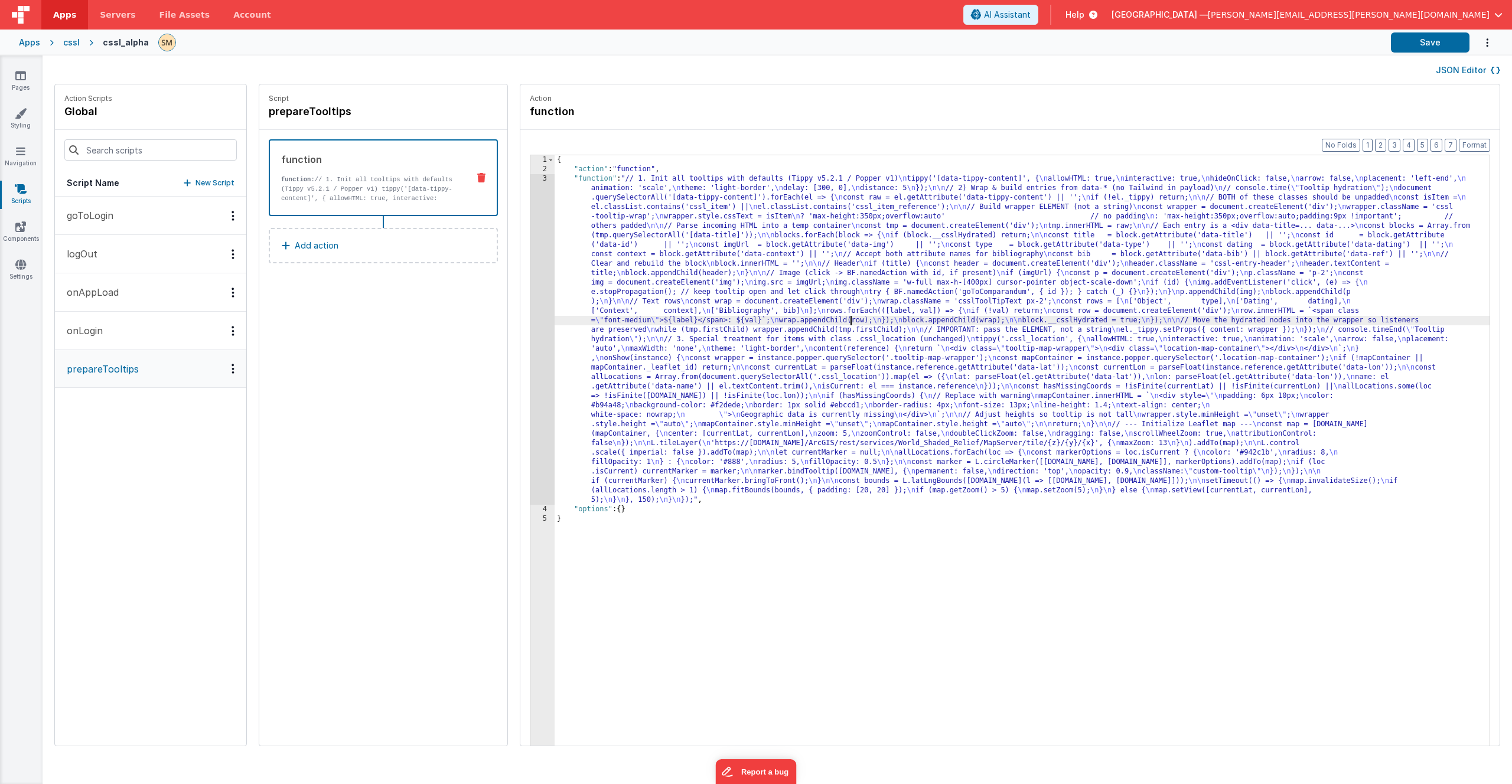
click at [820, 325] on div "{ "action" : "function" , "function" : "// 1. Init all tooltips with defaults (…" at bounding box center [1037, 478] width 966 height 646
click at [530, 323] on div "3" at bounding box center [543, 339] width 24 height 331
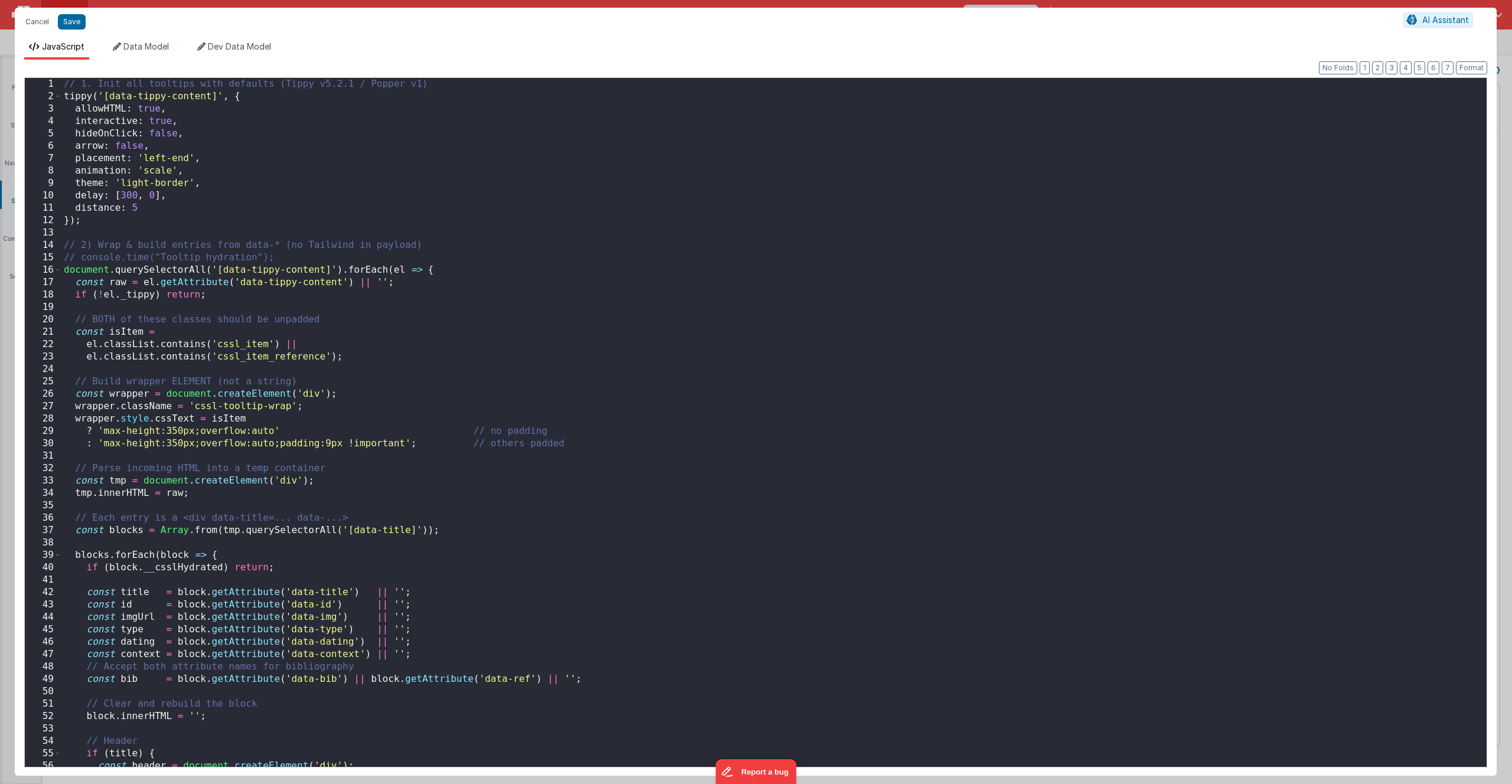
click at [516, 323] on div "// 1. Init all tooltips with defaults (Tippy v5.2.1 / Popper v1) tippy ( '[data…" at bounding box center [770, 435] width 1416 height 714
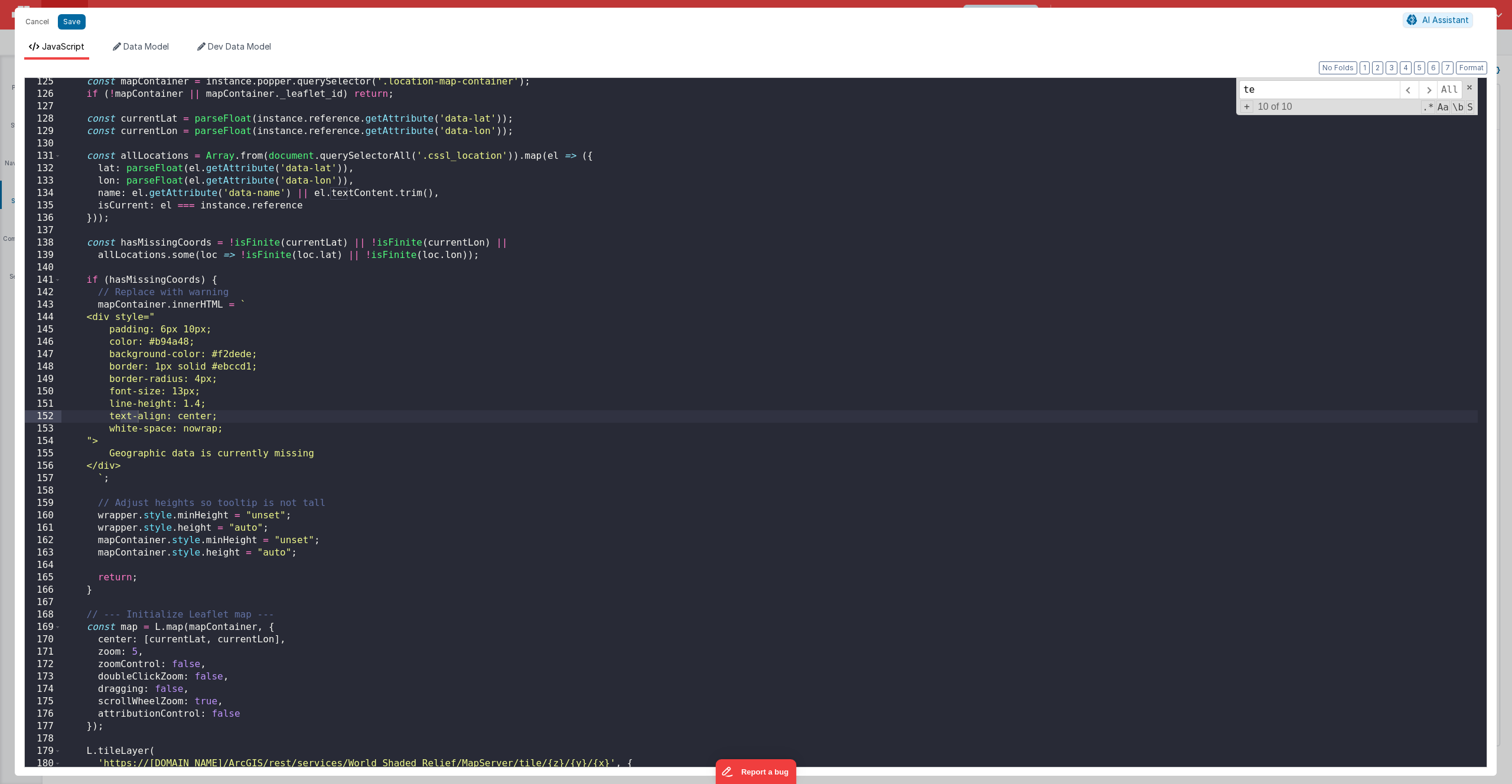
type input "t"
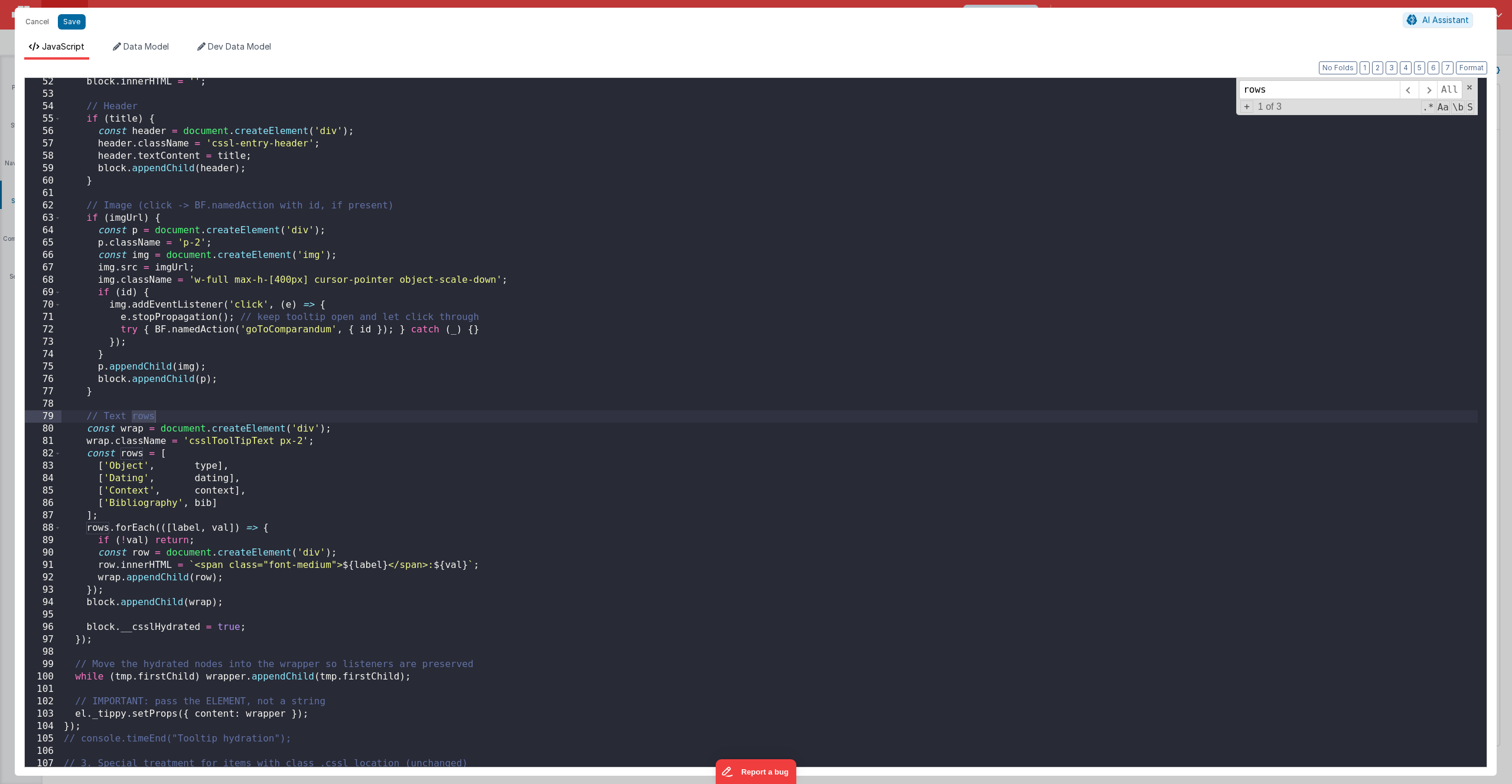
scroll to position [635, 0]
type input "rows"
drag, startPoint x: 301, startPoint y: 444, endPoint x: 292, endPoint y: 444, distance: 9.0
click at [292, 444] on div "block . innerHTML = '' ; // Header if ( title ) { const header = document . cre…" at bounding box center [770, 432] width 1416 height 714
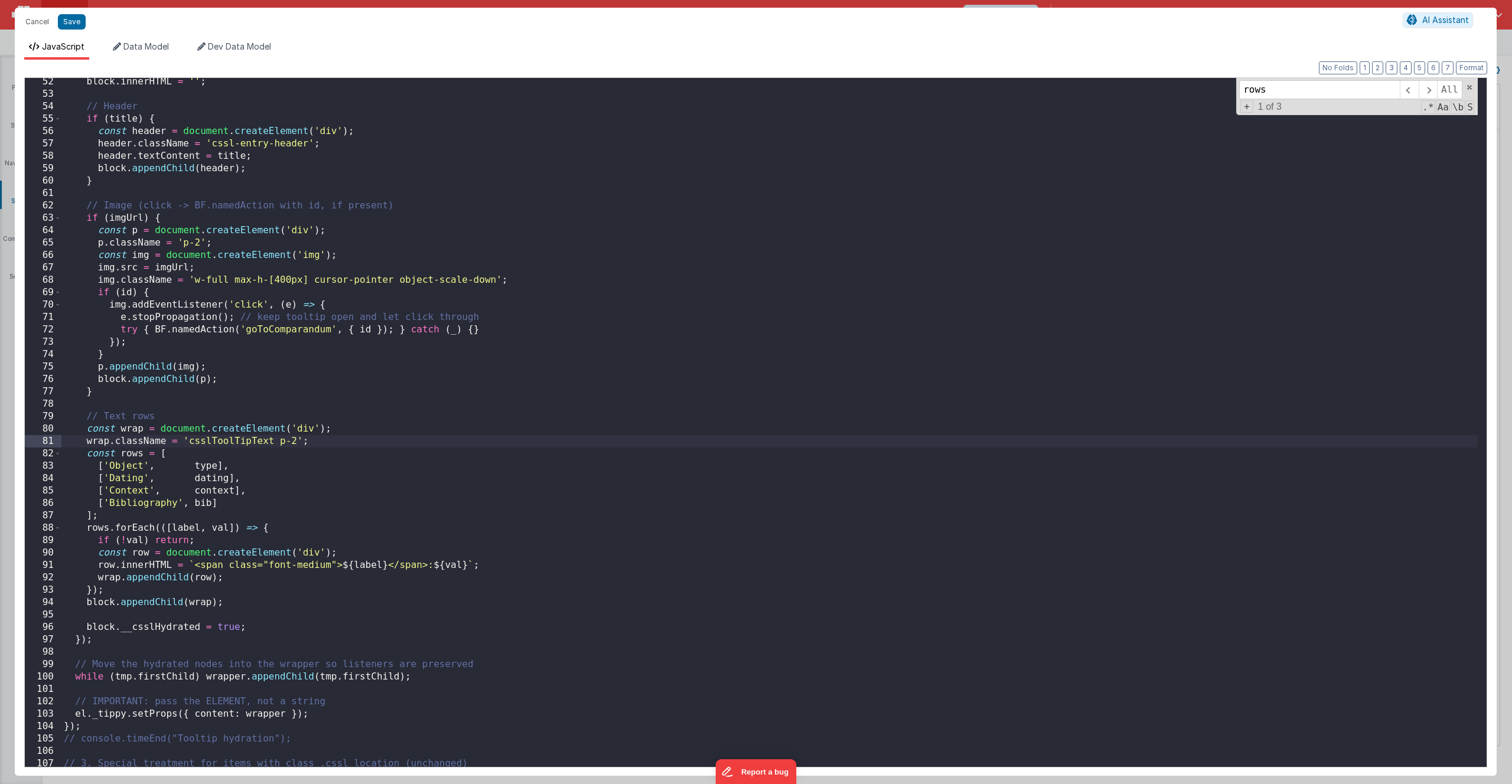
click at [262, 499] on div "block . innerHTML = '' ; // Header if ( title ) { const header = document . cre…" at bounding box center [770, 432] width 1416 height 714
click at [71, 25] on button "Save" at bounding box center [72, 21] width 28 height 15
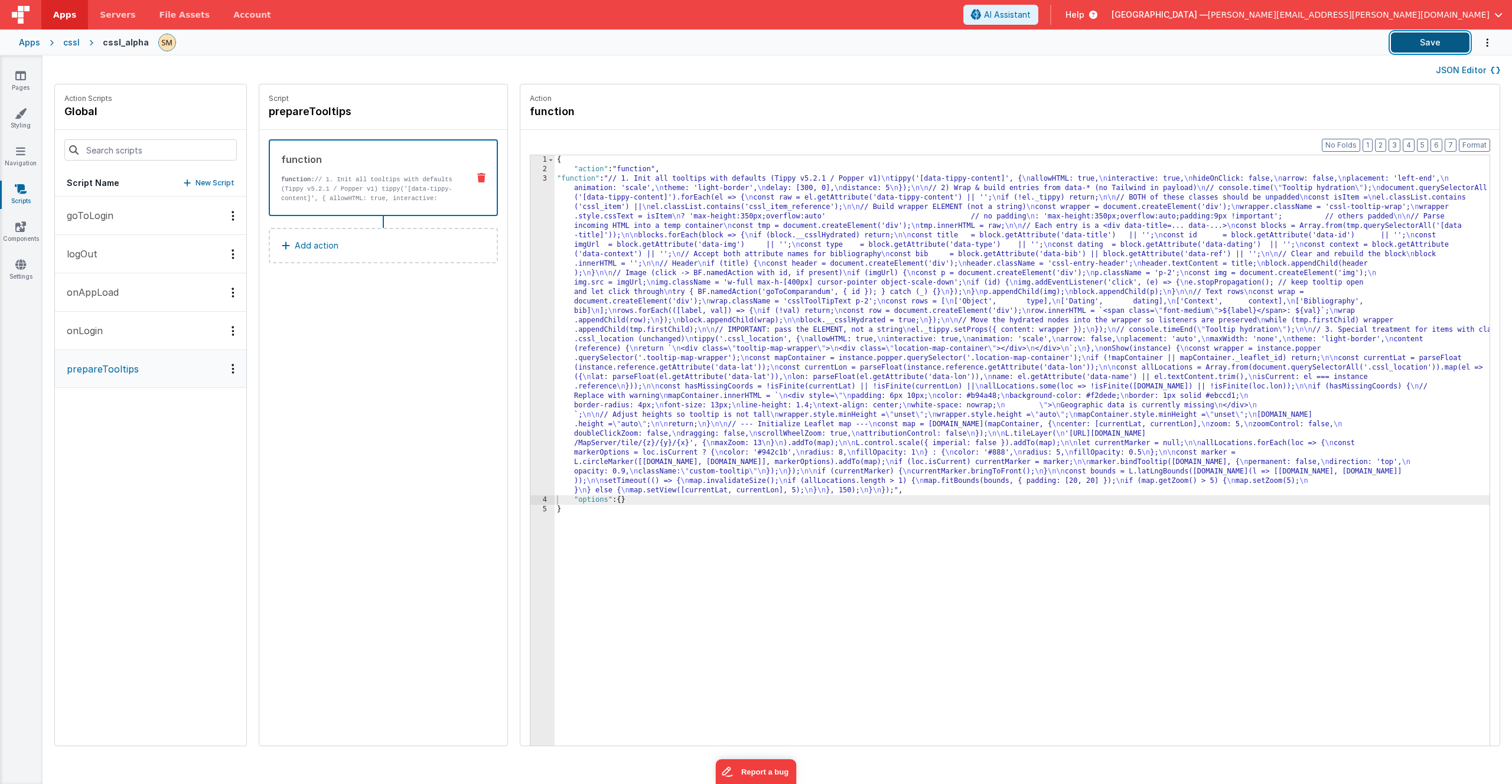
click at [1442, 40] on button "Save" at bounding box center [1430, 42] width 79 height 20
click at [23, 111] on icon at bounding box center [21, 114] width 12 height 12
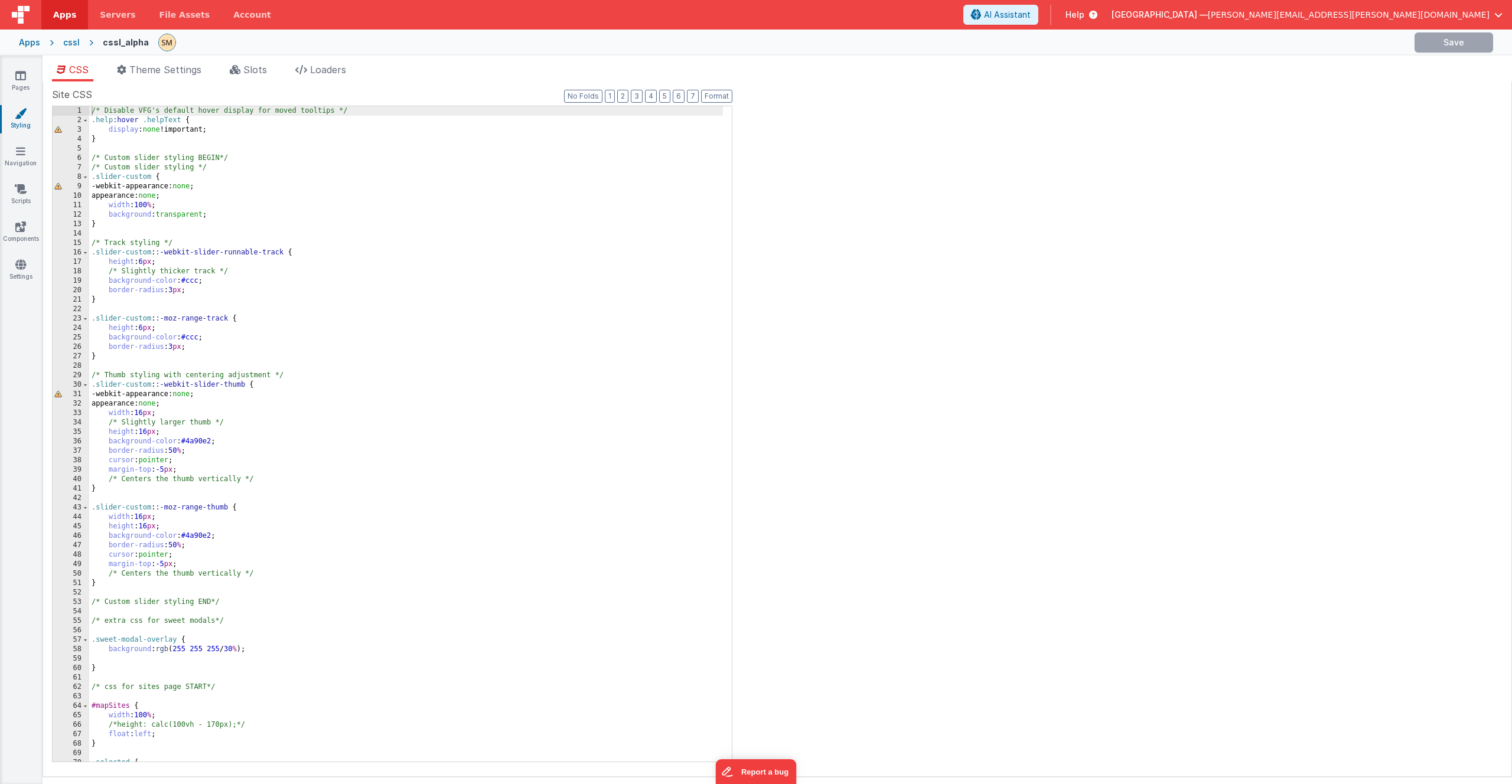
click at [163, 118] on div "/* Disable VFG's default hover display for moved tooltips */ .help :hover .help…" at bounding box center [406, 443] width 634 height 674
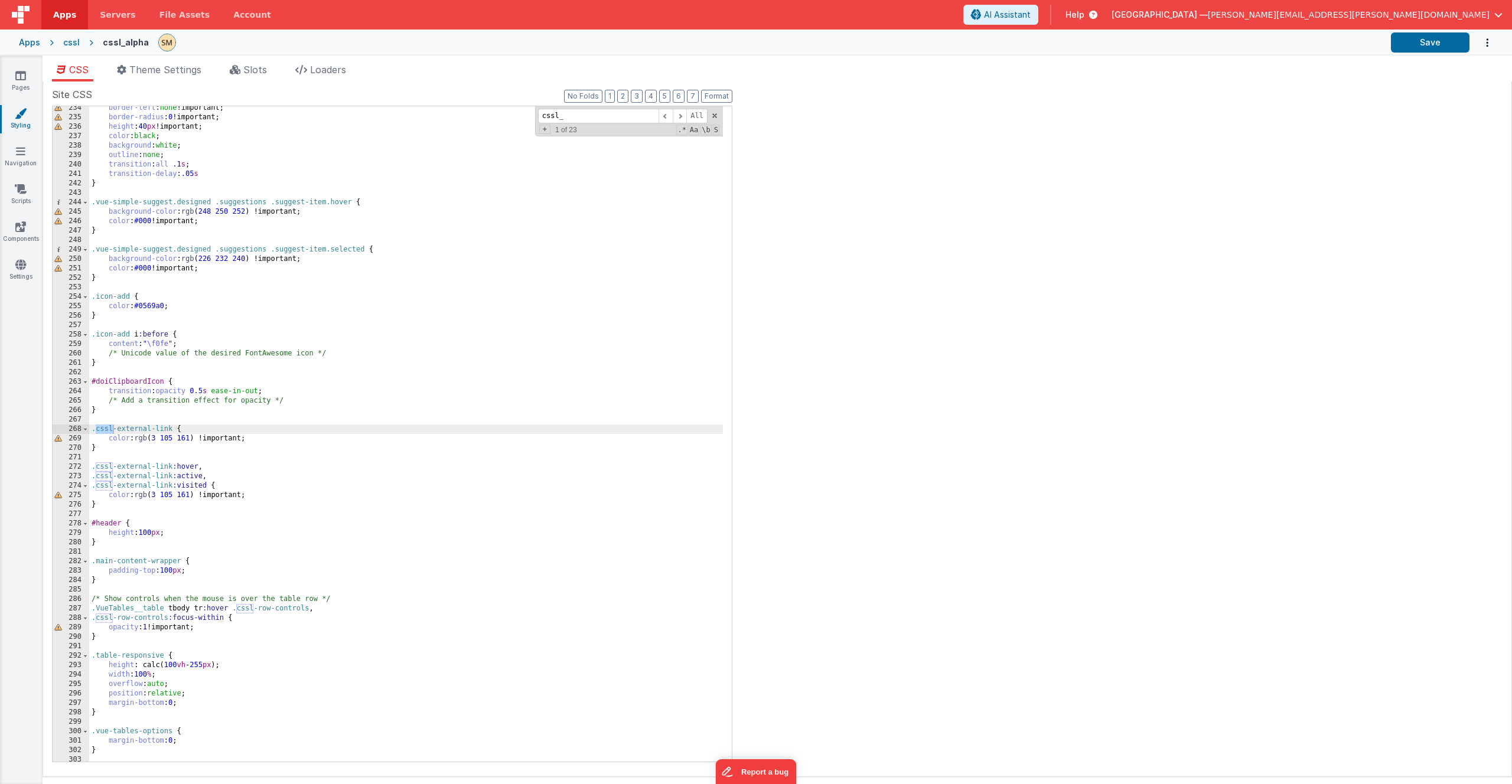
scroll to position [8616, 0]
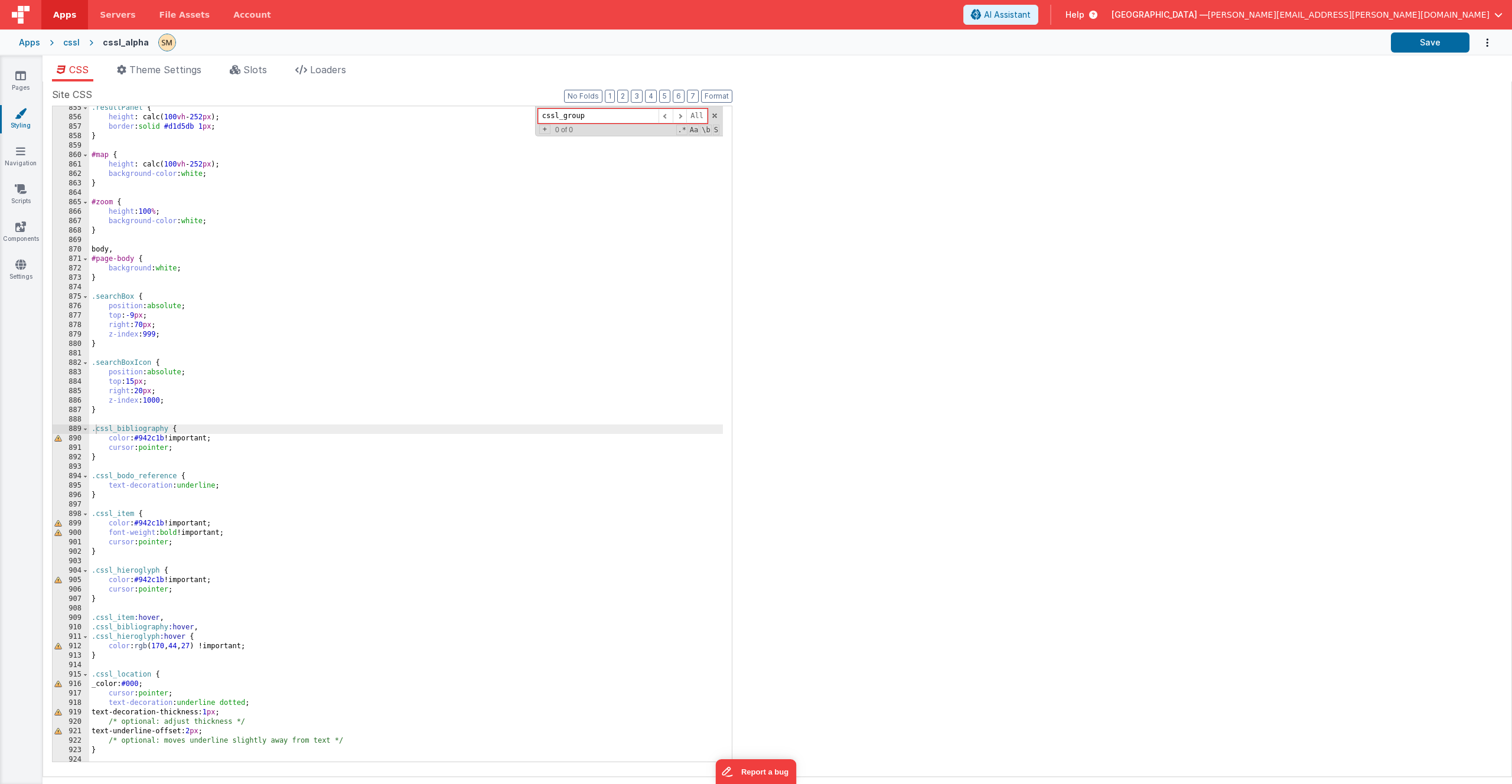
type input "cssl_group"
click at [145, 459] on div ".resultPanel { height : calc( 100 vh - 252 px ); border : solid #d1d5db 1 px ; …" at bounding box center [406, 440] width 634 height 674
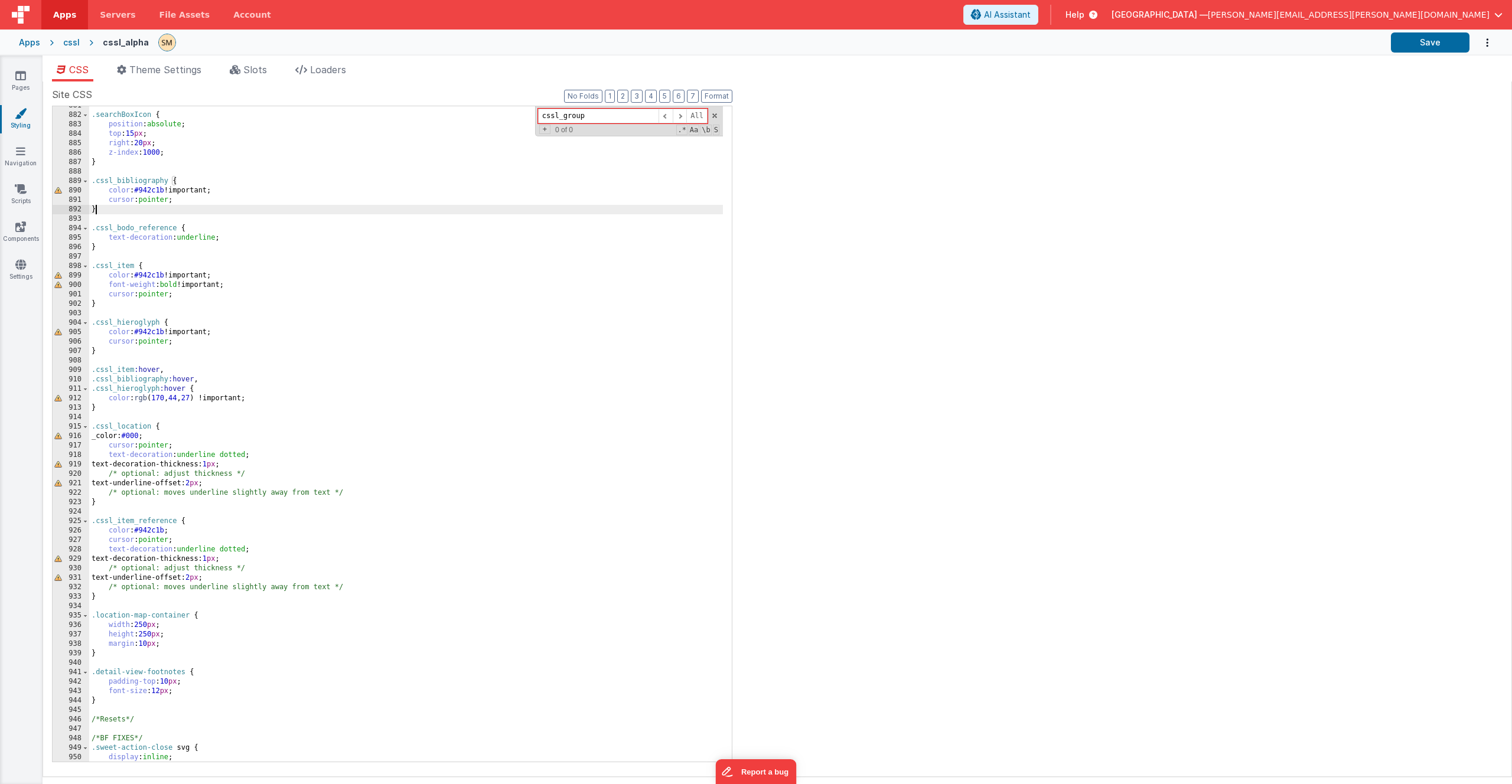
scroll to position [8828, 0]
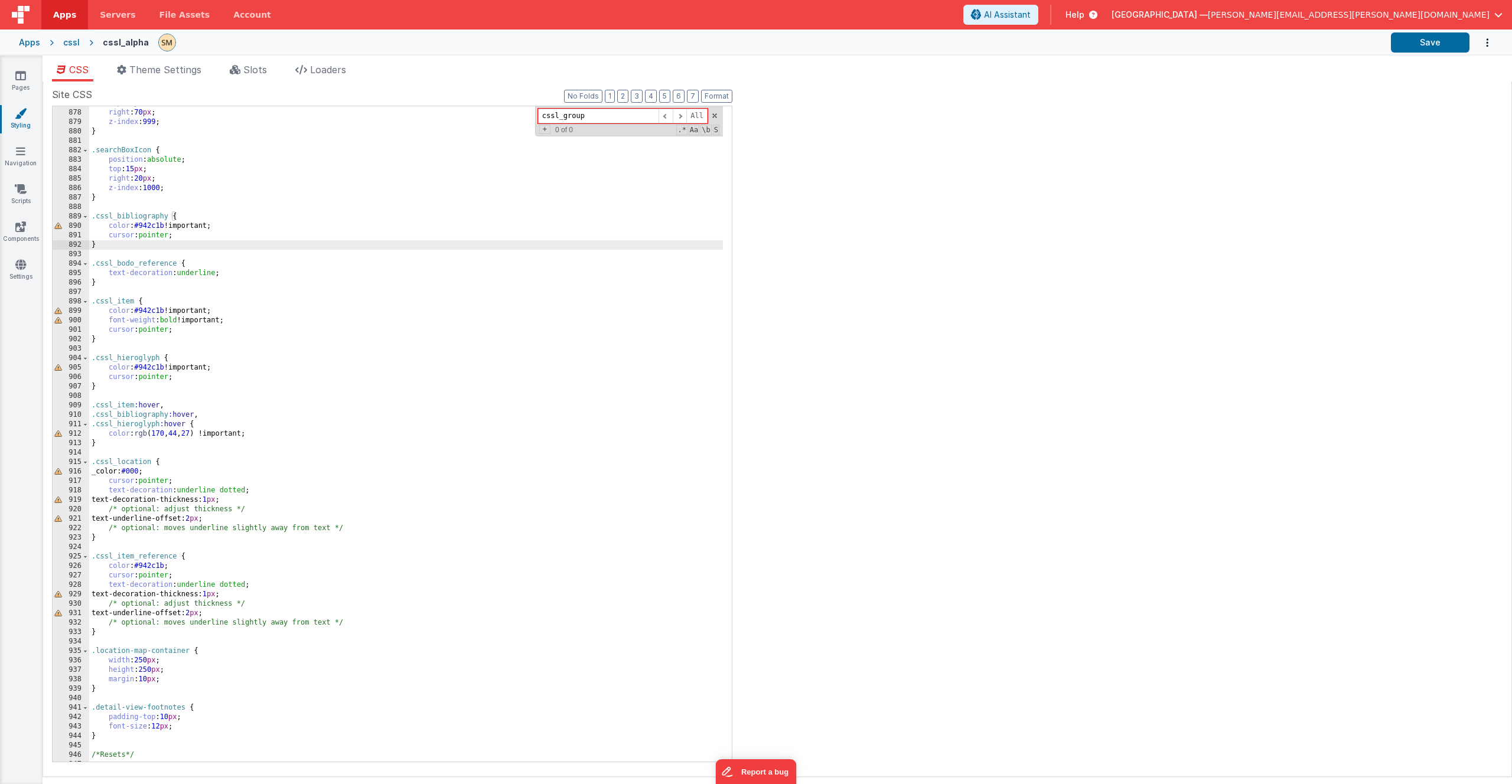
click at [151, 462] on div "top : -9 px ; right : 70 px ; z-index : 999 ; } .searchBoxIcon { position : abs…" at bounding box center [406, 435] width 634 height 674
click at [1419, 47] on button "Save" at bounding box center [1430, 42] width 79 height 20
click at [206, 455] on div "top : -9 px ; right : 70 px ; z-index : 999 ; } .searchBoxIcon { position : abs…" at bounding box center [406, 435] width 634 height 674
click at [208, 465] on div "top : -9 px ; right : 70 px ; z-index : 999 ; } .searchBoxIcon { position : abs…" at bounding box center [406, 435] width 634 height 674
click at [112, 473] on div "top : -9 px ; right : 70 px ; z-index : 999 ; } .searchBoxIcon { position : abs…" at bounding box center [406, 435] width 634 height 674
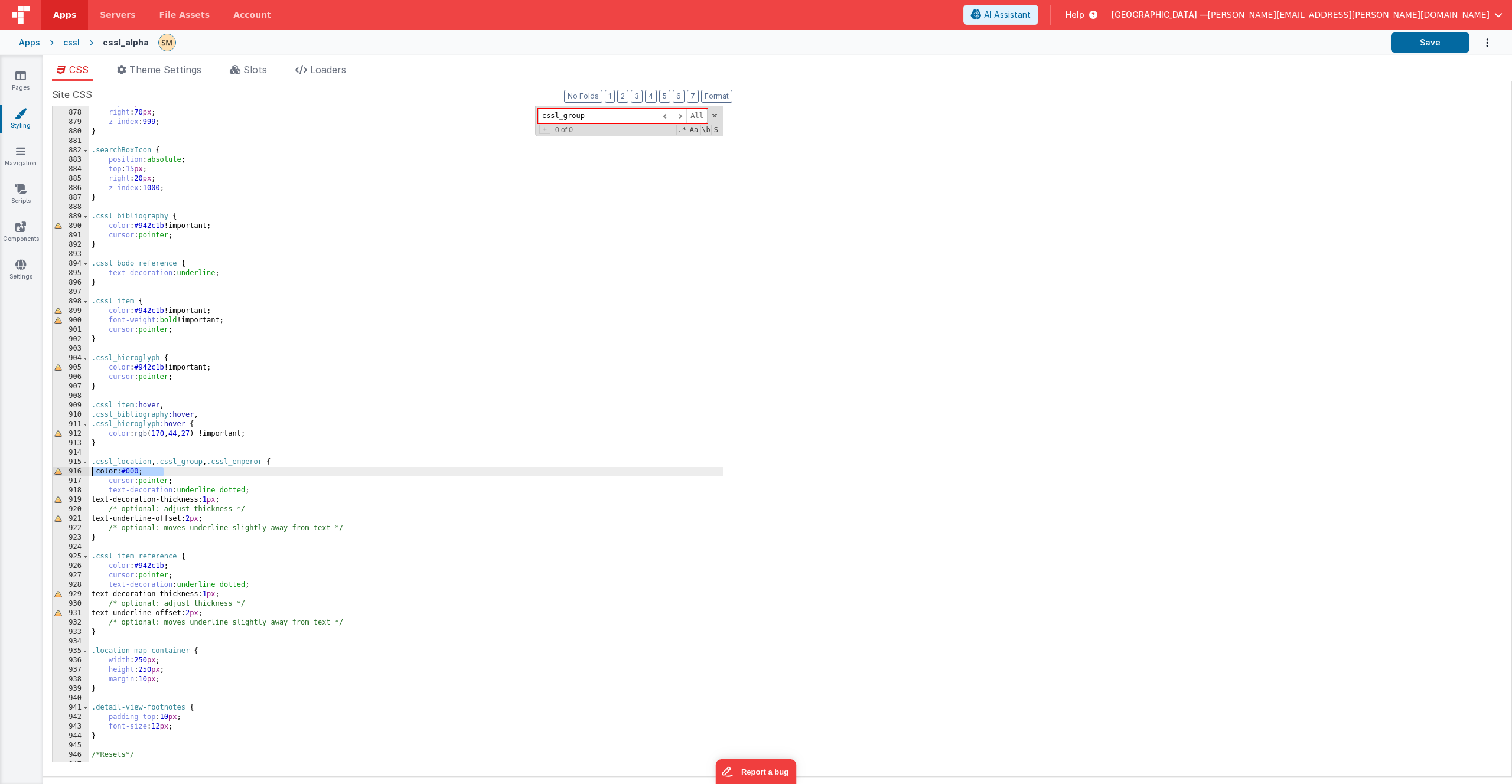
drag, startPoint x: 171, startPoint y: 474, endPoint x: 70, endPoint y: 475, distance: 101.0
click at [70, 475] on div "877 878 879 880 881 882 883 884 885 886 887 888 889 890 891 892 893 894 895 896…" at bounding box center [392, 434] width 680 height 656
click at [1432, 41] on button "Save" at bounding box center [1430, 42] width 79 height 20
